Goal: Task Accomplishment & Management: Complete application form

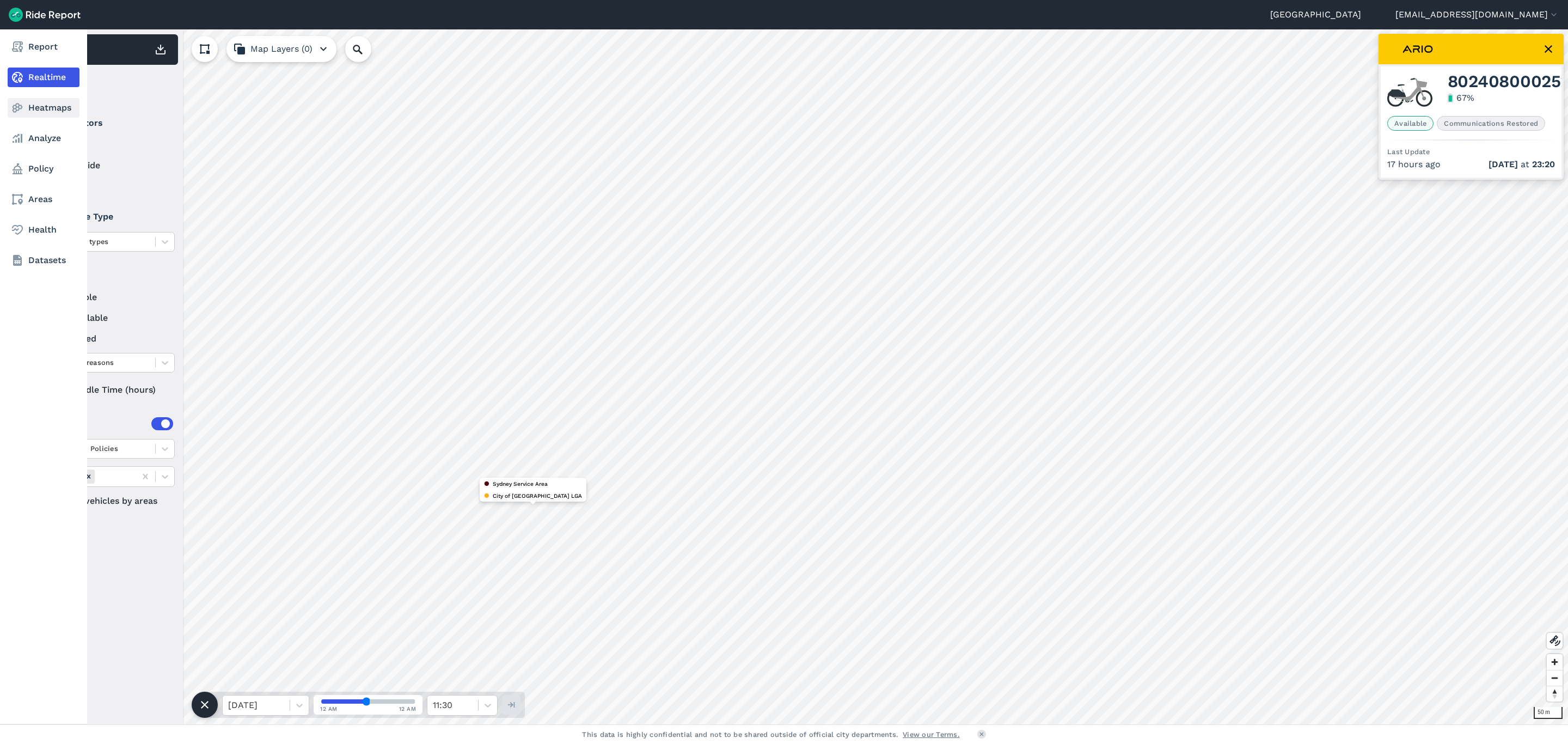
click at [50, 104] on link "Heatmaps" at bounding box center [43, 108] width 72 height 20
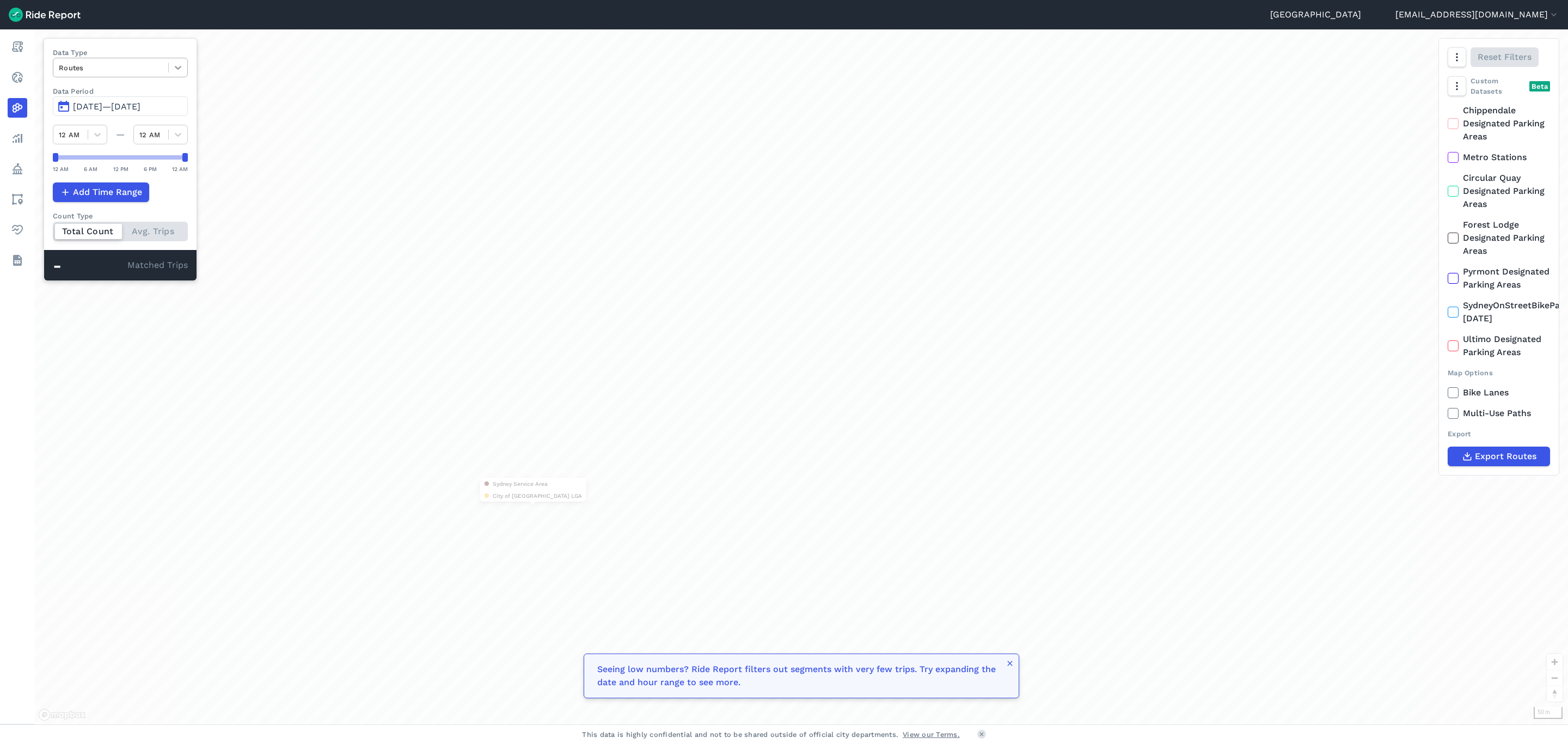
click at [175, 70] on icon at bounding box center [178, 68] width 11 height 11
click at [142, 125] on div "Curb Events" at bounding box center [120, 132] width 135 height 19
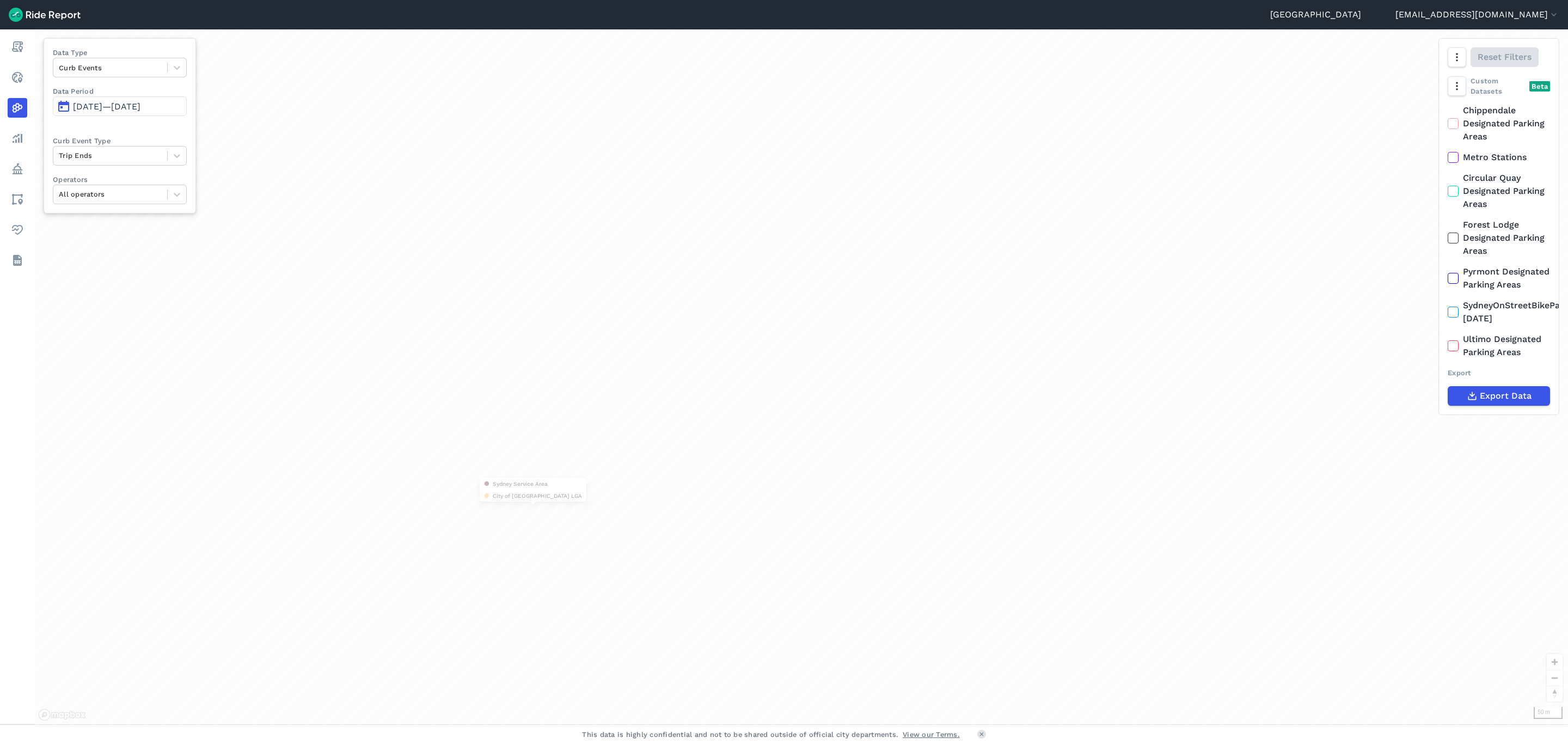
click at [102, 105] on span "[DATE]—[DATE]" at bounding box center [107, 107] width 68 height 11
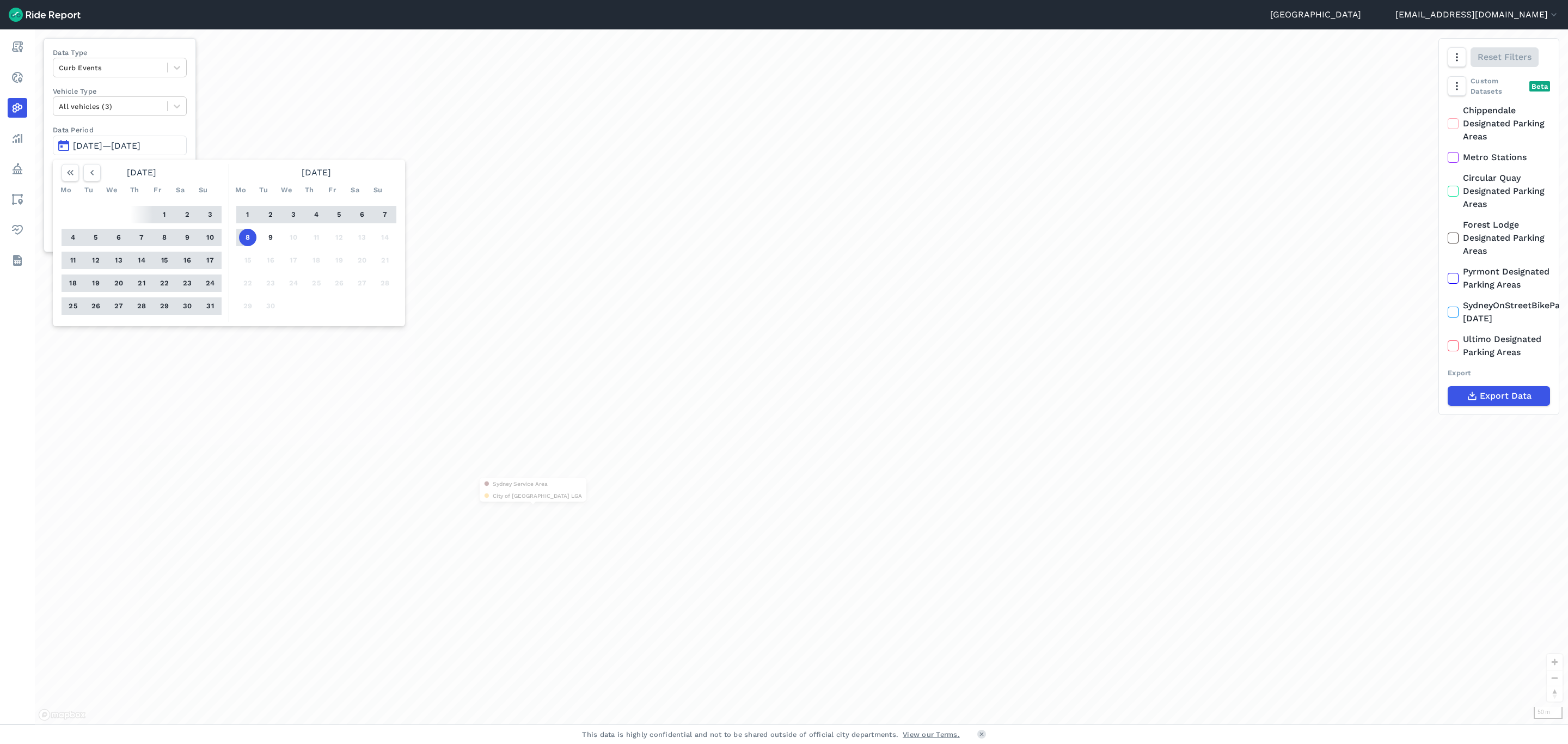
click at [66, 307] on button "25" at bounding box center [73, 306] width 17 height 17
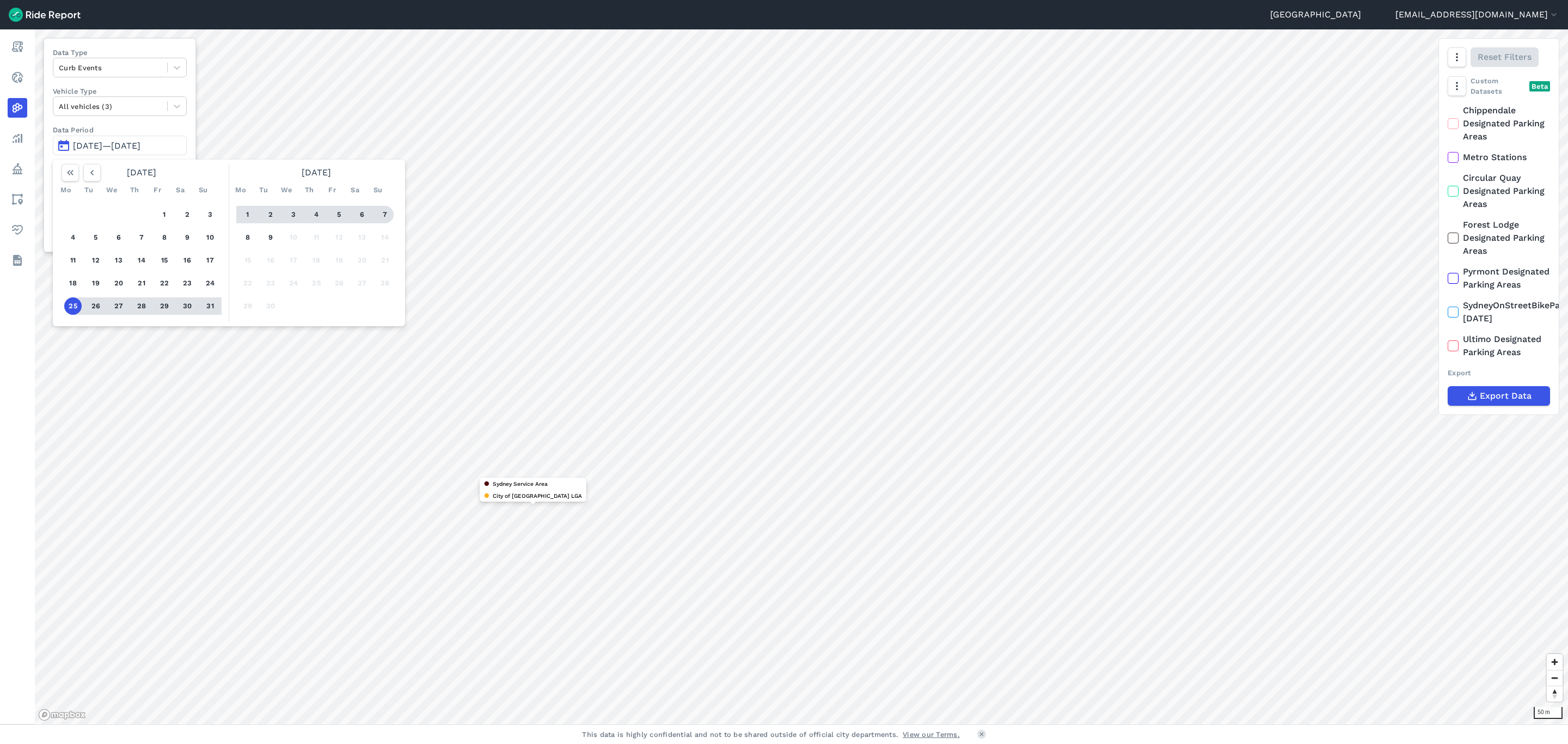
click at [392, 214] on button "7" at bounding box center [385, 214] width 17 height 17
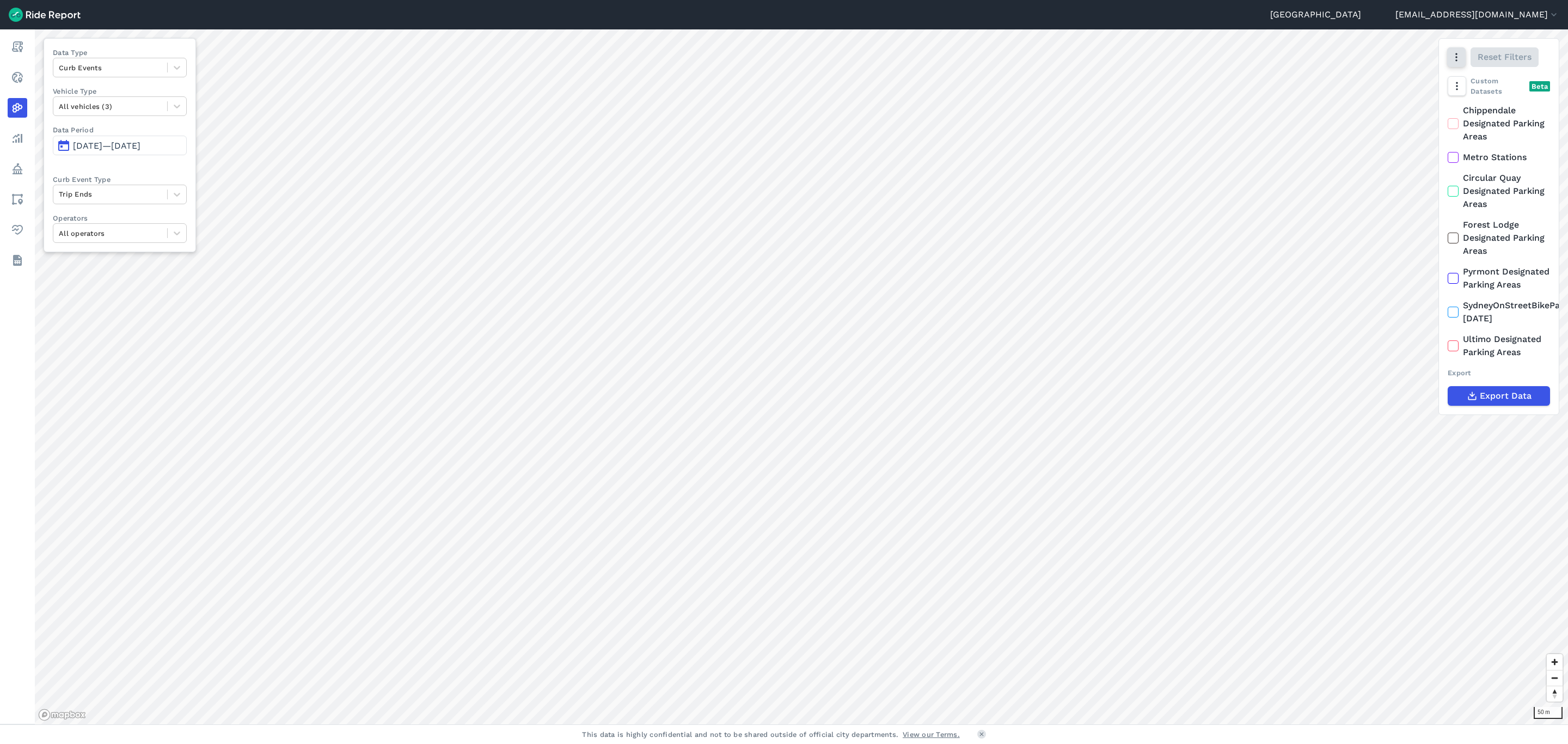
click at [1456, 49] on button "button" at bounding box center [1456, 57] width 19 height 20
click at [1397, 167] on label "Heatmap" at bounding box center [1400, 173] width 64 height 23
click at [1368, 62] on input "Heatmap" at bounding box center [1368, 58] width 0 height 7
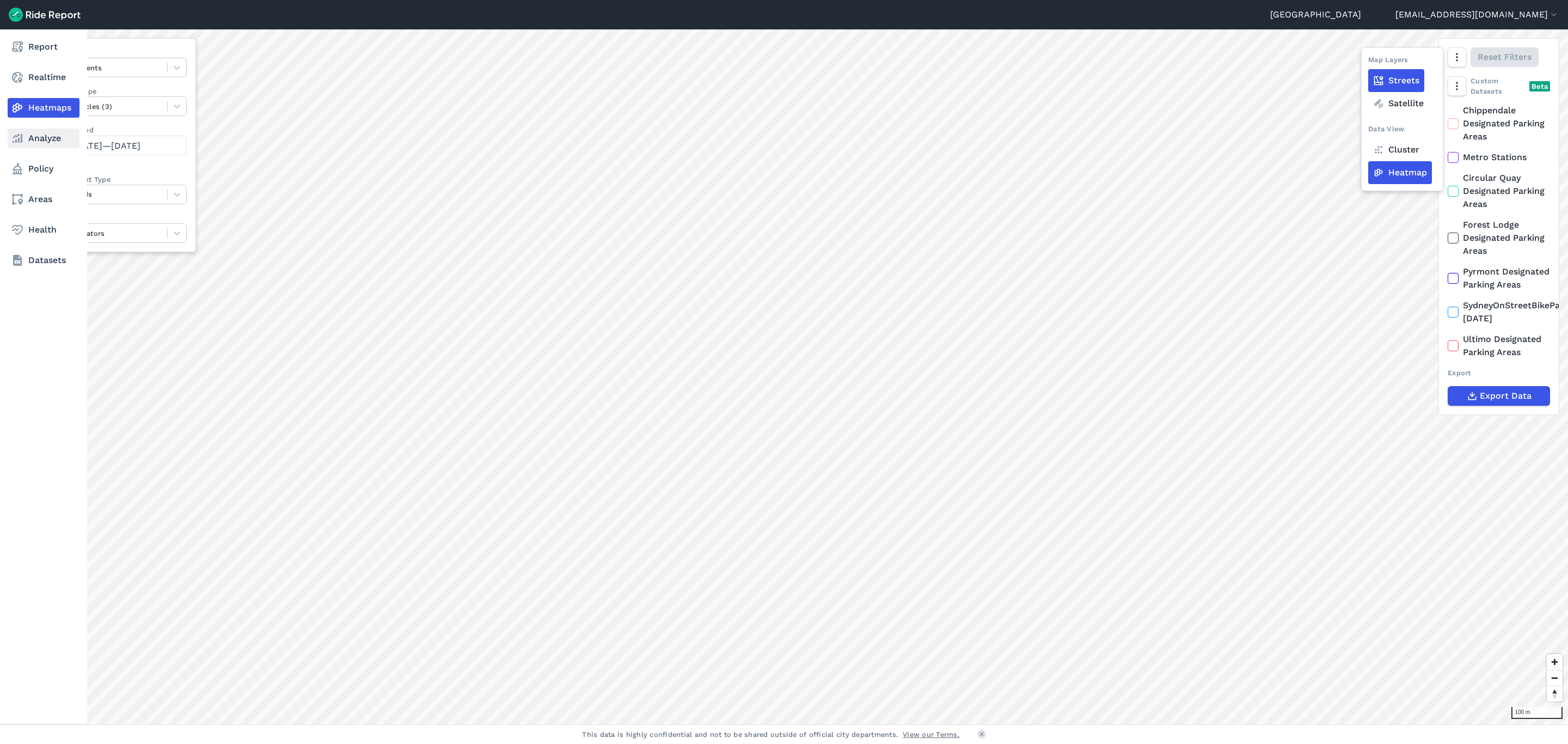
click at [37, 136] on link "Analyze" at bounding box center [43, 139] width 72 height 20
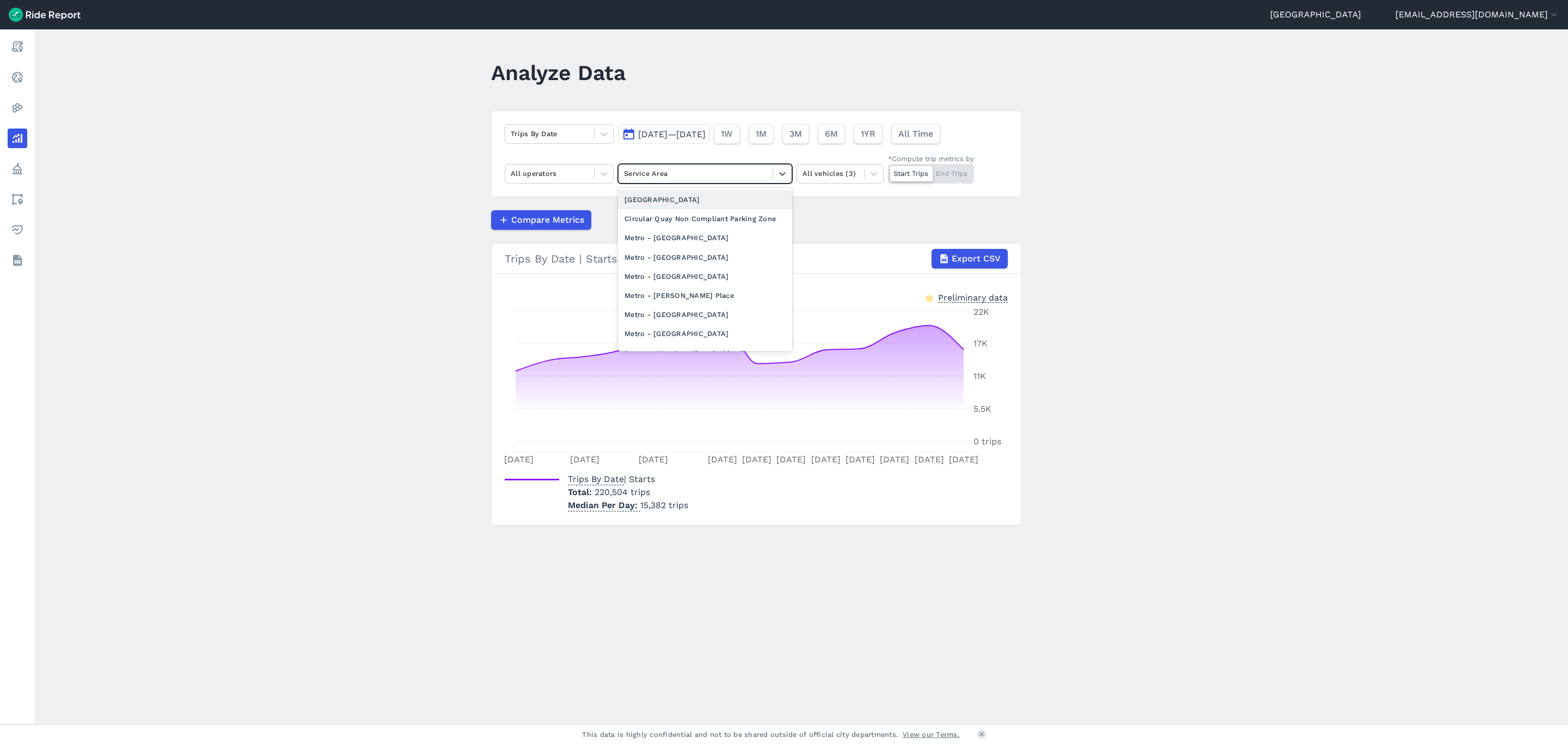
click at [734, 180] on div at bounding box center [696, 173] width 143 height 13
click at [693, 129] on span "[DATE]—[DATE]" at bounding box center [672, 134] width 68 height 11
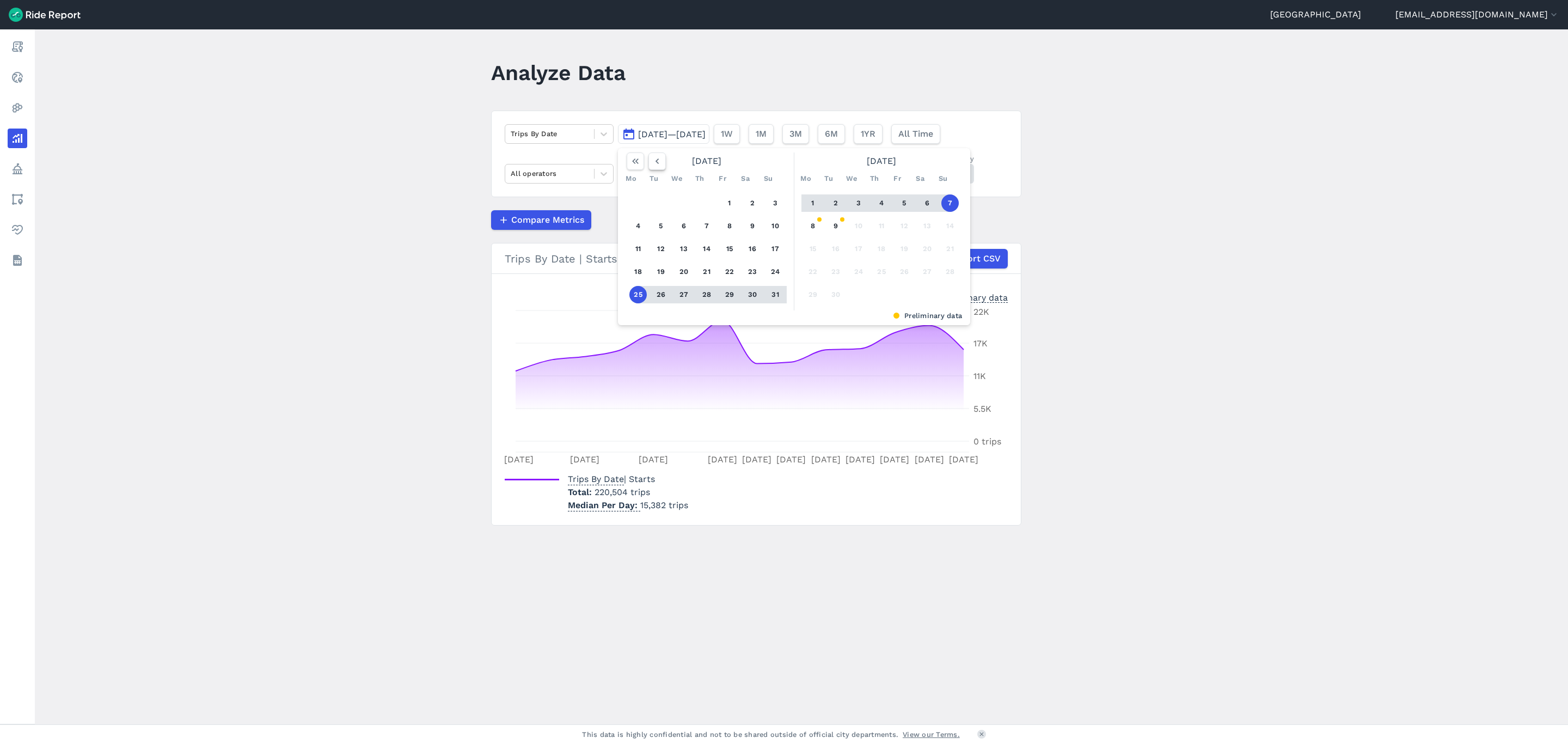
click at [657, 165] on icon "button" at bounding box center [657, 161] width 11 height 11
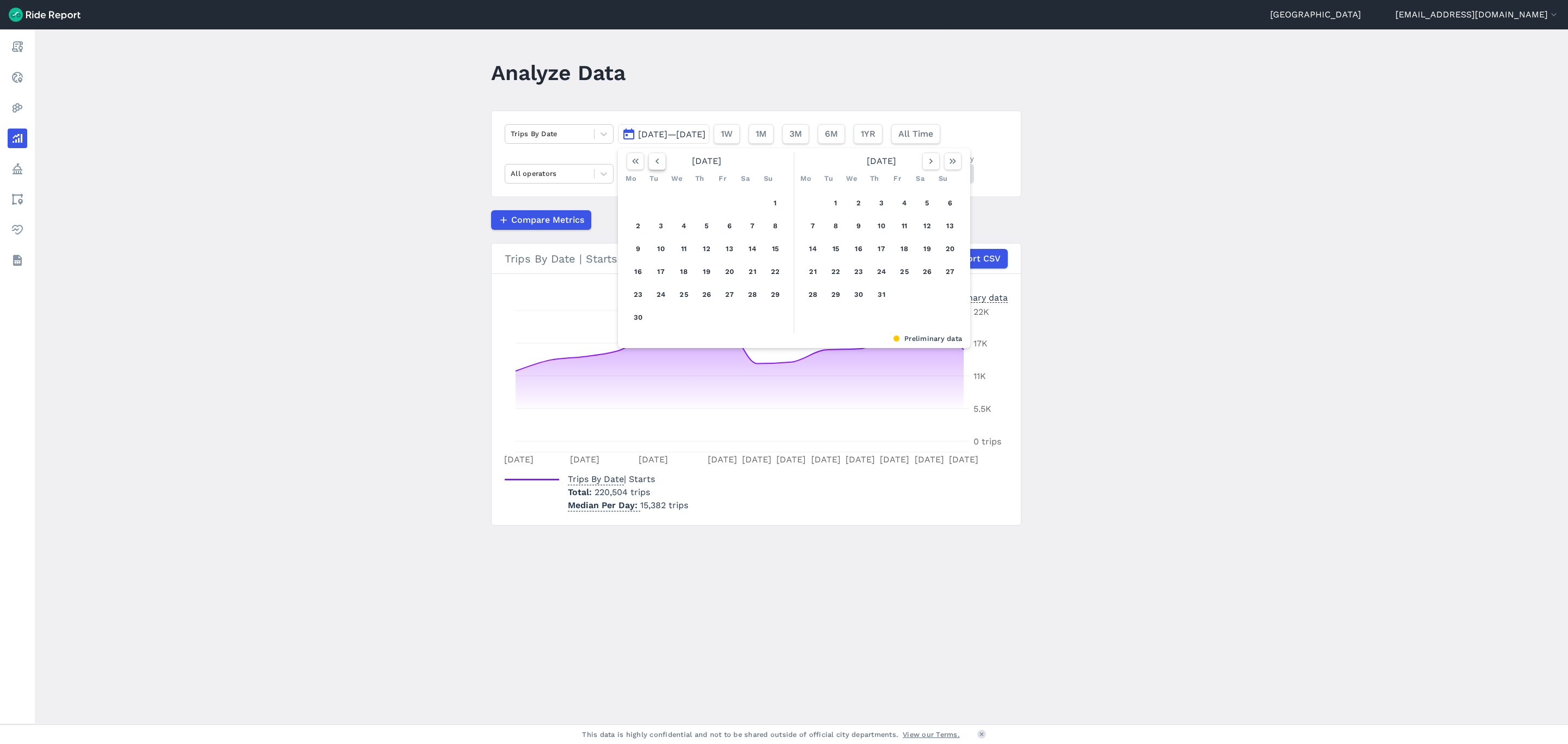
click at [657, 165] on icon "button" at bounding box center [657, 161] width 11 height 11
click at [926, 162] on icon "button" at bounding box center [931, 161] width 11 height 11
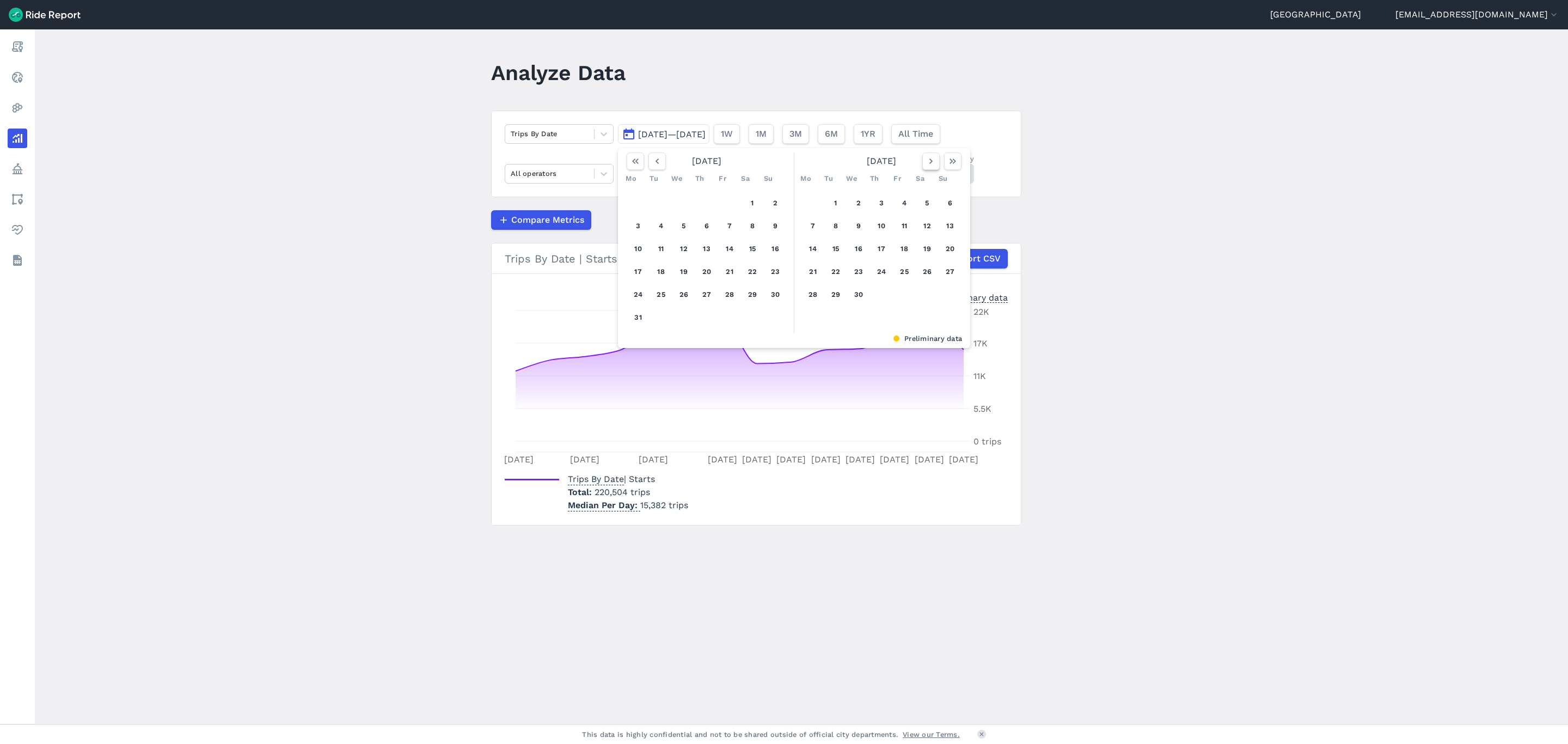
click at [926, 162] on icon "button" at bounding box center [931, 161] width 11 height 11
click at [923, 163] on button "button" at bounding box center [931, 161] width 17 height 17
click at [837, 202] on button "1" at bounding box center [836, 203] width 17 height 17
click at [925, 170] on button "button" at bounding box center [931, 161] width 17 height 17
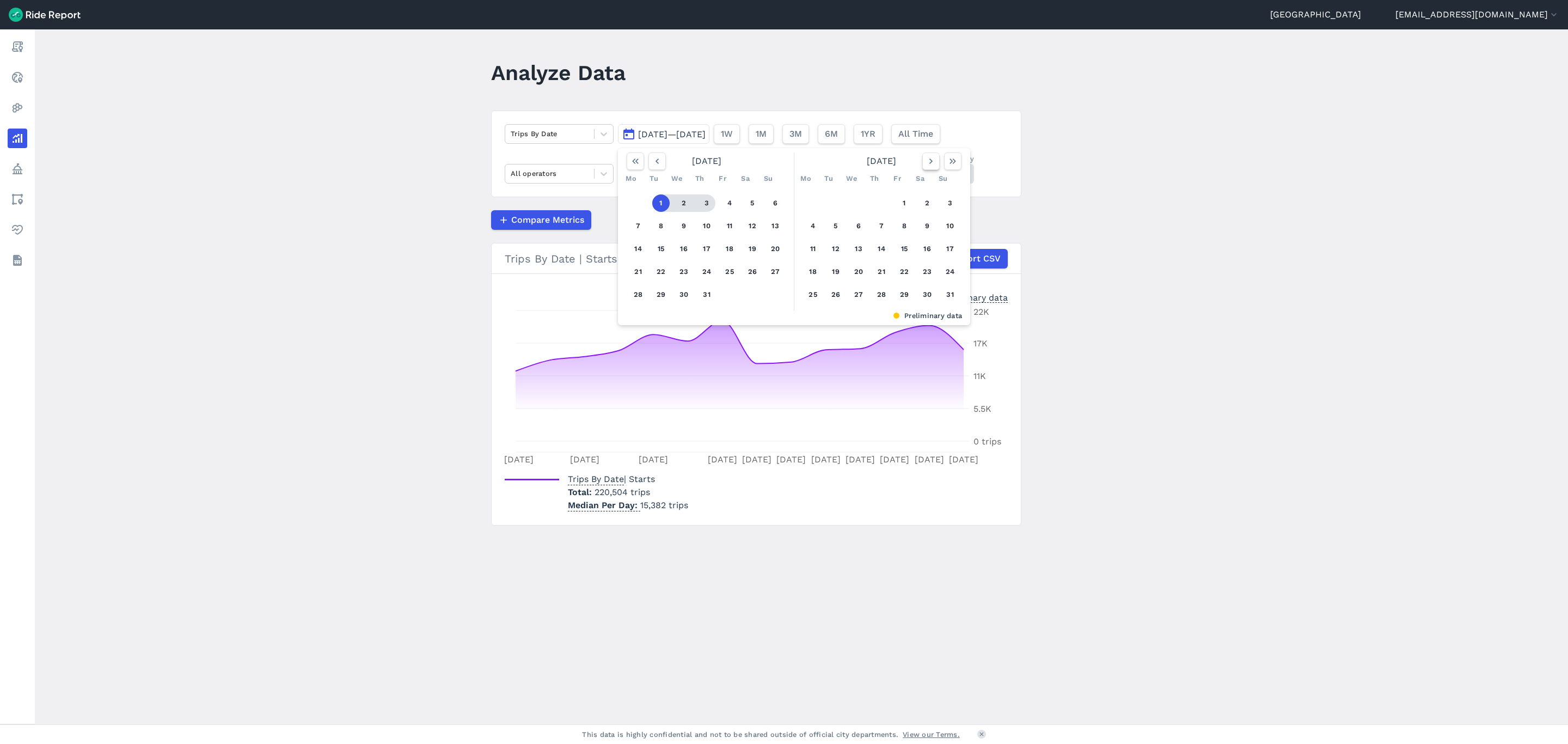
click at [925, 170] on button "button" at bounding box center [931, 161] width 17 height 17
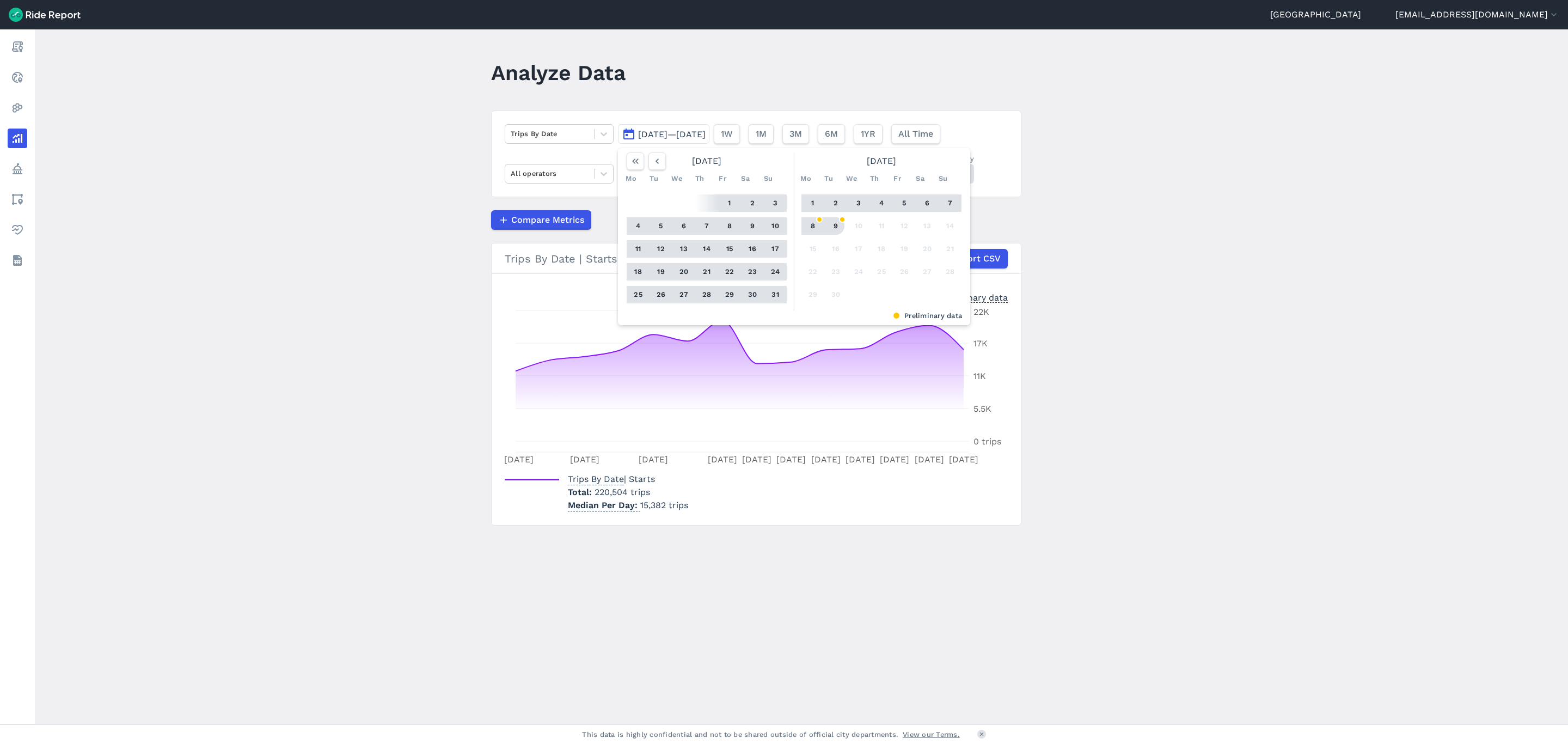
click at [830, 223] on button "9" at bounding box center [836, 226] width 17 height 17
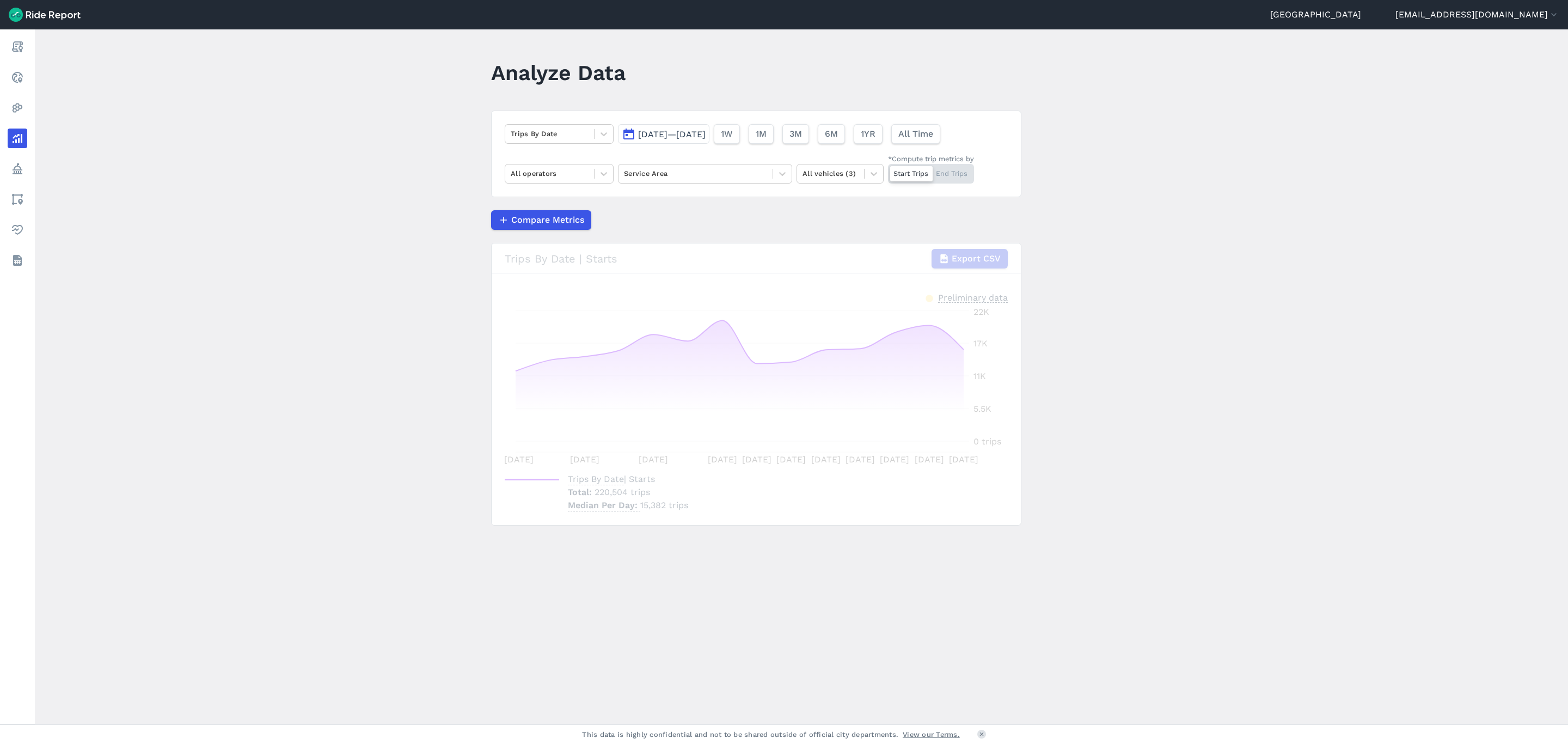
click at [1000, 218] on div "Compare Metrics" at bounding box center [756, 220] width 530 height 20
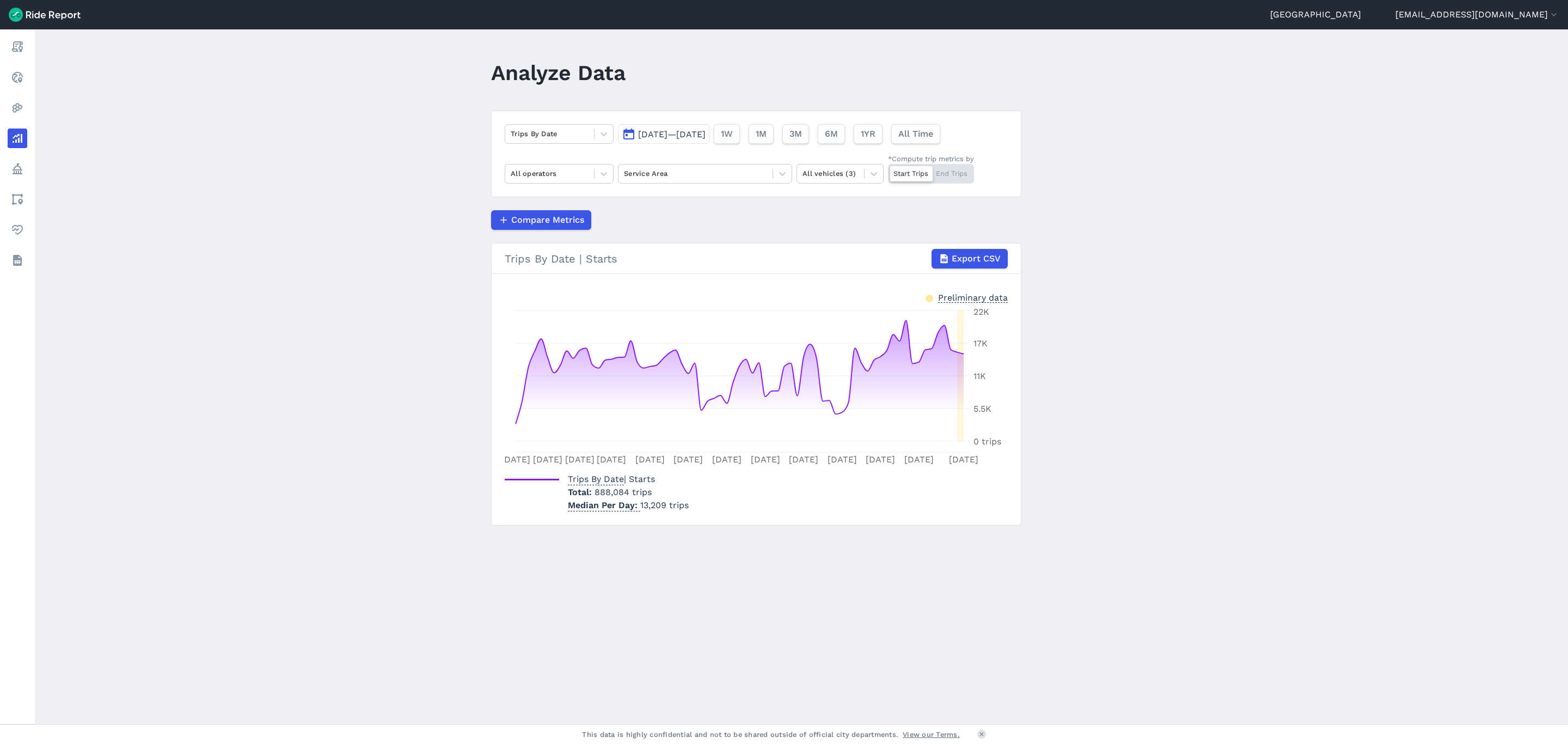
click at [663, 135] on span "[DATE]—[DATE]" at bounding box center [672, 134] width 68 height 11
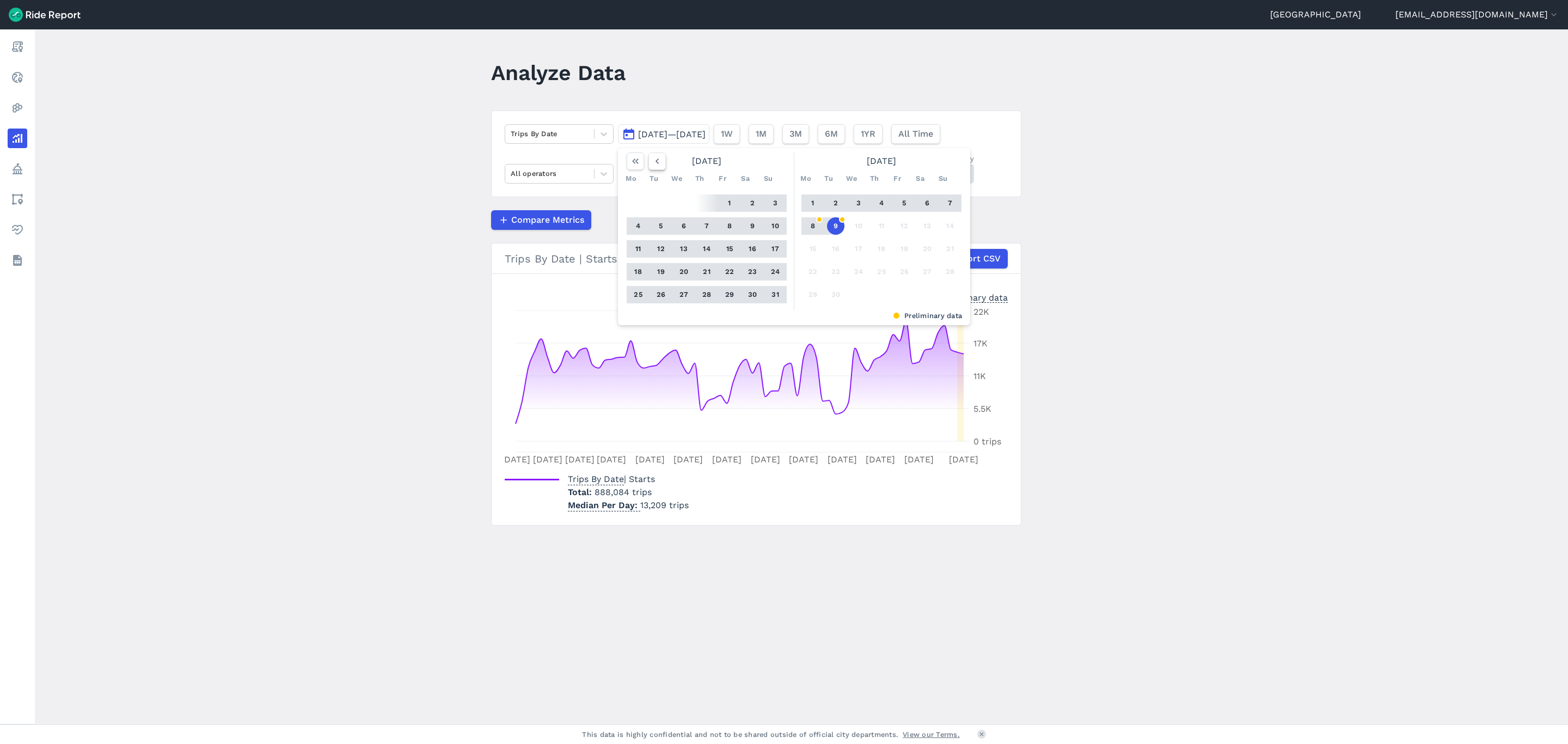
click at [661, 165] on icon "button" at bounding box center [657, 161] width 11 height 11
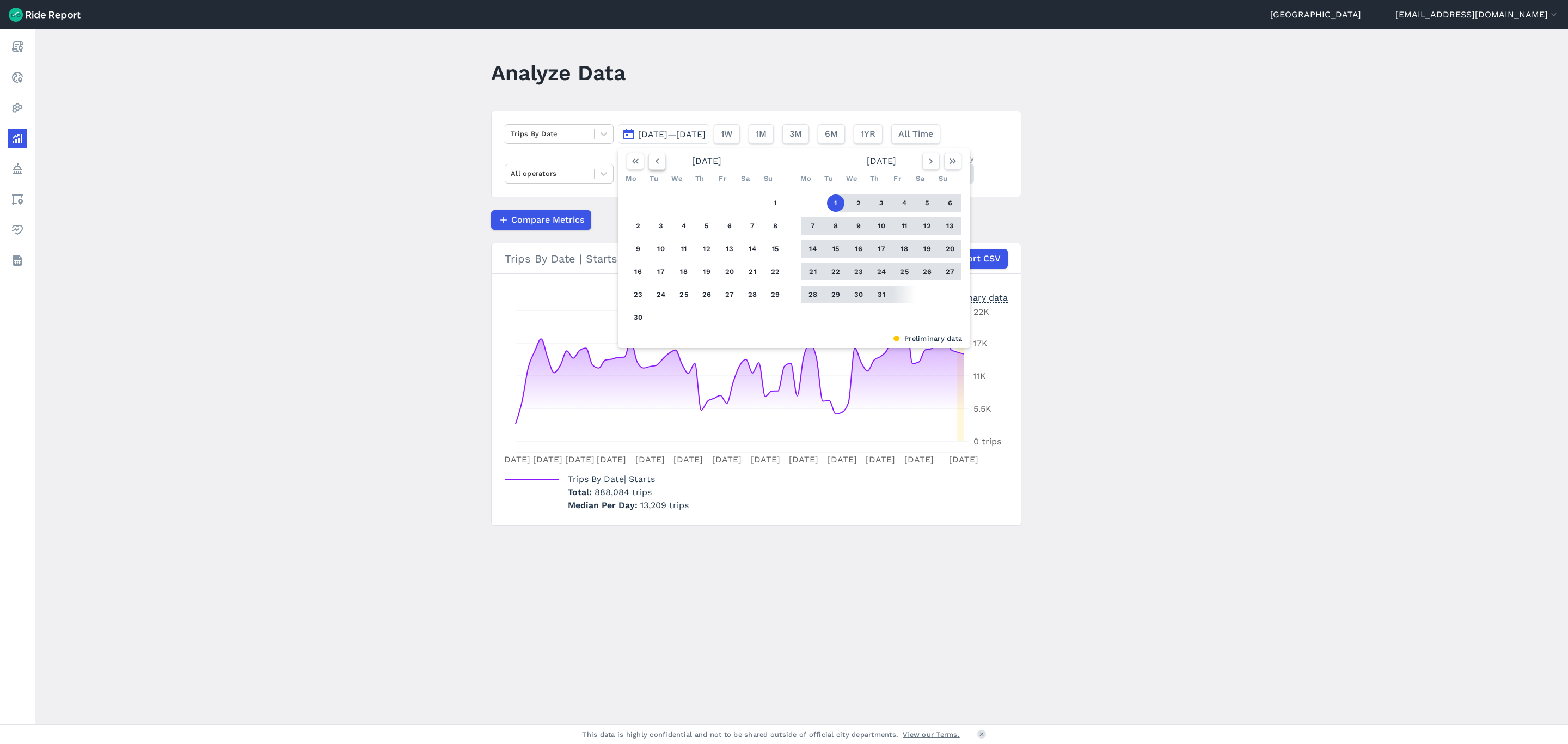
click at [661, 165] on icon "button" at bounding box center [657, 161] width 11 height 11
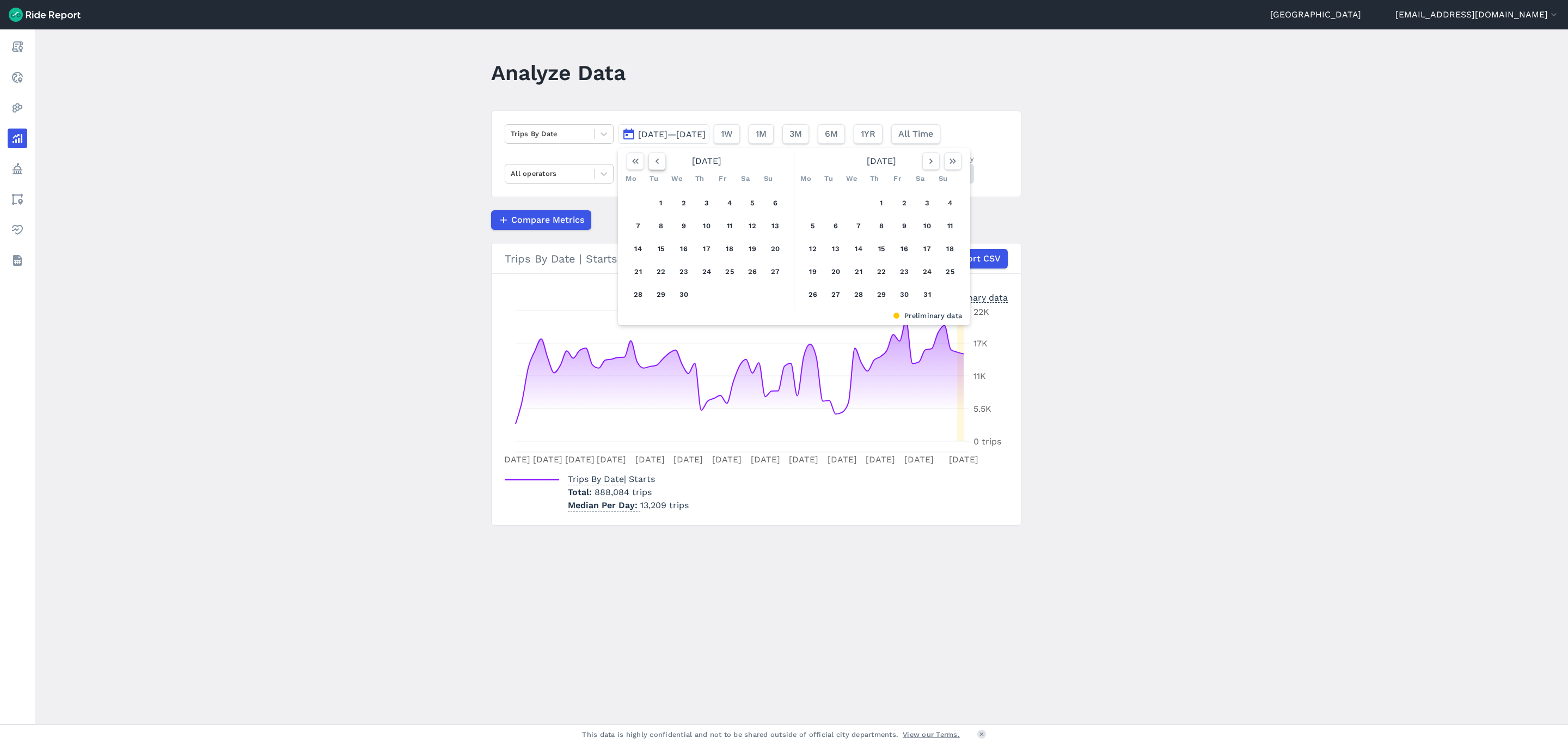
click at [661, 165] on icon "button" at bounding box center [657, 161] width 11 height 11
click at [862, 199] on button "1" at bounding box center [858, 203] width 17 height 17
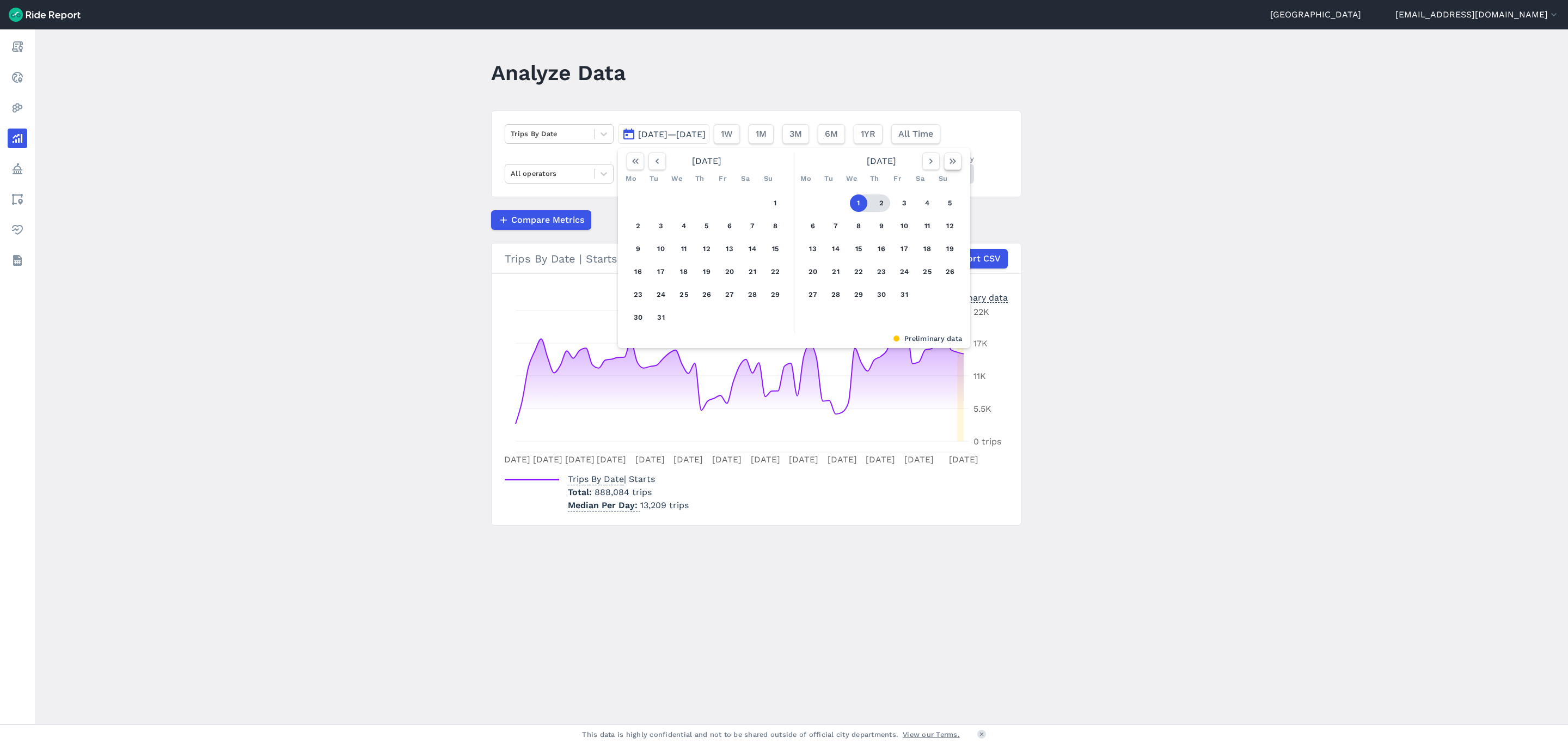
click at [954, 163] on icon "button" at bounding box center [953, 161] width 11 height 11
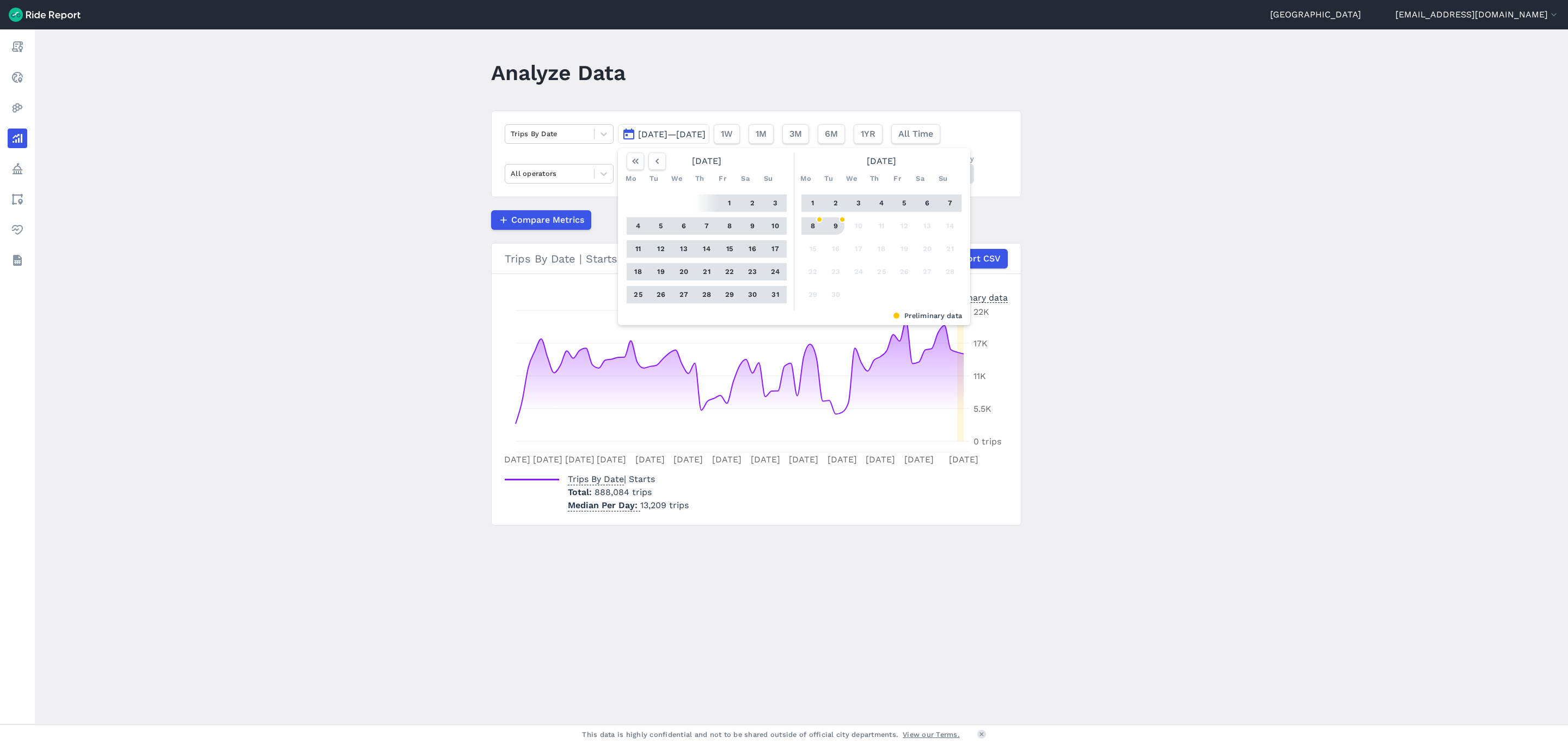
click at [837, 224] on button "9" at bounding box center [836, 226] width 17 height 17
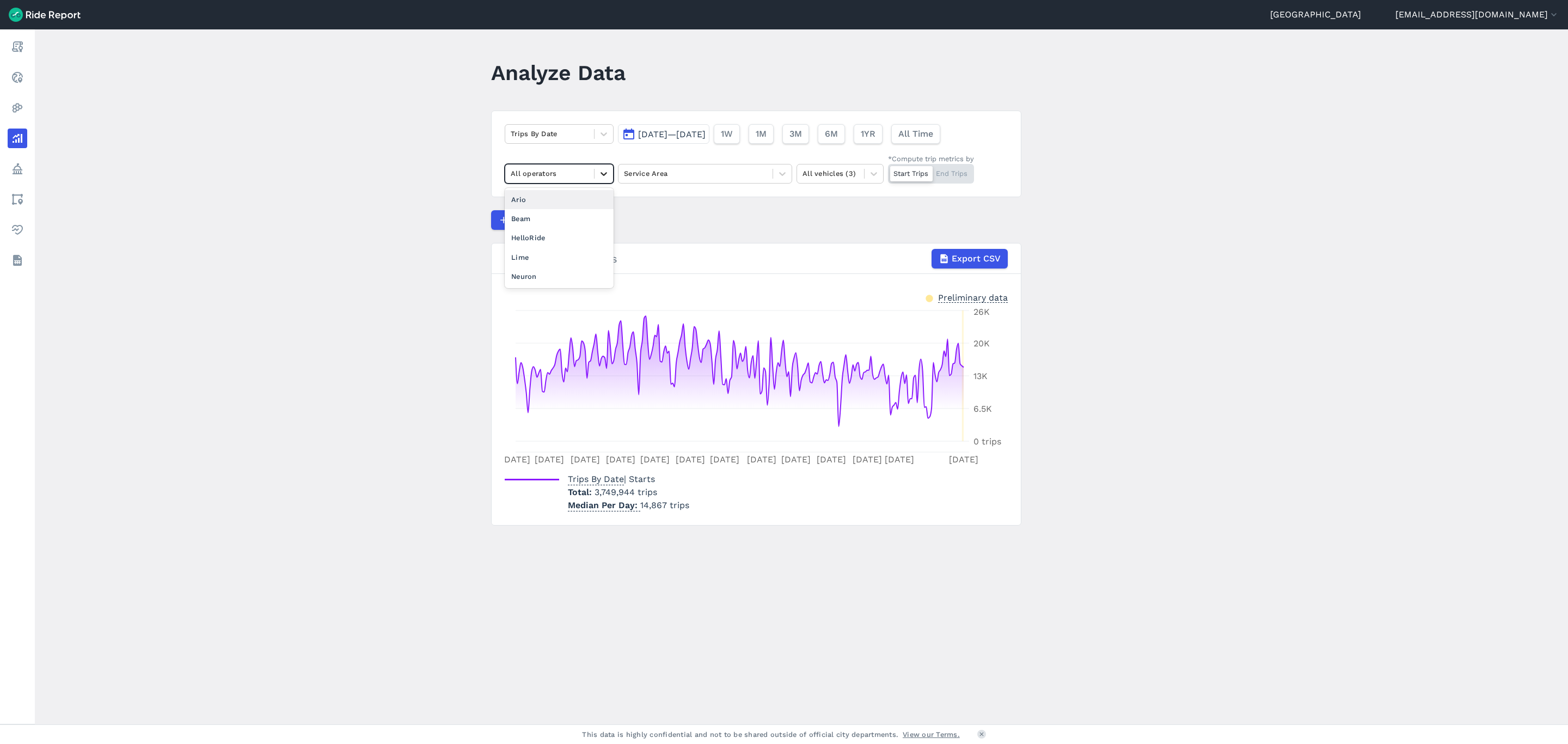
click at [606, 179] on icon at bounding box center [604, 173] width 11 height 11
click at [710, 182] on div "Service Area" at bounding box center [696, 173] width 154 height 17
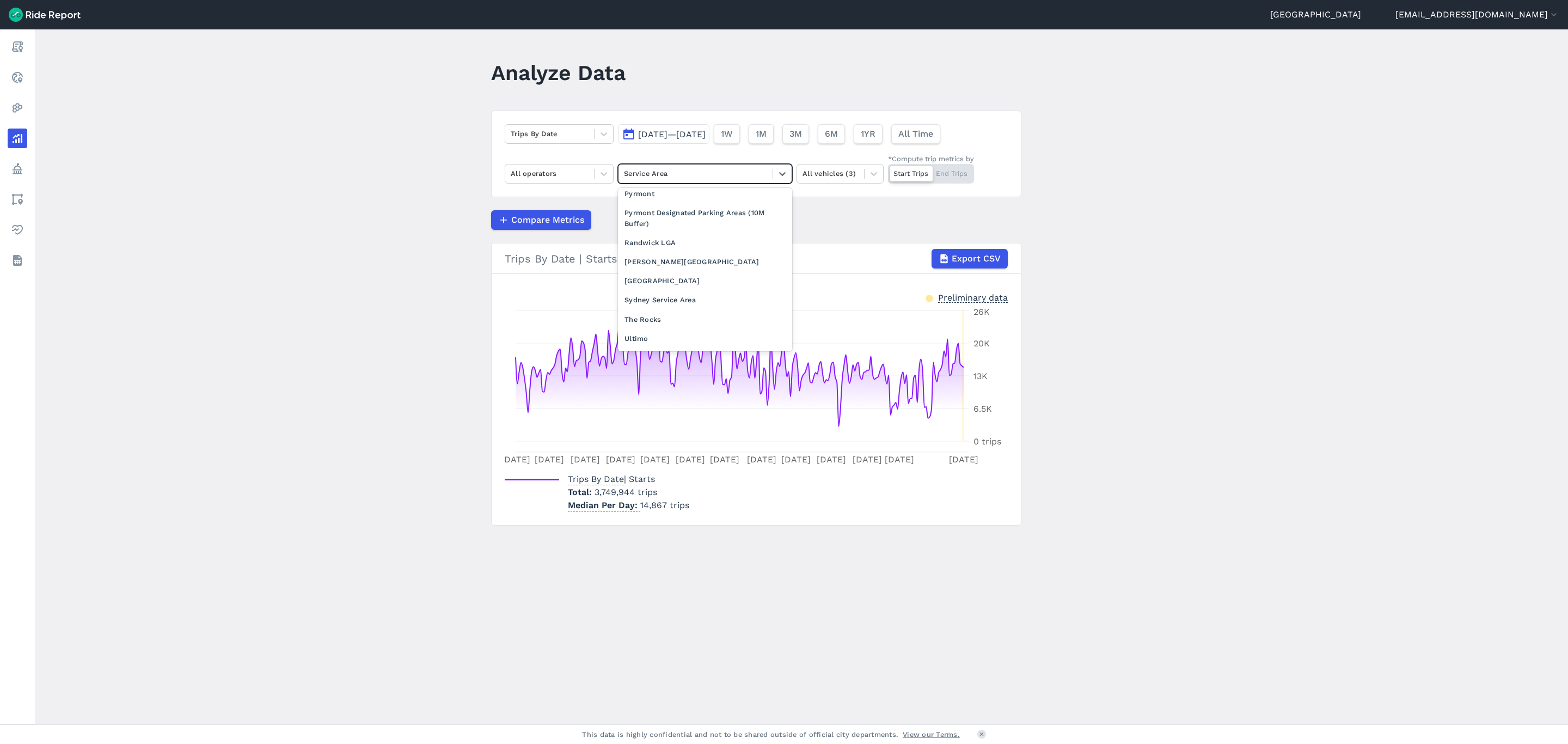
scroll to position [919, 0]
click at [706, 221] on div "Pyrmont" at bounding box center [705, 212] width 174 height 19
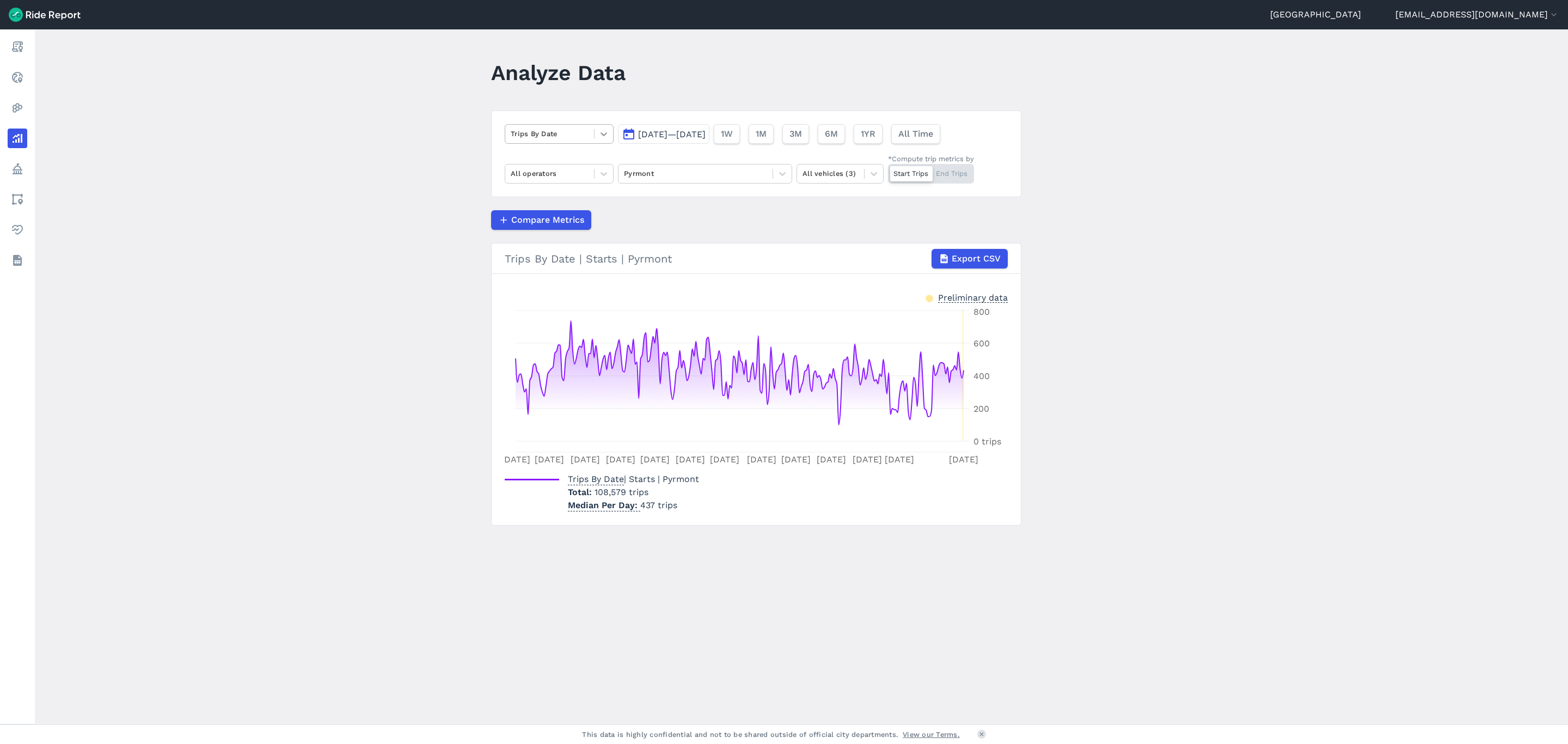
click at [609, 135] on div at bounding box center [604, 134] width 19 height 19
click at [564, 285] on div "Mean Available Vehicles" at bounding box center [559, 292] width 109 height 19
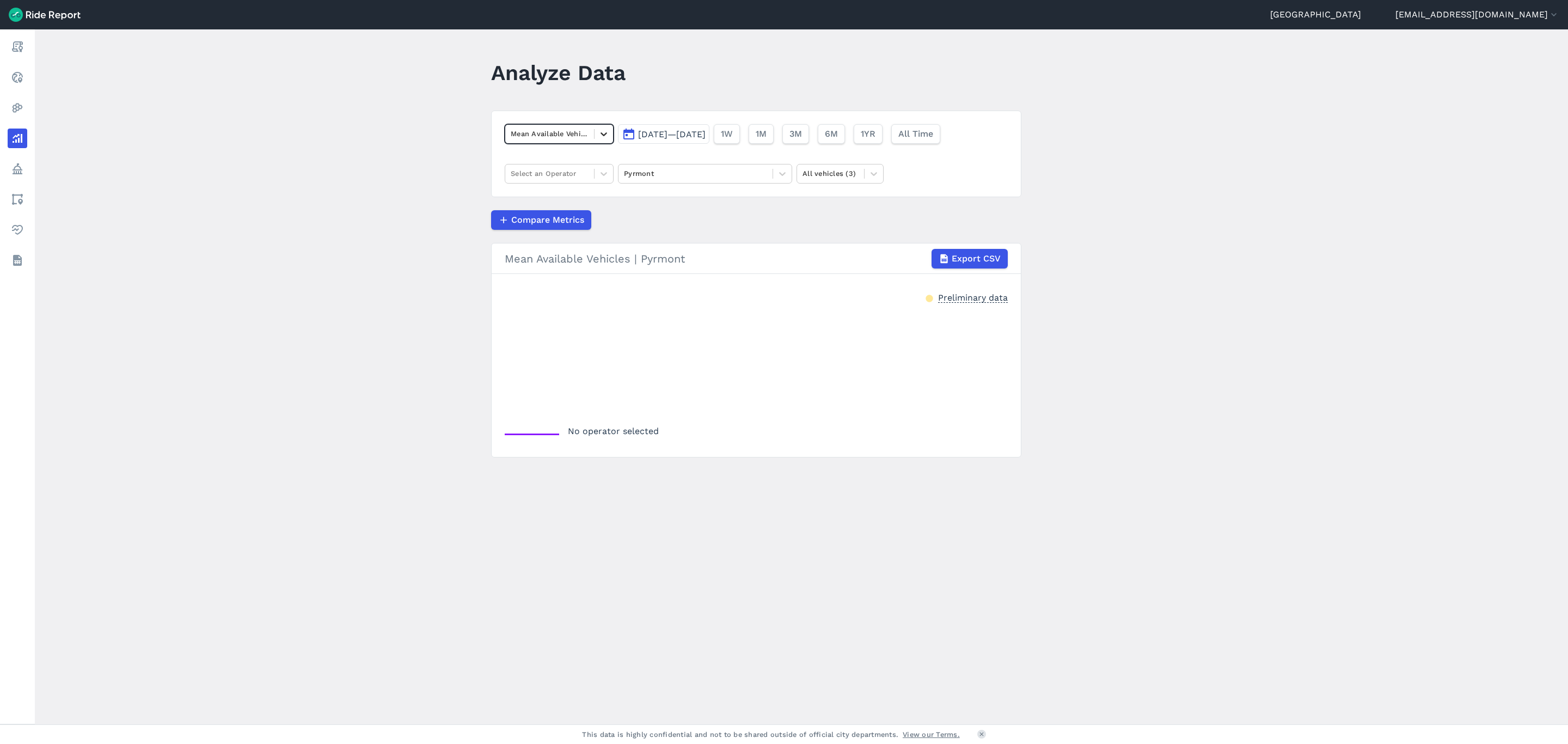
click at [601, 132] on icon at bounding box center [604, 134] width 11 height 11
click at [543, 283] on div "Max Available Vehicles" at bounding box center [559, 292] width 109 height 19
click at [603, 174] on icon at bounding box center [604, 173] width 11 height 11
click at [554, 259] on div "Lime" at bounding box center [559, 257] width 109 height 19
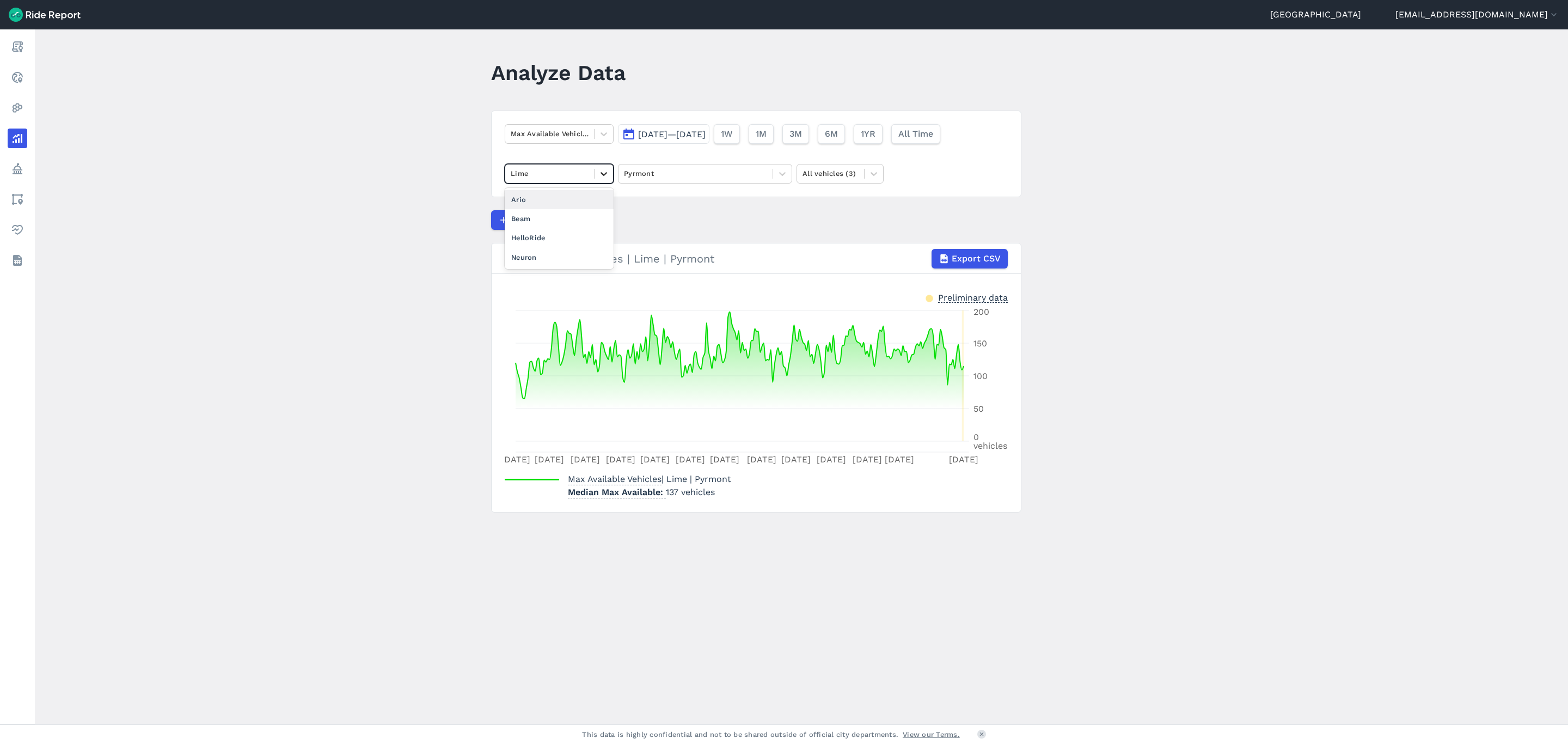
click at [606, 173] on icon at bounding box center [604, 173] width 11 height 11
click at [415, 186] on main "Analyze Data Max Available Vehicles [DATE]—[DATE] 1W 1M 3M 6M 1YR All Time Lime…" at bounding box center [801, 376] width 1533 height 695
click at [601, 175] on icon at bounding box center [604, 174] width 7 height 4
click at [544, 201] on div "Ario" at bounding box center [559, 199] width 109 height 19
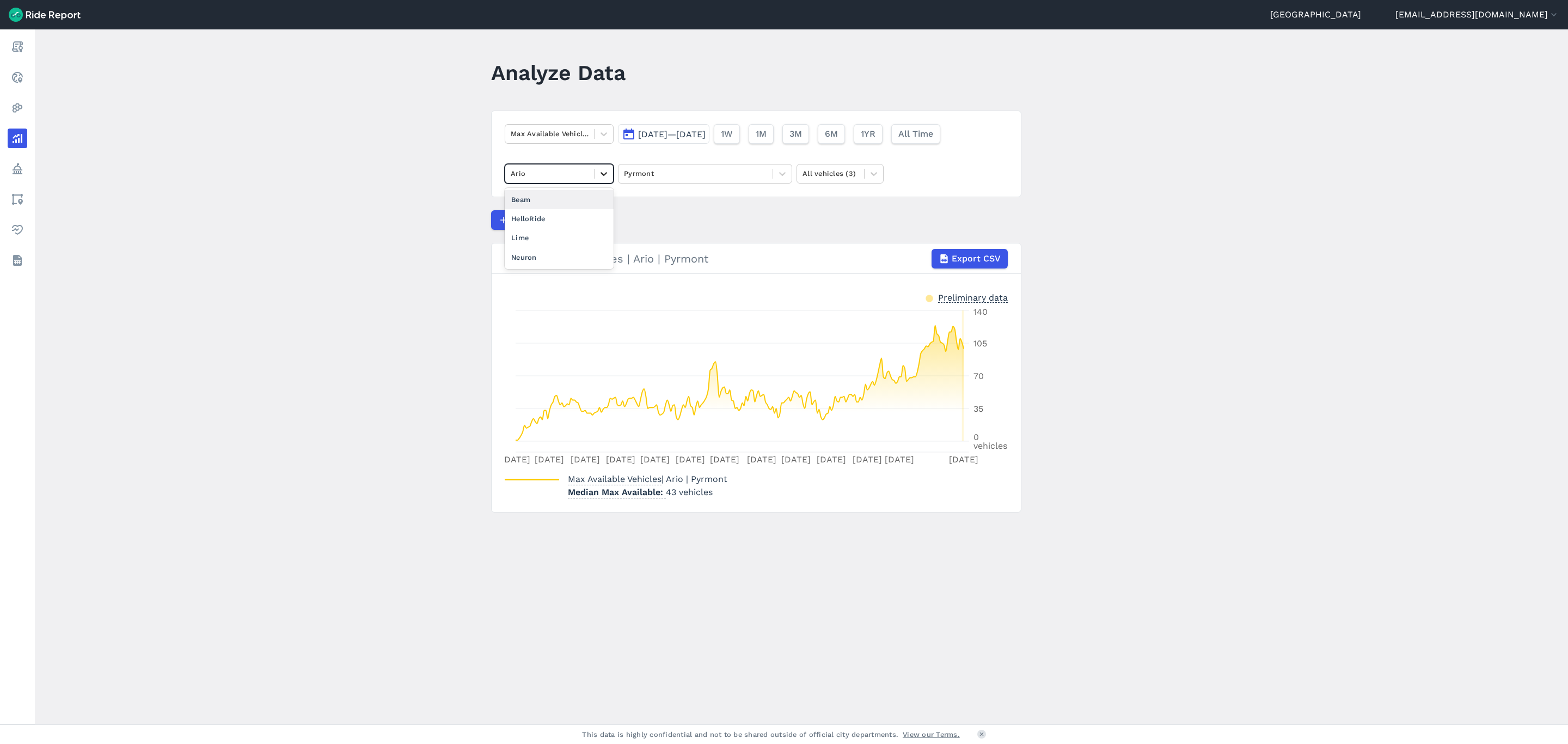
click at [603, 173] on icon at bounding box center [604, 173] width 11 height 11
click at [550, 224] on div "HelloRide" at bounding box center [559, 218] width 109 height 19
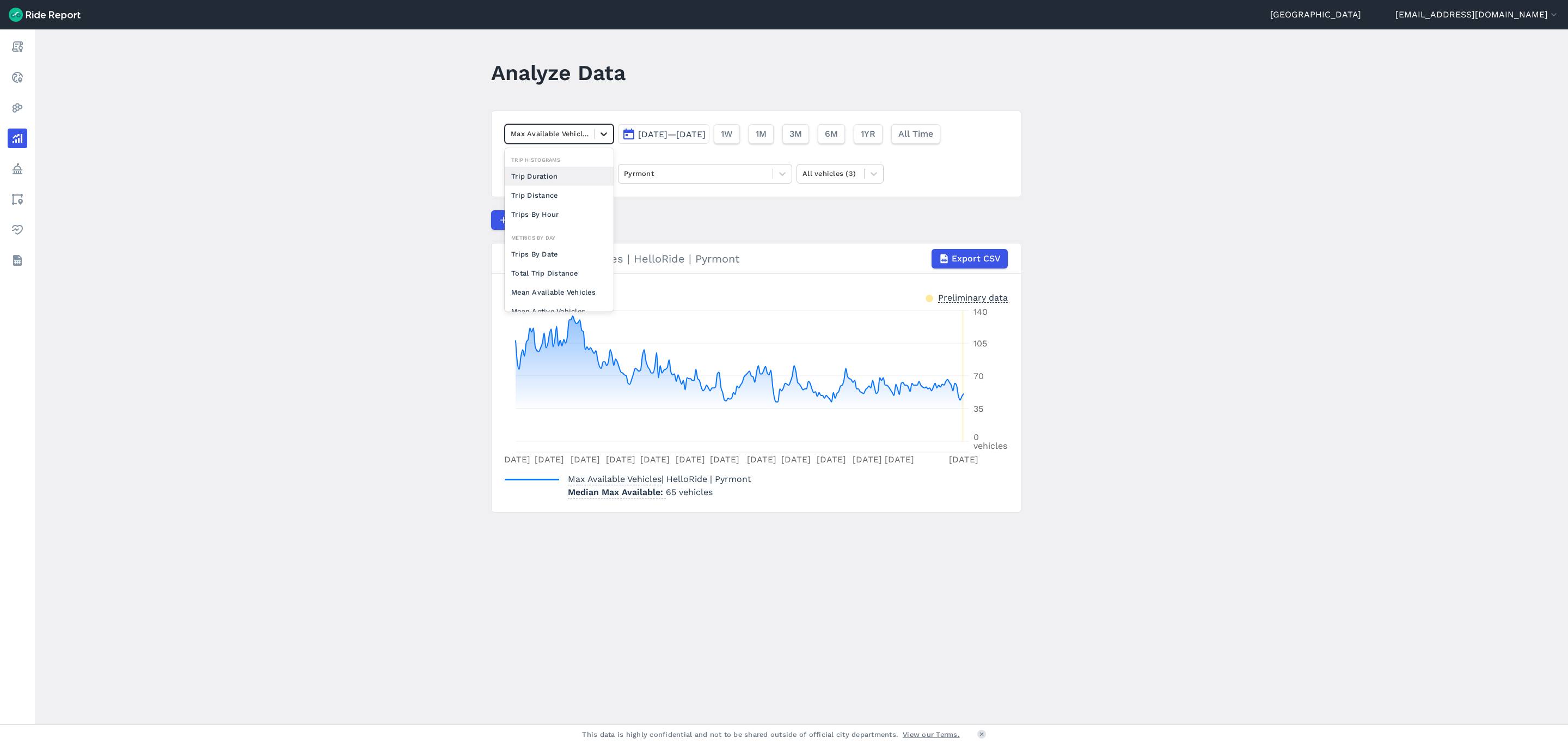
click at [600, 138] on icon at bounding box center [604, 134] width 11 height 11
click at [548, 253] on div "Trips By Date" at bounding box center [559, 254] width 109 height 19
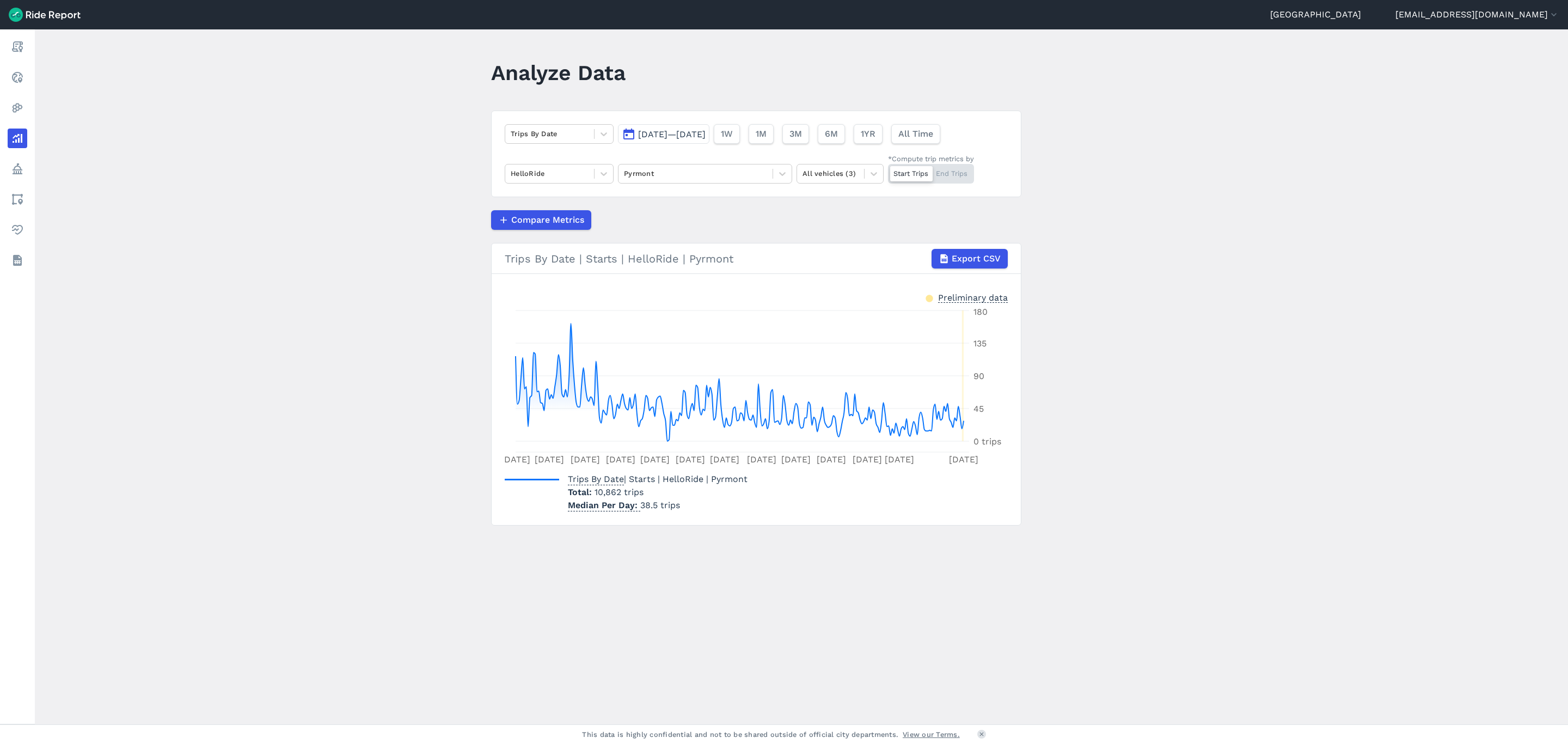
click at [947, 167] on div "Start Trips End Trips" at bounding box center [931, 174] width 86 height 20
click at [888, 167] on input "*Compute trip metrics by Start Trips End Trips" at bounding box center [888, 167] width 0 height 7
click at [603, 139] on icon at bounding box center [604, 134] width 11 height 11
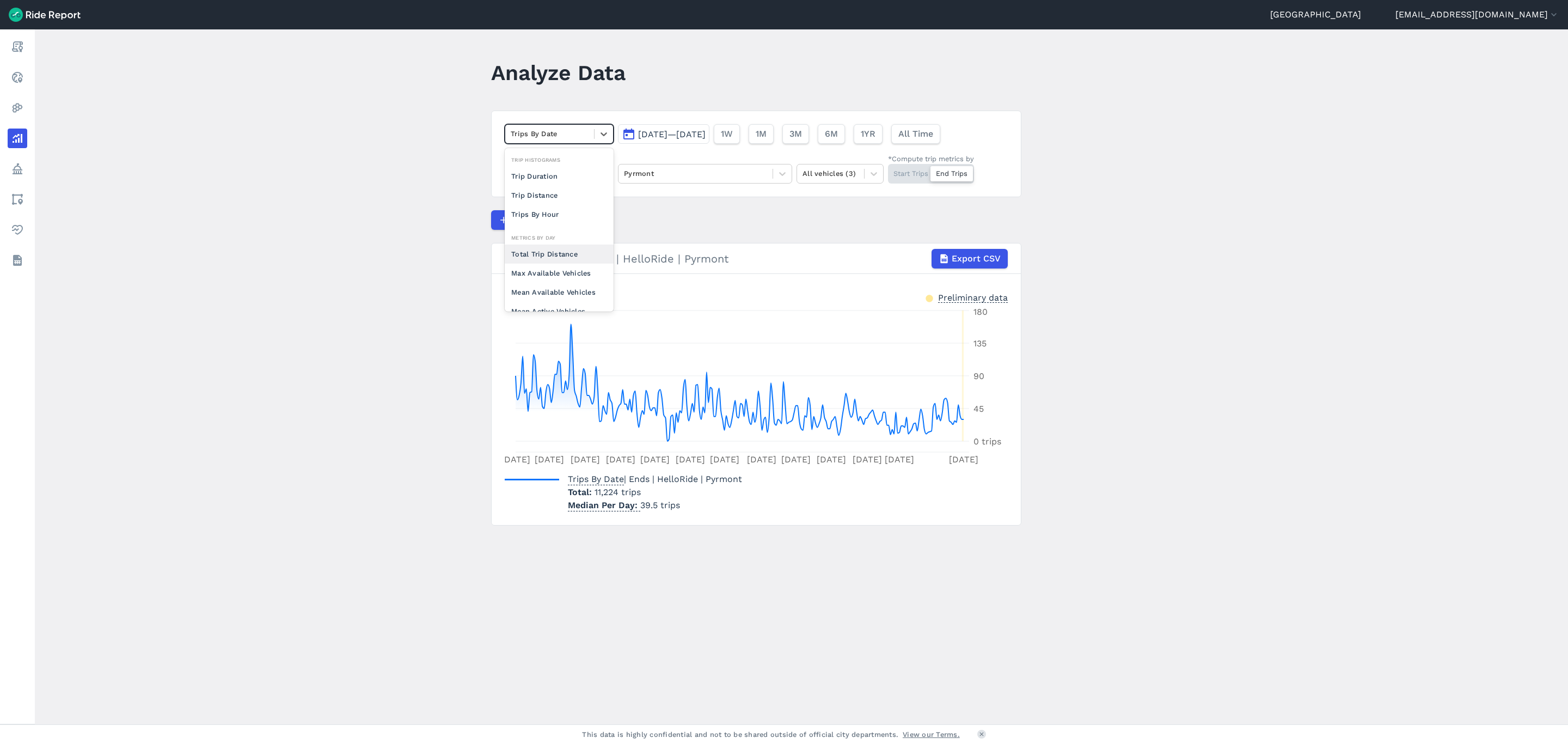
scroll to position [82, 0]
click at [557, 260] on div "Trips Per Mean Available Vehicle" at bounding box center [559, 254] width 109 height 29
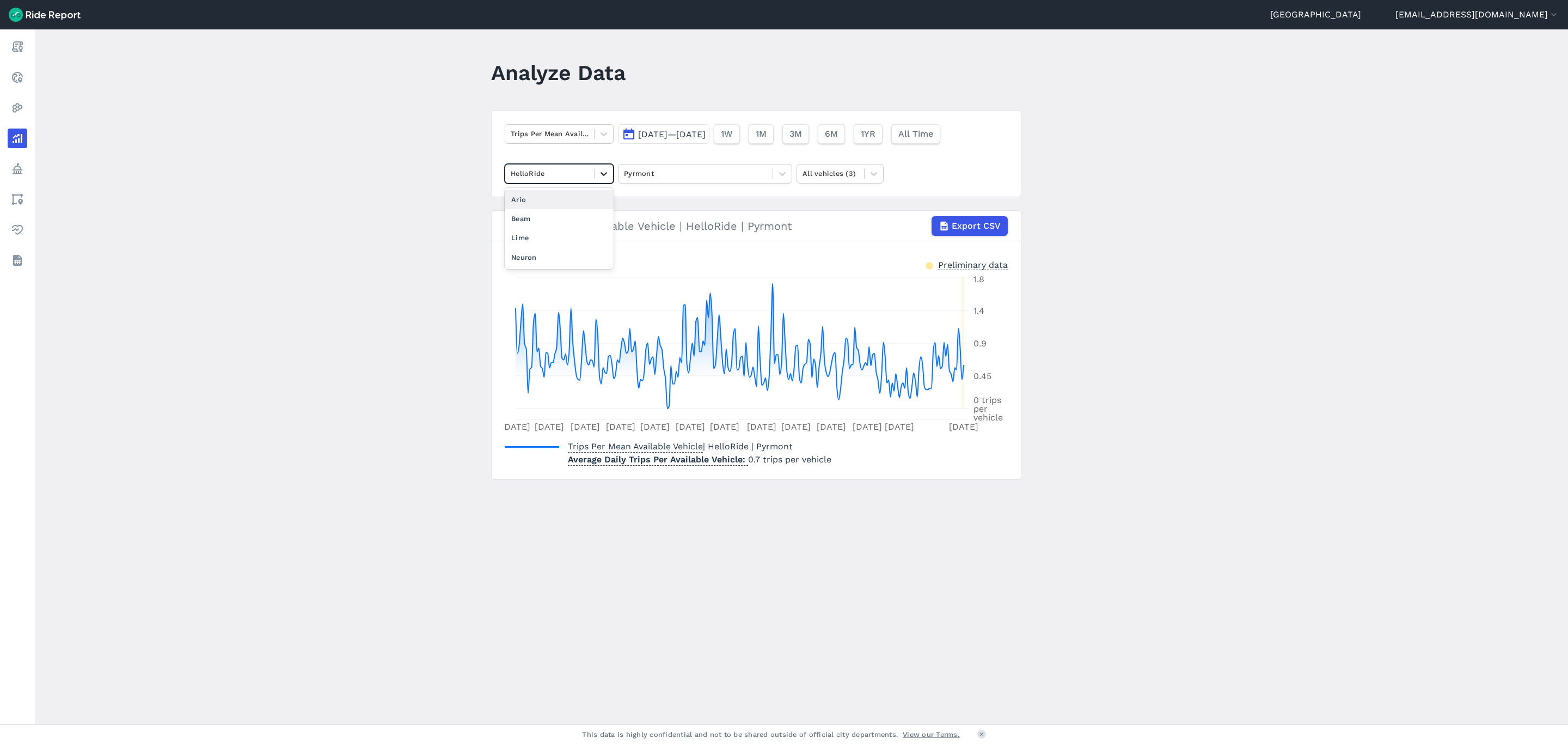
click at [601, 177] on icon at bounding box center [604, 173] width 11 height 11
click at [540, 237] on div "Lime" at bounding box center [559, 238] width 109 height 19
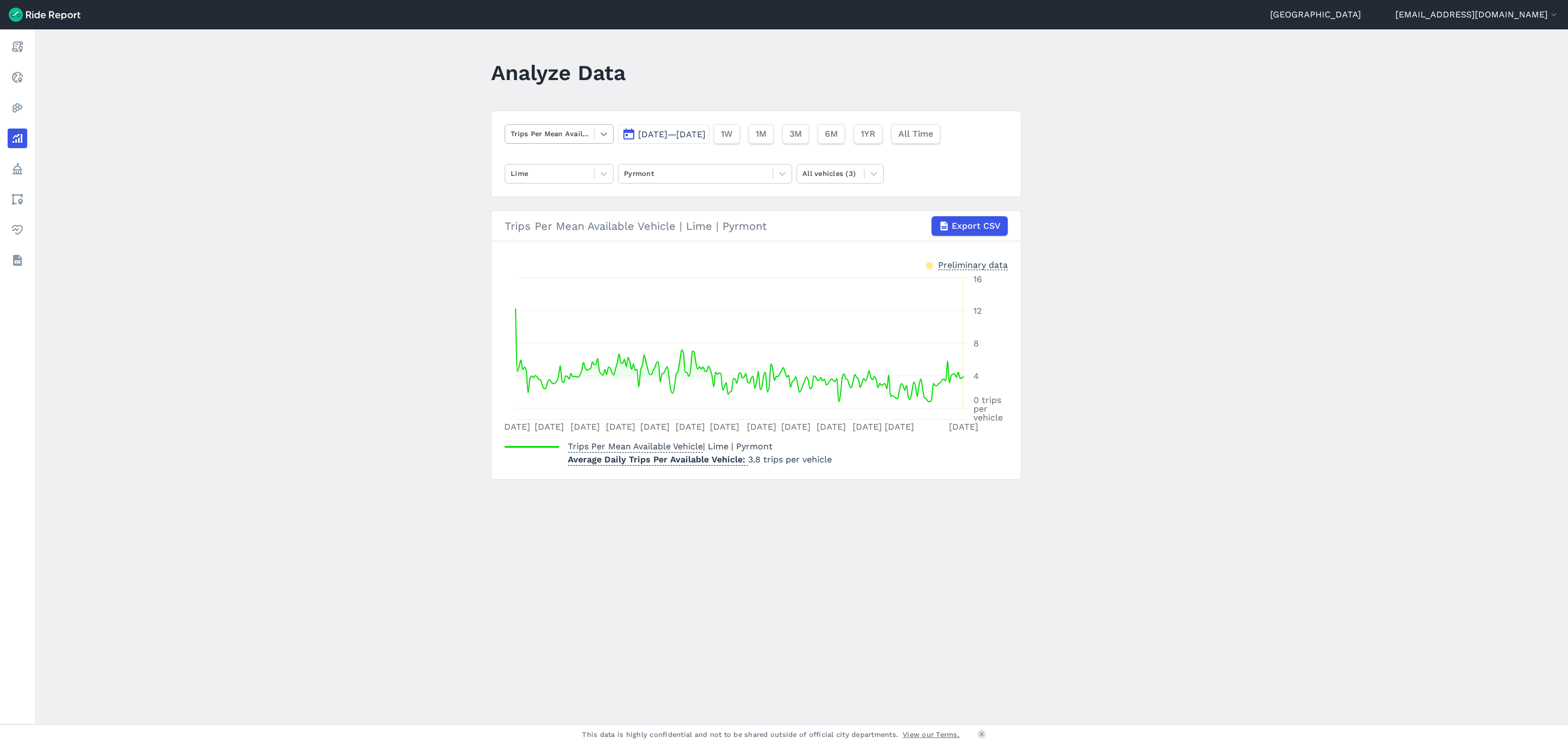
click at [608, 134] on div at bounding box center [604, 134] width 19 height 19
click at [548, 250] on div "Trips By Date" at bounding box center [559, 254] width 109 height 19
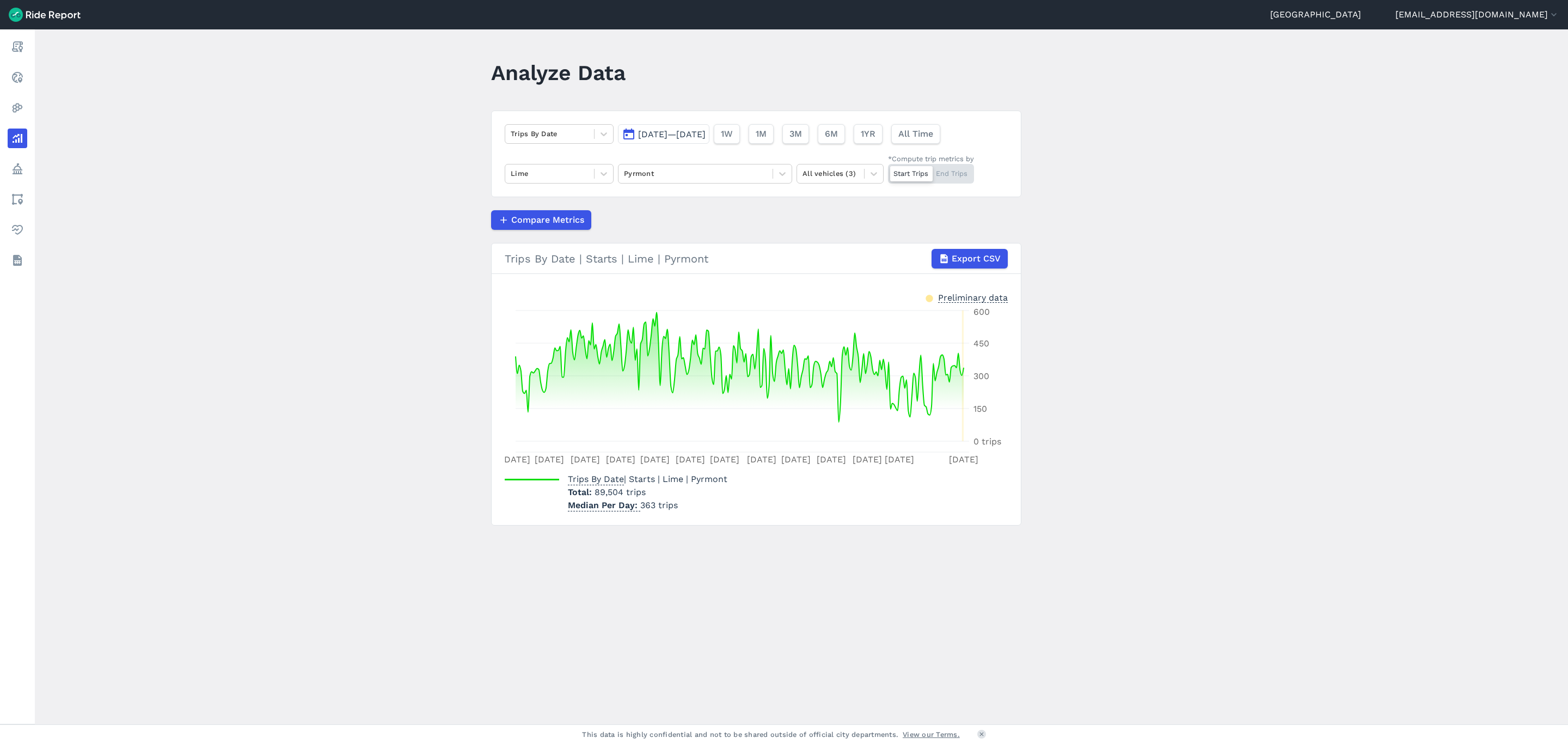
click at [947, 181] on div "Start Trips End Trips" at bounding box center [931, 174] width 86 height 20
click at [888, 171] on input "*Compute trip metrics by Start Trips End Trips" at bounding box center [888, 167] width 0 height 7
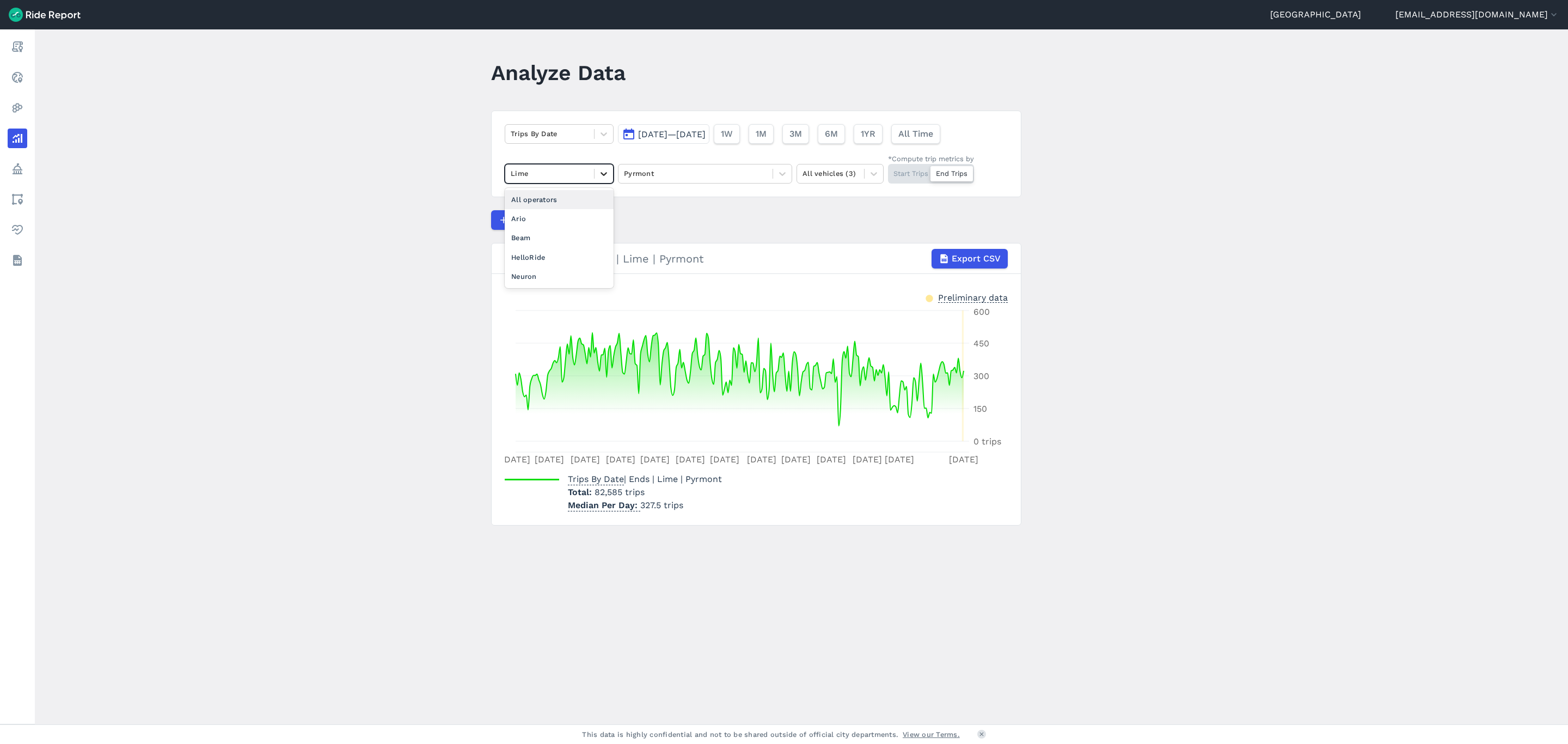
click at [601, 176] on icon at bounding box center [604, 174] width 7 height 4
click at [557, 219] on div "Ario" at bounding box center [559, 218] width 109 height 19
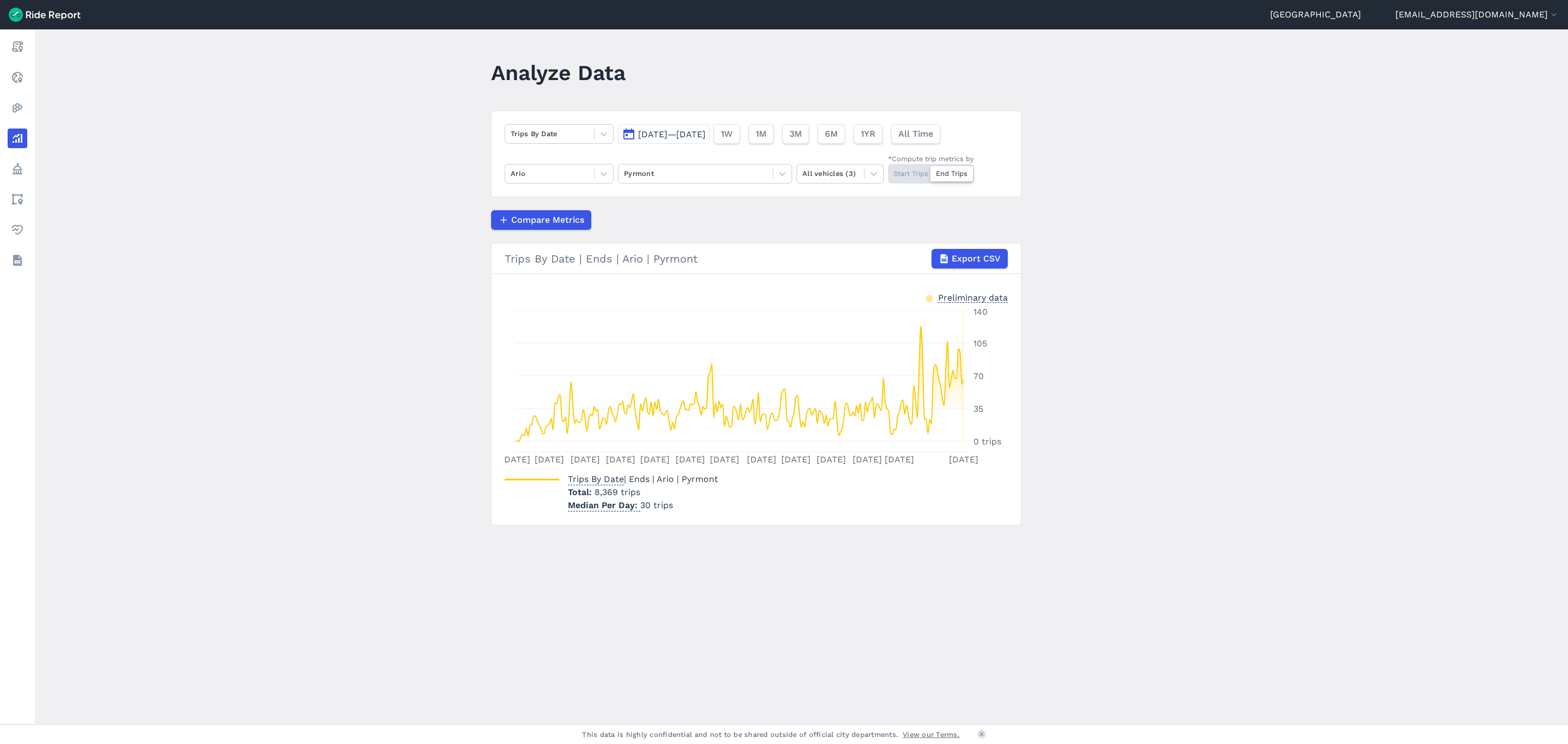
click at [923, 177] on div "Start Trips End Trips" at bounding box center [931, 174] width 86 height 20
click at [888, 171] on input "*Compute trip metrics by Start Trips End Trips" at bounding box center [888, 167] width 0 height 7
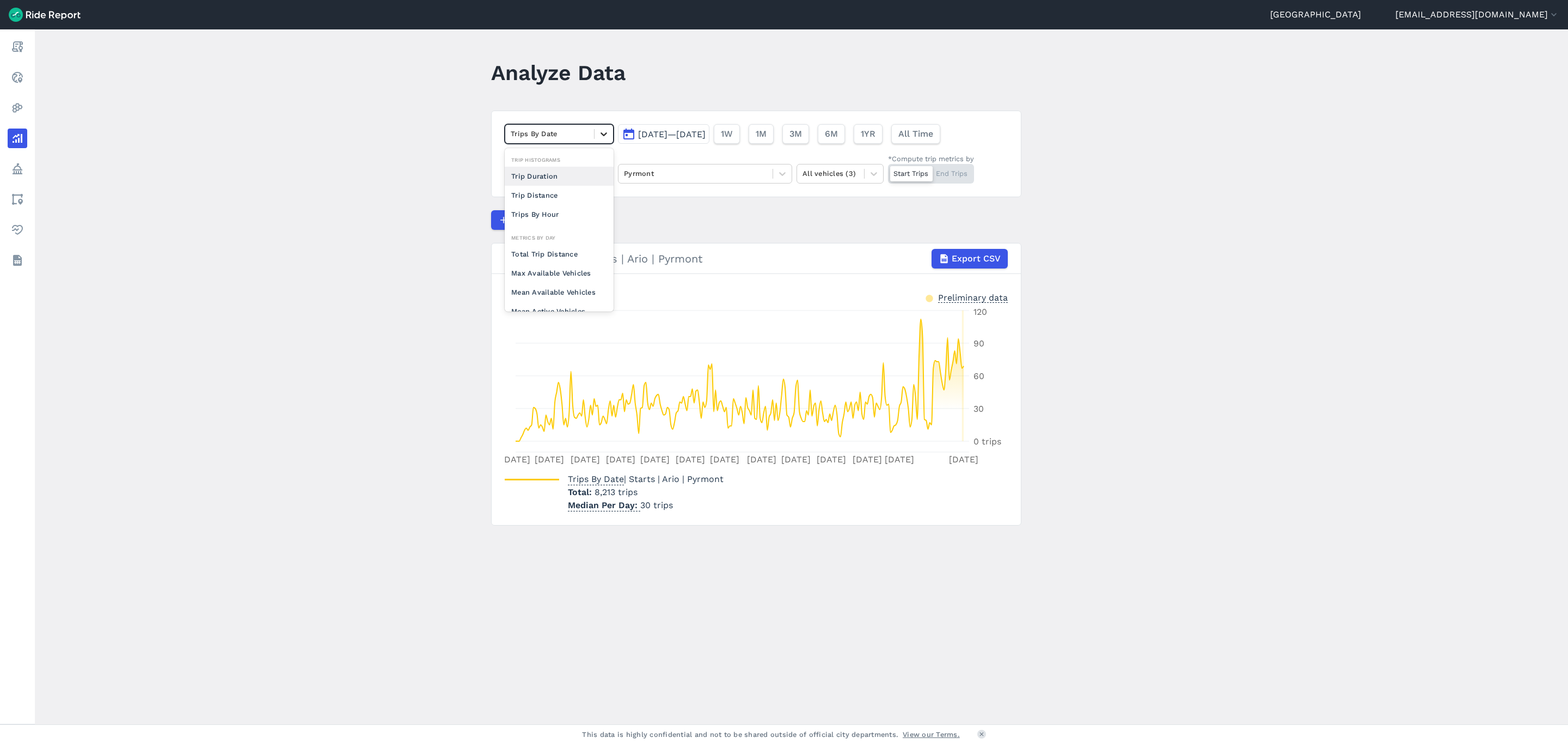
click at [599, 129] on icon at bounding box center [604, 134] width 11 height 11
click at [544, 247] on div "Trips Per Mean Available Vehicle" at bounding box center [559, 241] width 109 height 29
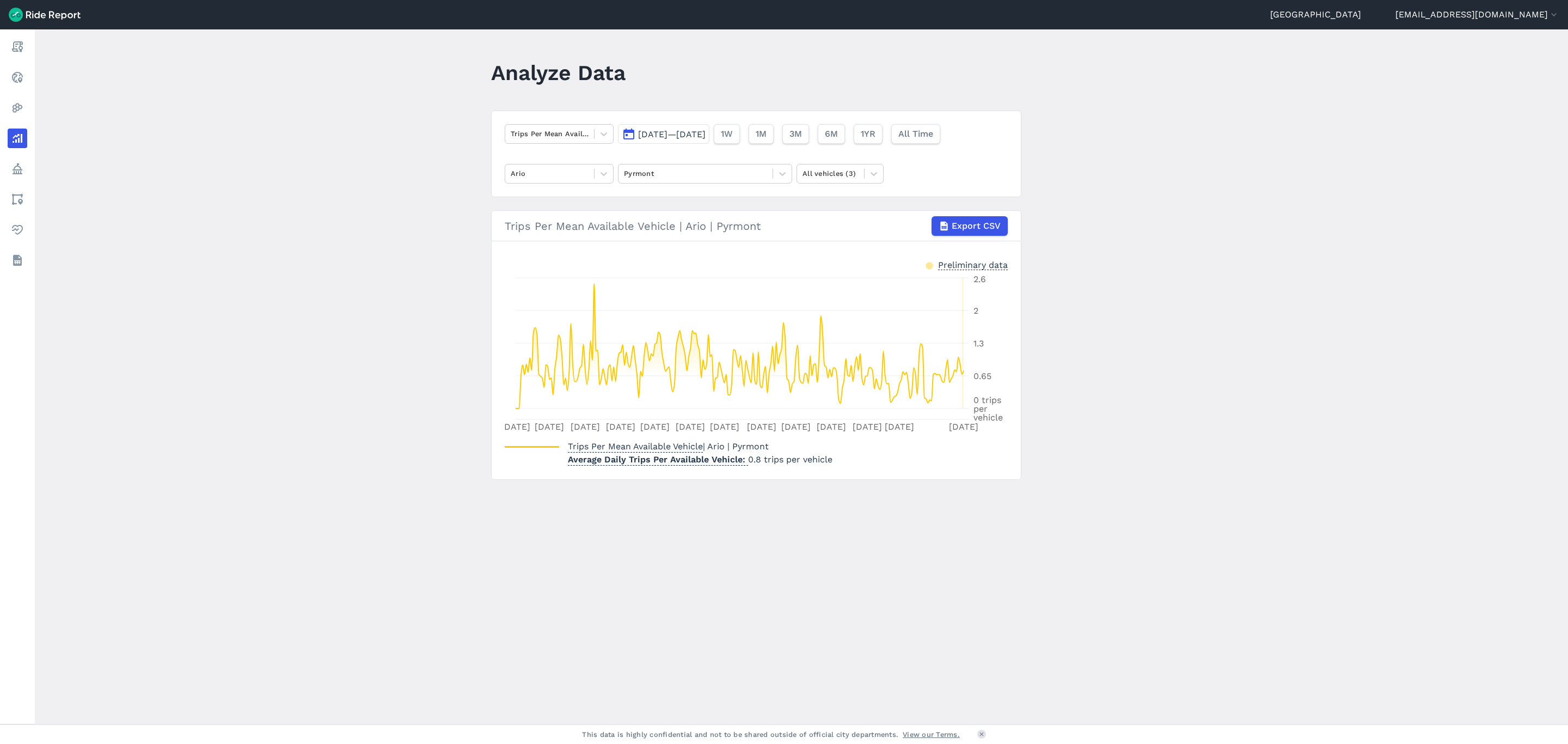
click at [683, 127] on button "[DATE]—[DATE]" at bounding box center [664, 134] width 92 height 20
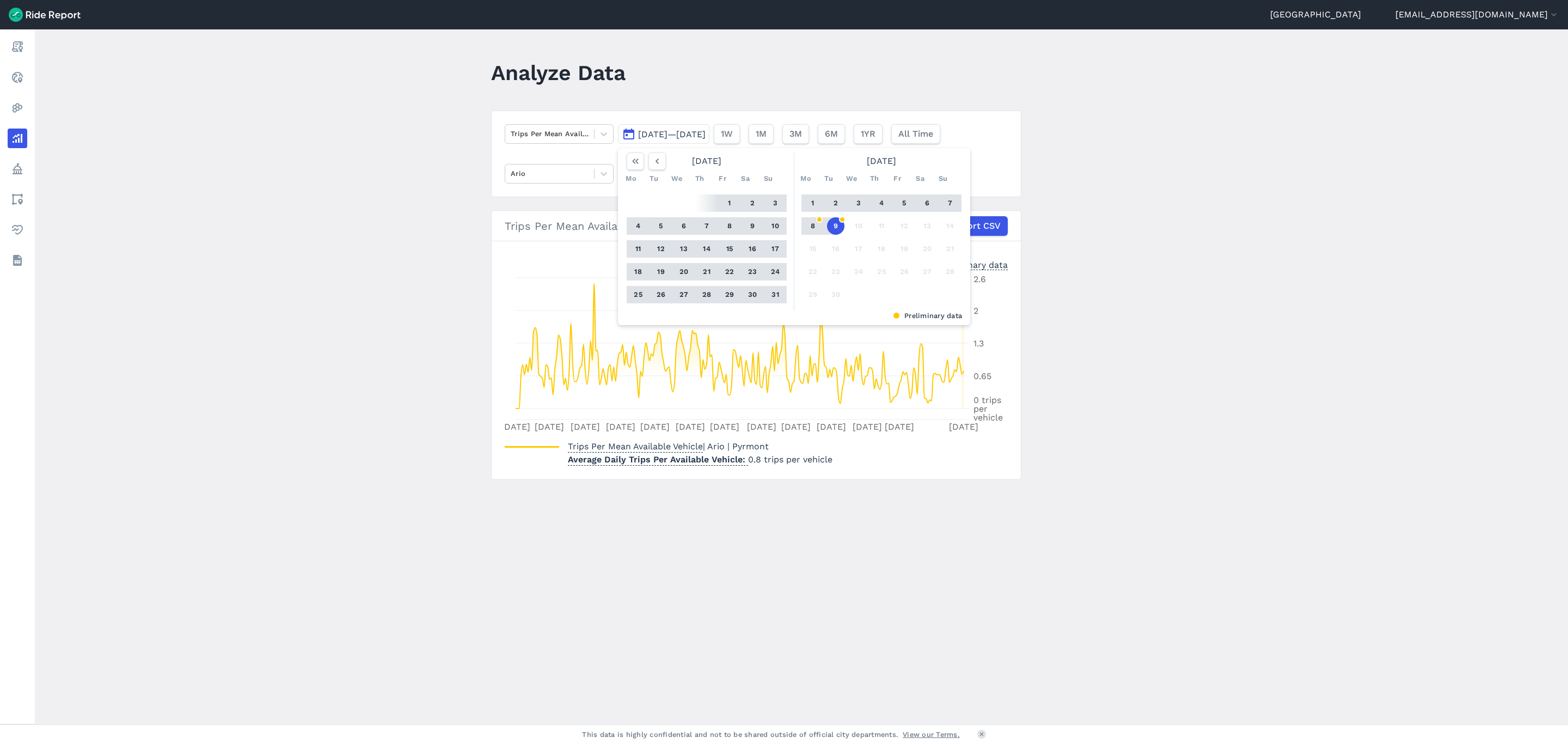
click at [726, 203] on button "1" at bounding box center [730, 203] width 17 height 17
click at [827, 226] on button "9" at bounding box center [836, 226] width 17 height 17
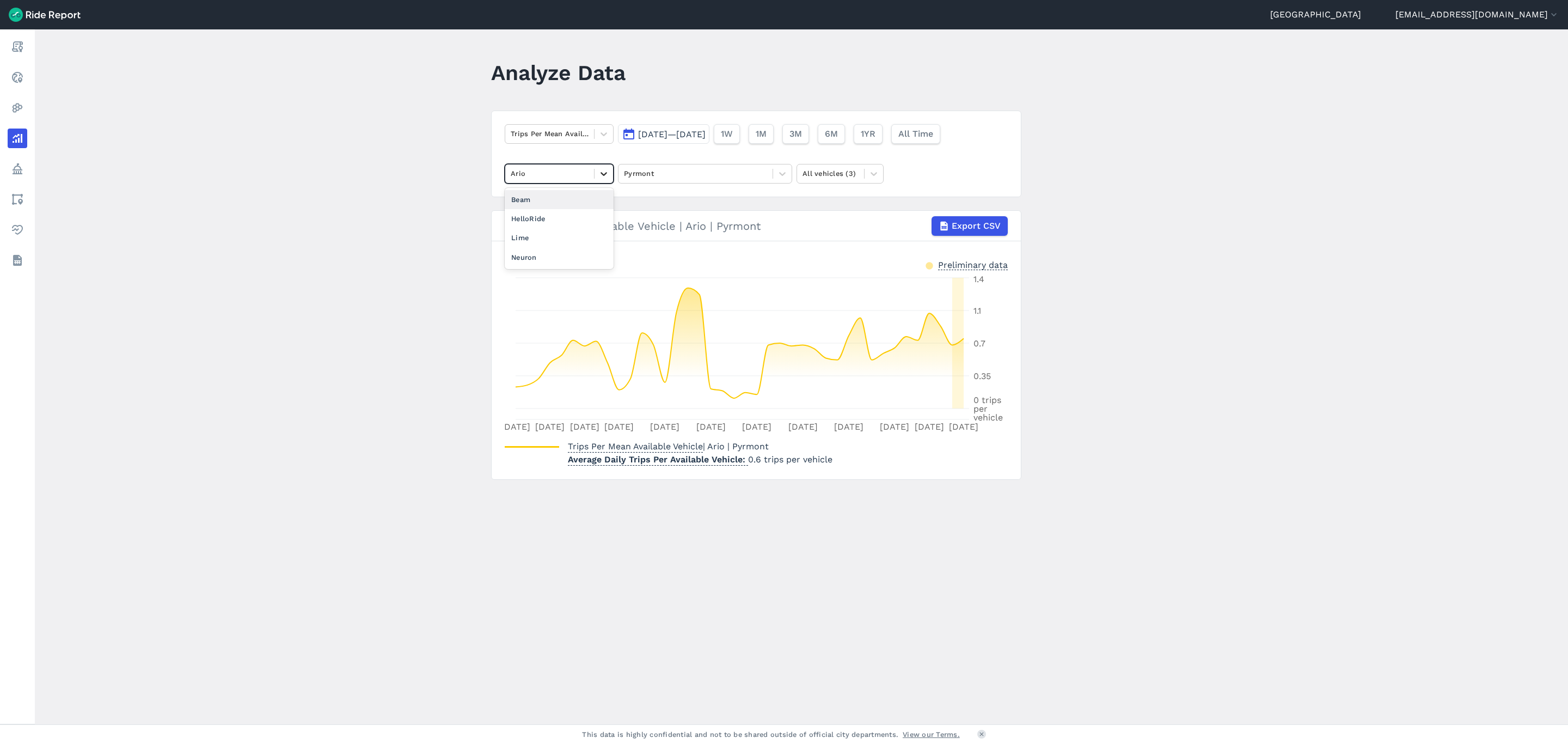
click at [606, 173] on icon at bounding box center [604, 173] width 11 height 11
click at [578, 136] on div at bounding box center [549, 133] width 78 height 13
click at [544, 283] on div "Max Available Vehicles" at bounding box center [559, 292] width 109 height 19
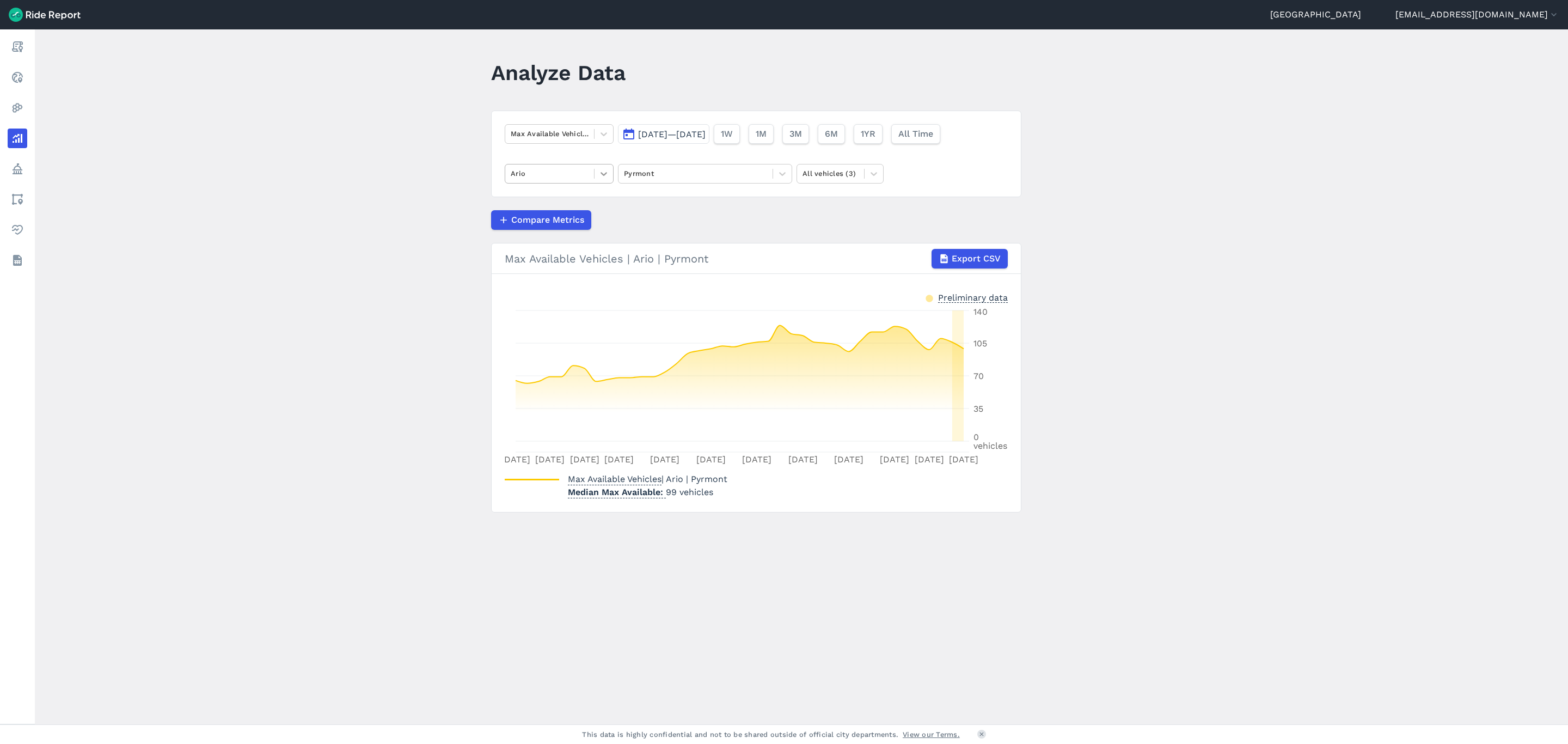
click at [597, 167] on div at bounding box center [604, 174] width 19 height 19
click at [564, 220] on div "HelloRide" at bounding box center [559, 218] width 109 height 19
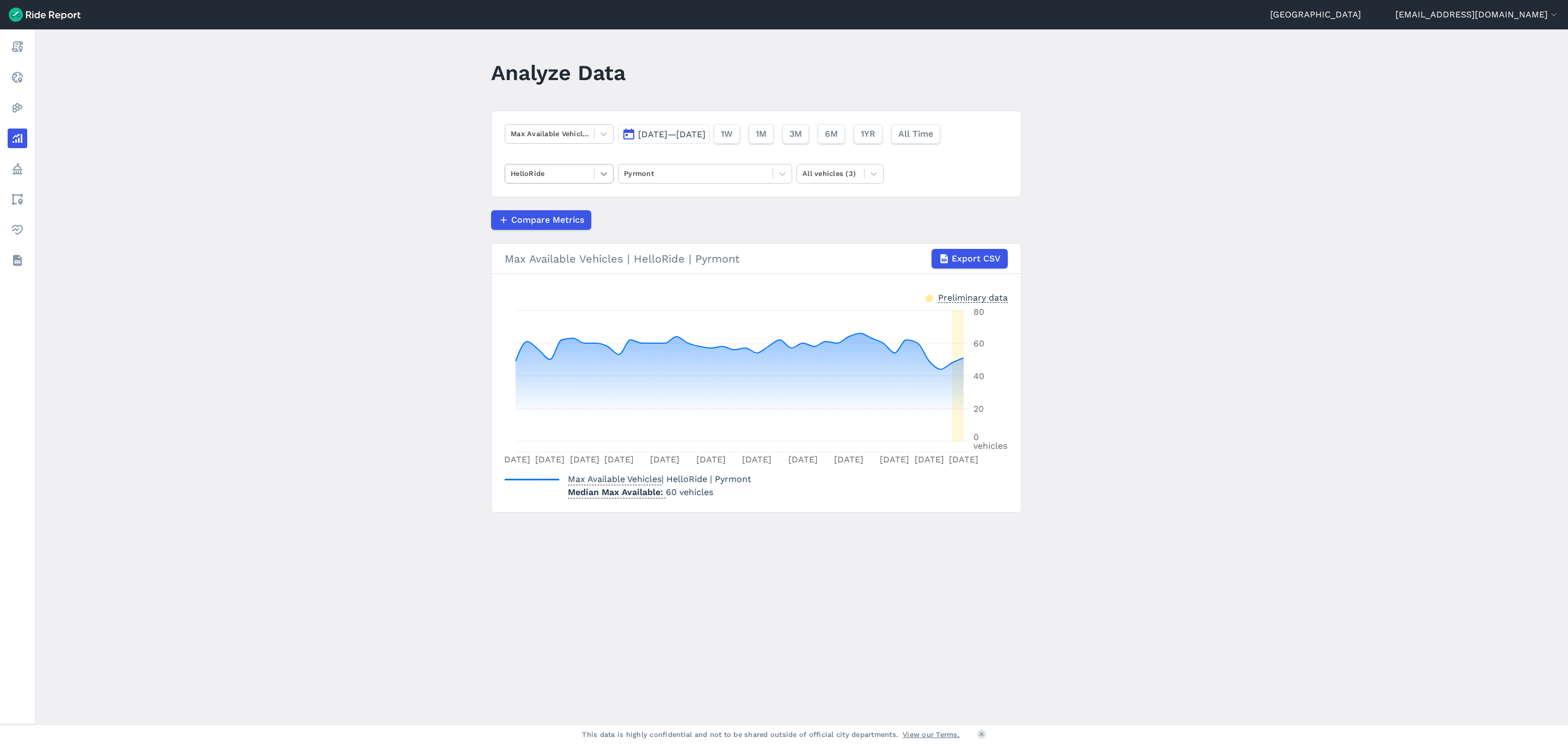
drag, startPoint x: 606, startPoint y: 177, endPoint x: 599, endPoint y: 183, distance: 9.2
click at [606, 177] on icon at bounding box center [604, 173] width 11 height 11
click at [549, 234] on div "Lime" at bounding box center [559, 238] width 109 height 19
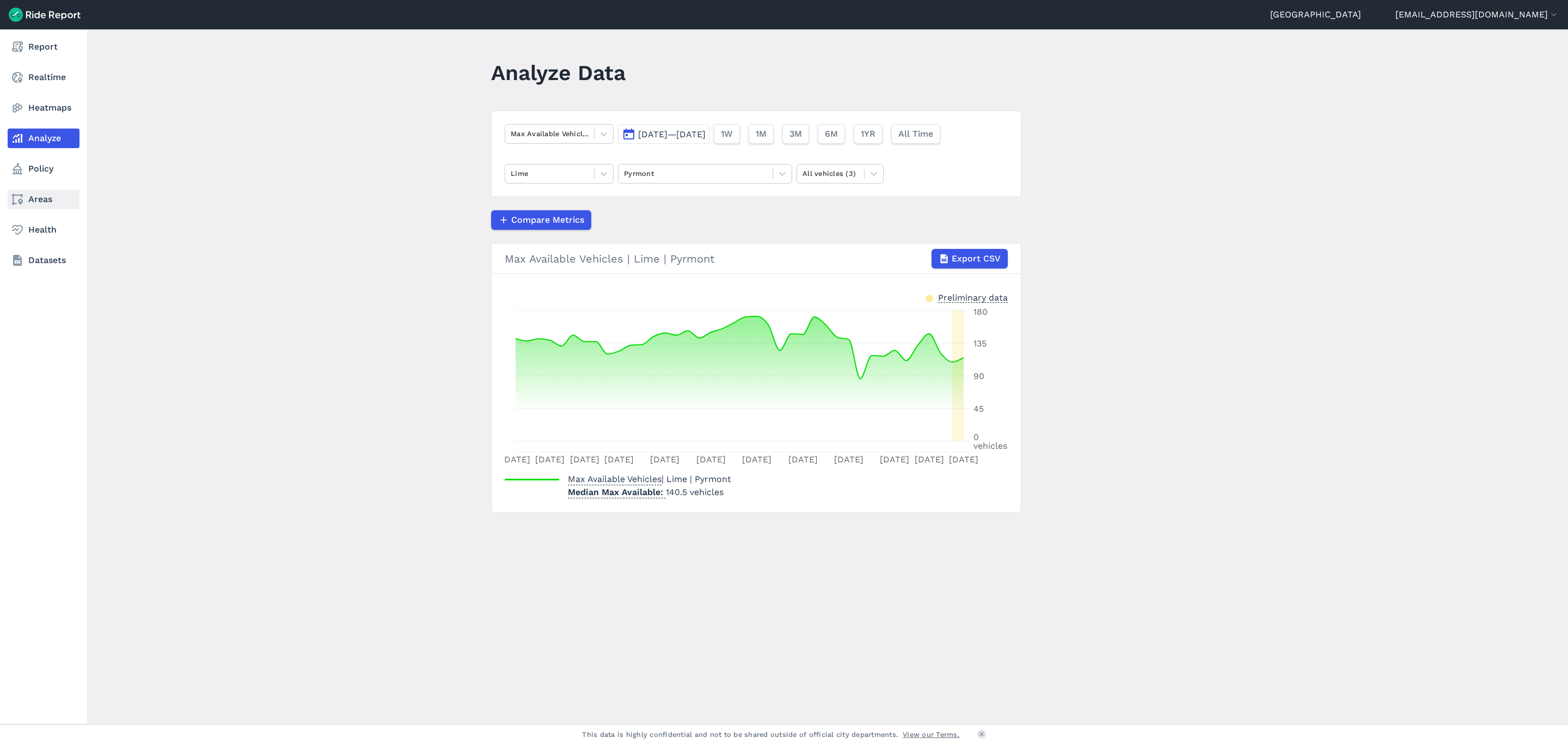
click at [25, 192] on link "Areas" at bounding box center [43, 199] width 72 height 20
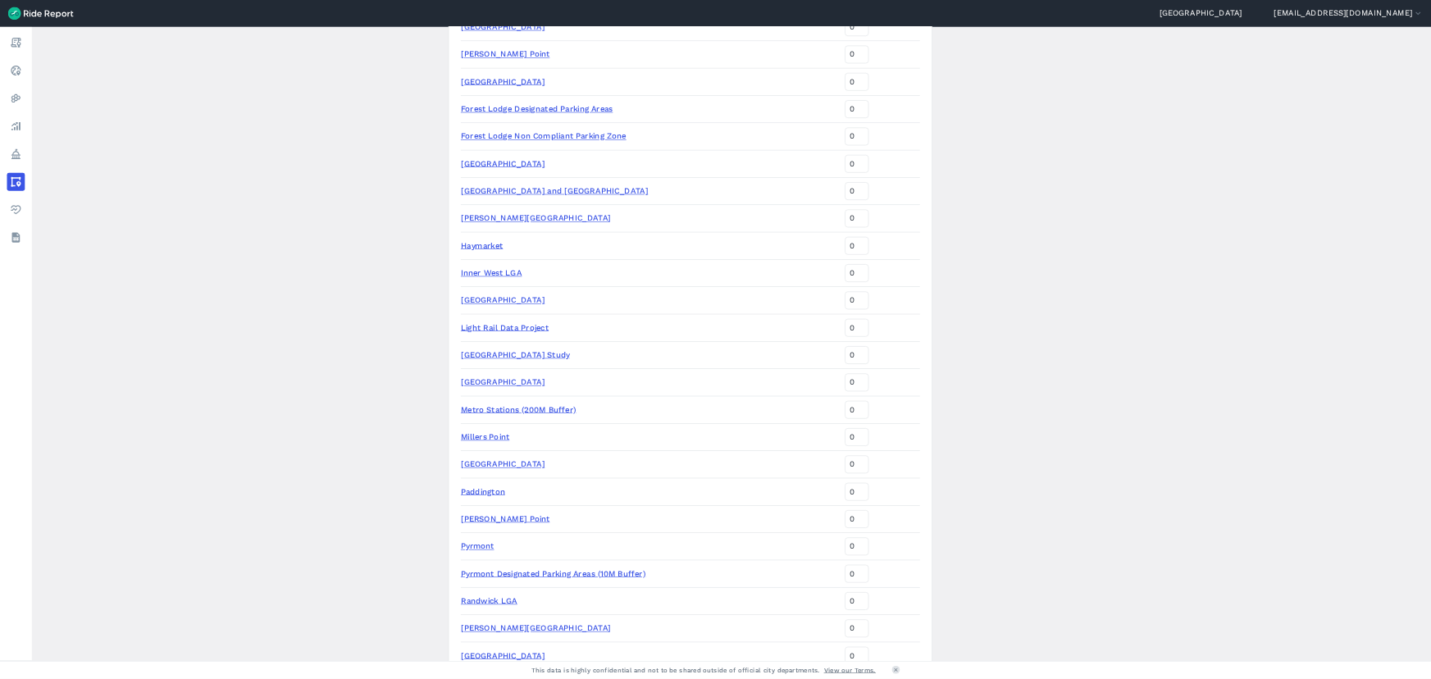
scroll to position [1723, 0]
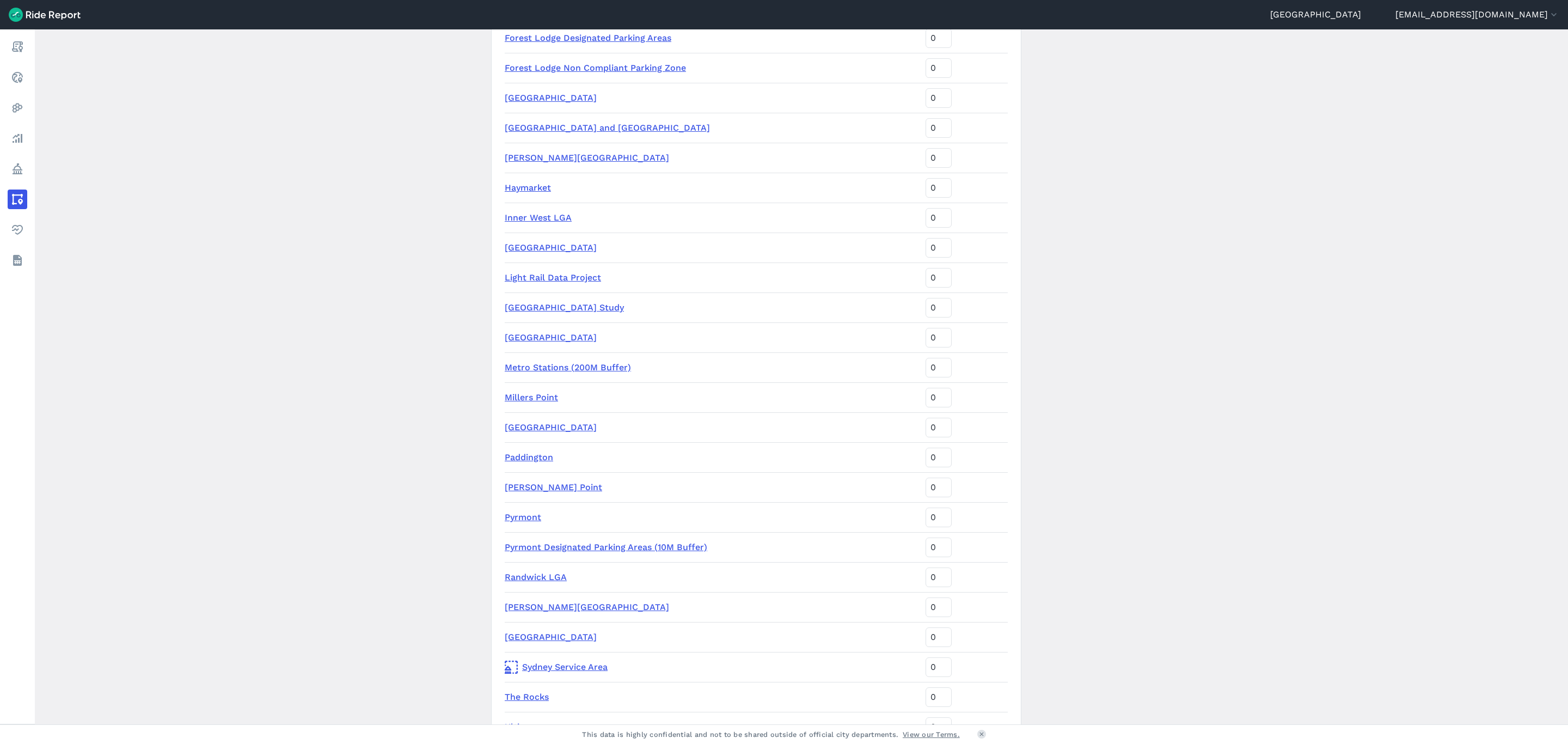
click at [544, 601] on link "[PERSON_NAME][GEOGRAPHIC_DATA]" at bounding box center [587, 607] width 165 height 11
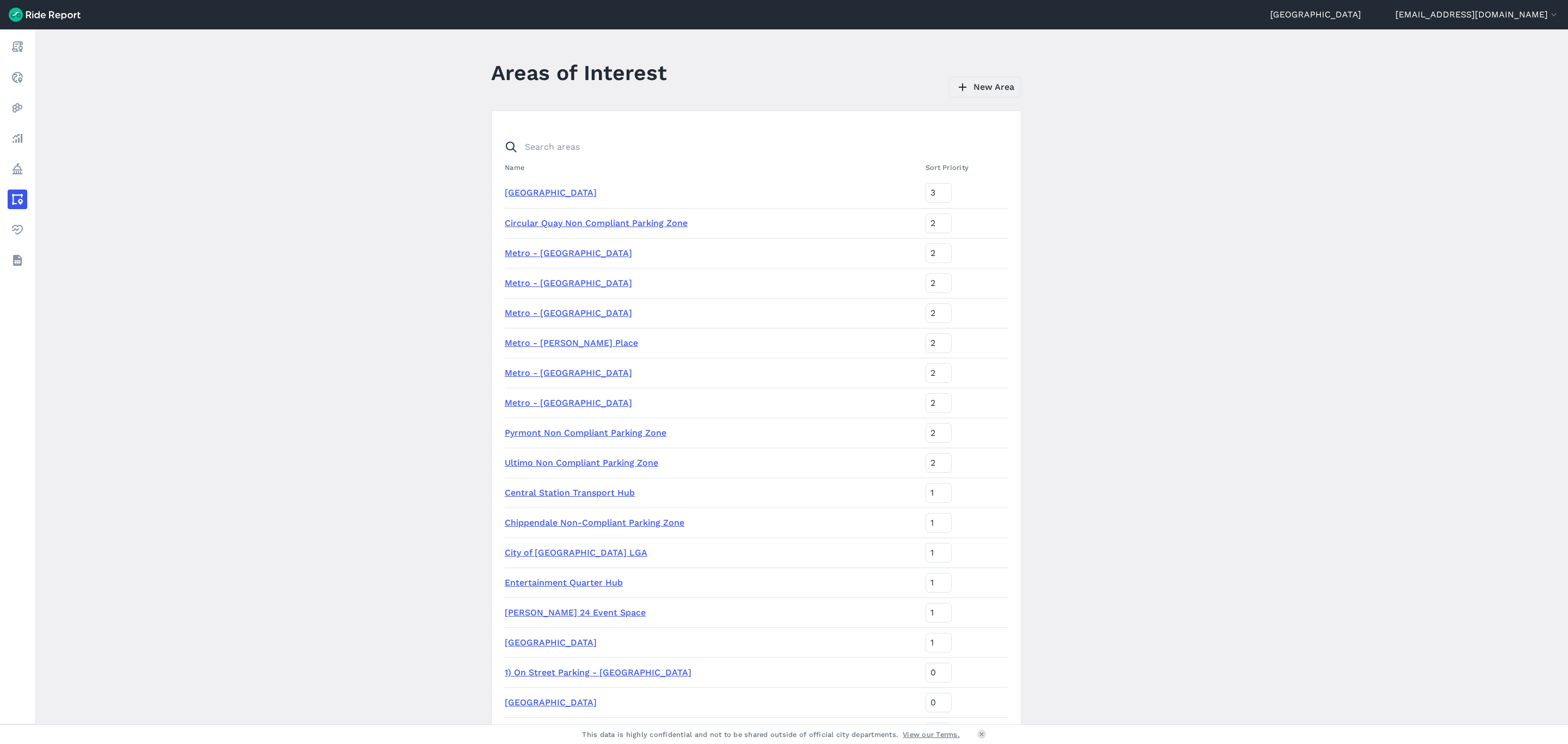
click at [984, 84] on link "New Area" at bounding box center [985, 87] width 72 height 21
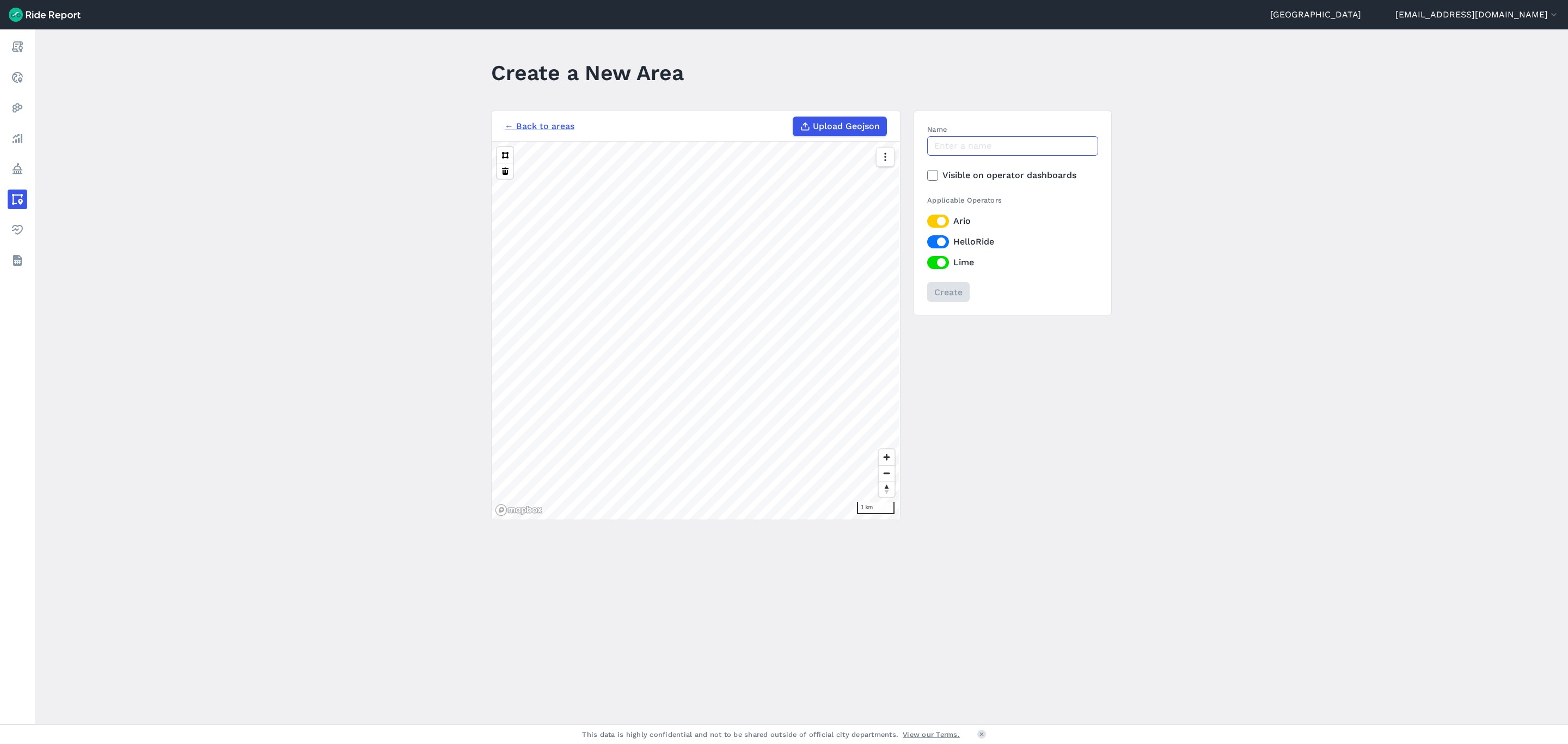
click at [972, 139] on input "Name" at bounding box center [1013, 146] width 171 height 20
type input "[PERSON_NAME]"
click at [505, 157] on button at bounding box center [505, 155] width 16 height 16
click at [949, 417] on div "← Back to areas Upload Geojson 30 m Name [PERSON_NAME] Visible on operator dash…" at bounding box center [801, 315] width 621 height 409
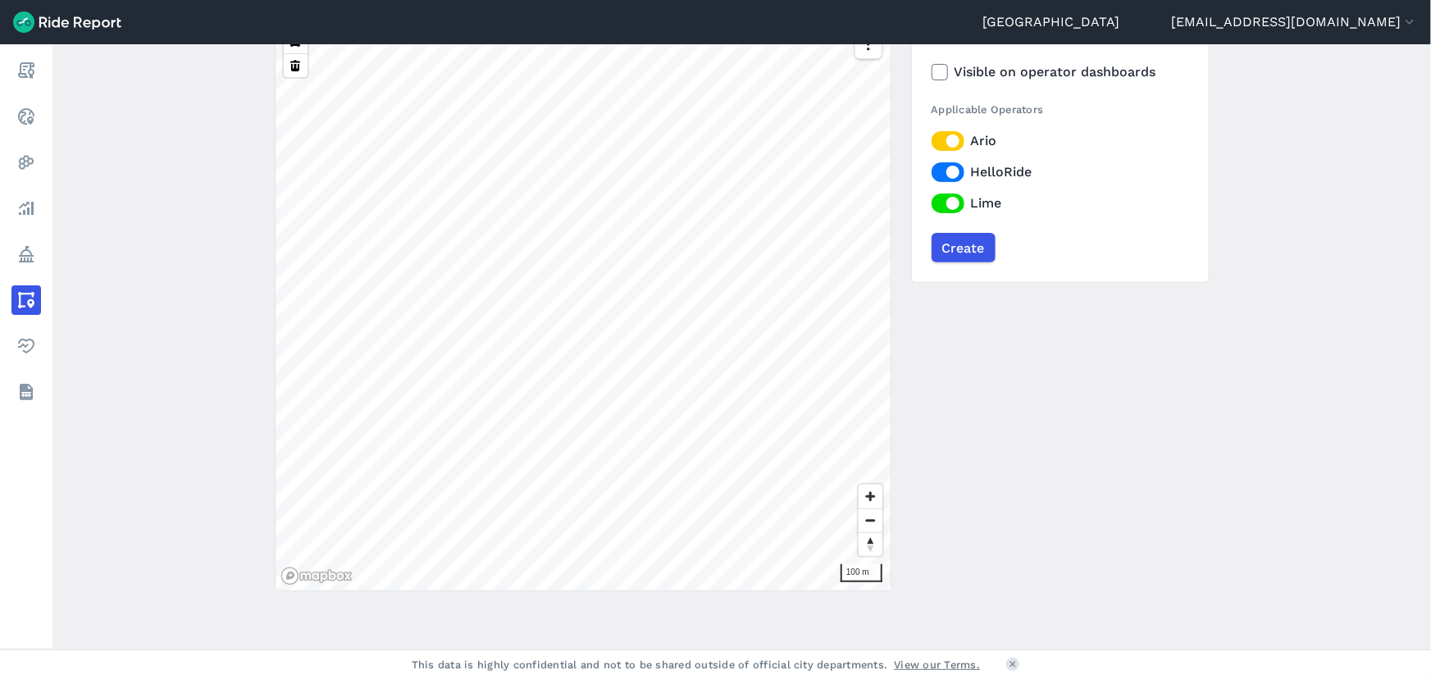
scroll to position [212, 0]
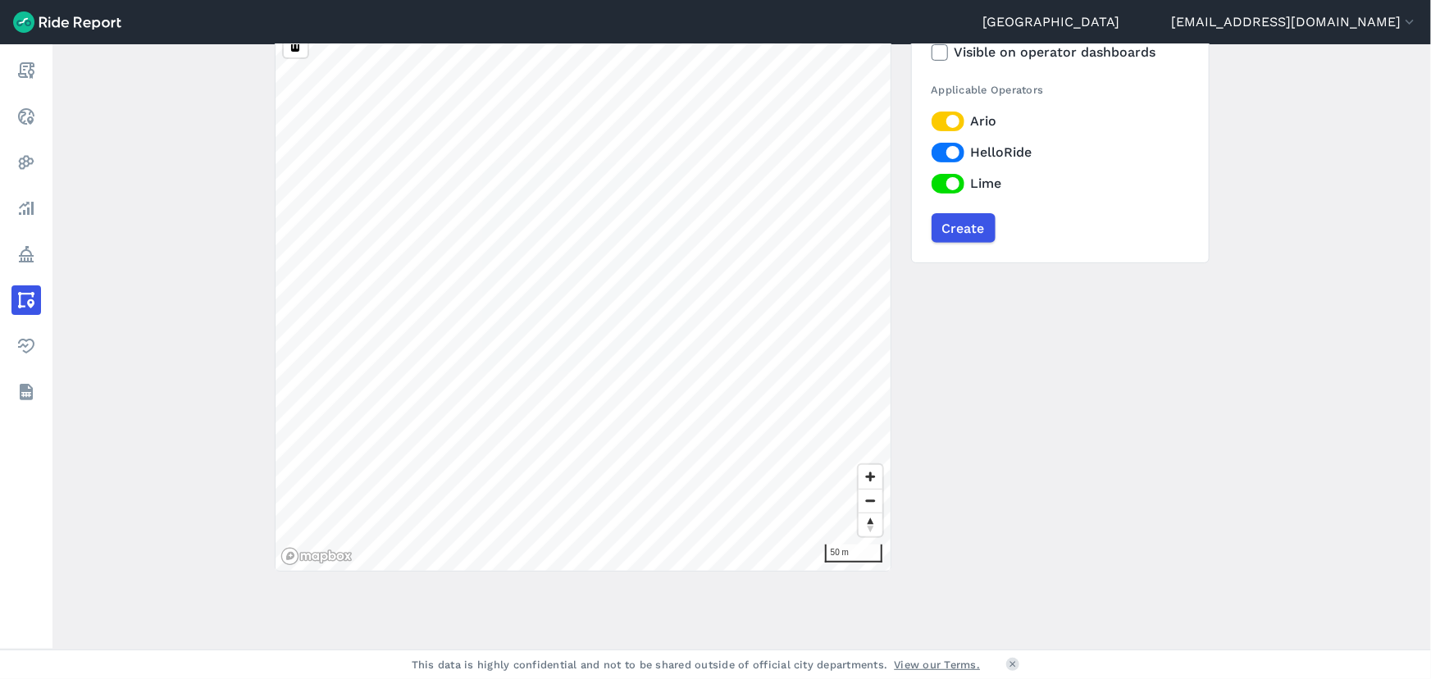
click at [574, 33] on div "Sydney [EMAIL_ADDRESS][DOMAIN_NAME] Settings Terms Sign Out Report Realtime Hea…" at bounding box center [715, 339] width 1431 height 679
click at [864, 378] on div "30 m" at bounding box center [583, 286] width 615 height 569
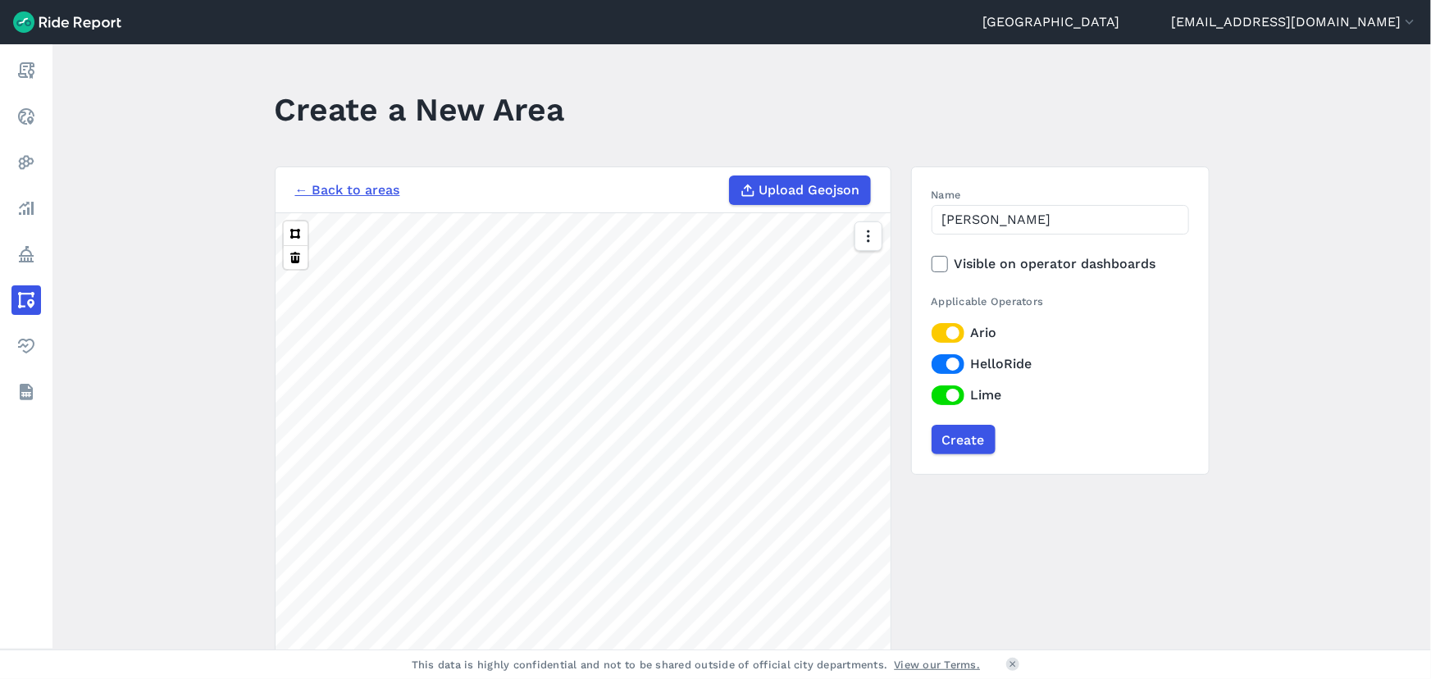
click at [952, 330] on label "Ario" at bounding box center [1061, 333] width 258 height 20
click at [932, 330] on input "Ario" at bounding box center [932, 328] width 0 height 11
click at [946, 364] on label "HelloRide" at bounding box center [1061, 364] width 258 height 20
click at [932, 364] on input "HelloRide" at bounding box center [932, 359] width 0 height 11
click at [944, 329] on label "Ario" at bounding box center [1061, 333] width 258 height 20
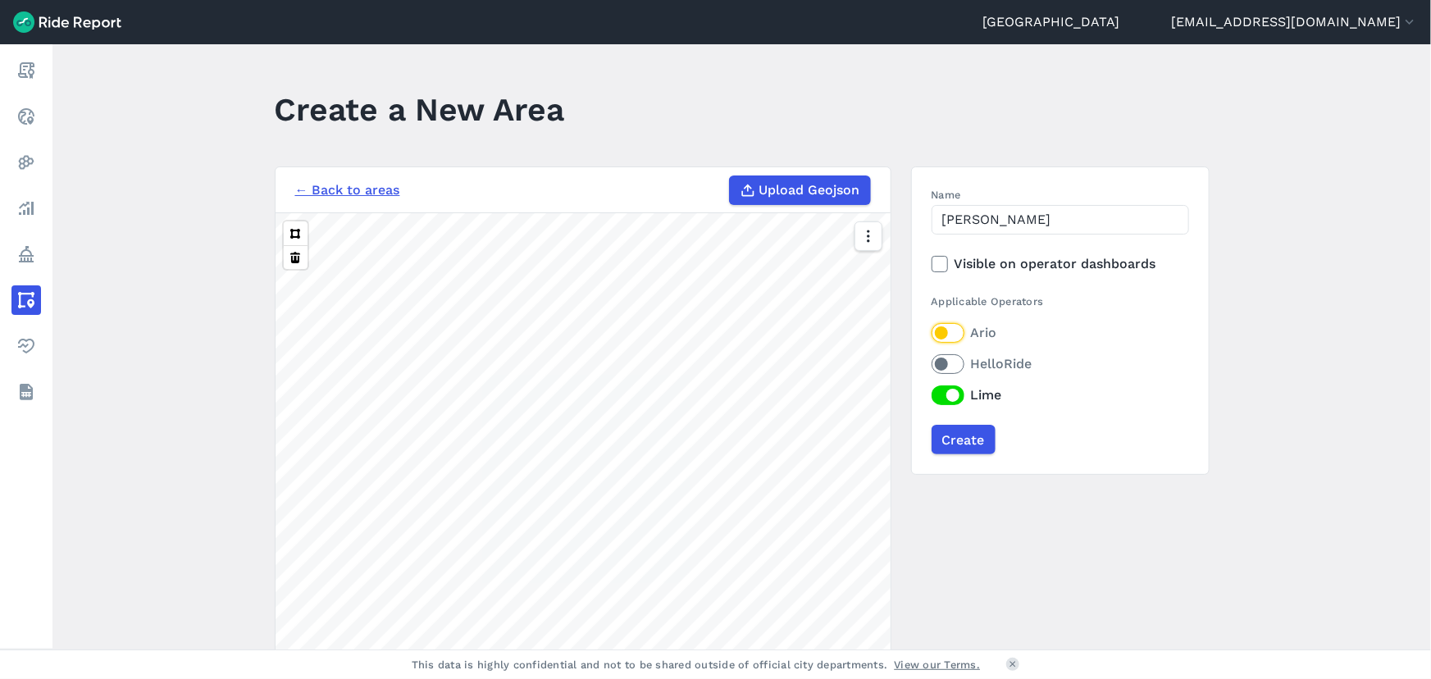
click at [932, 329] on input "Ario" at bounding box center [932, 328] width 0 height 11
click at [946, 369] on label "HelloRide" at bounding box center [1061, 364] width 258 height 20
click at [932, 365] on input "HelloRide" at bounding box center [932, 359] width 0 height 11
click at [965, 440] on input "Create" at bounding box center [963, 440] width 64 height 30
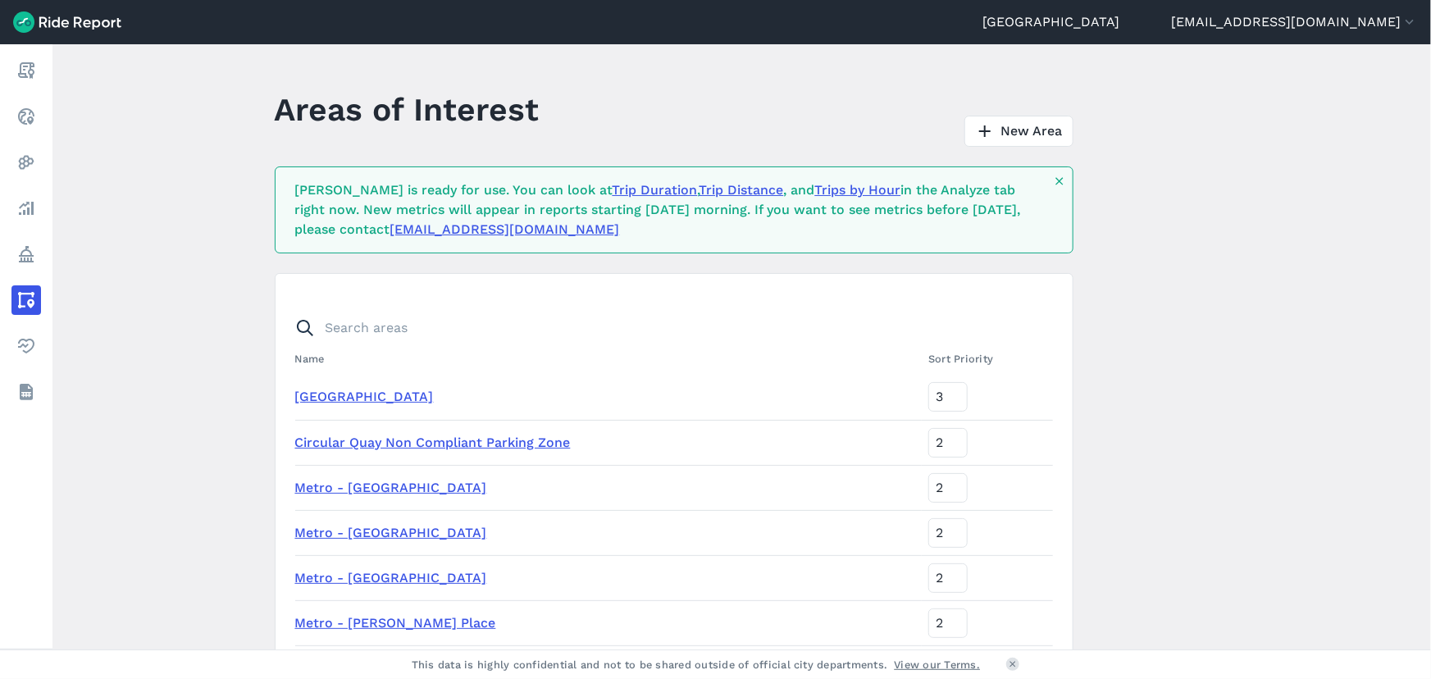
scroll to position [2116, 0]
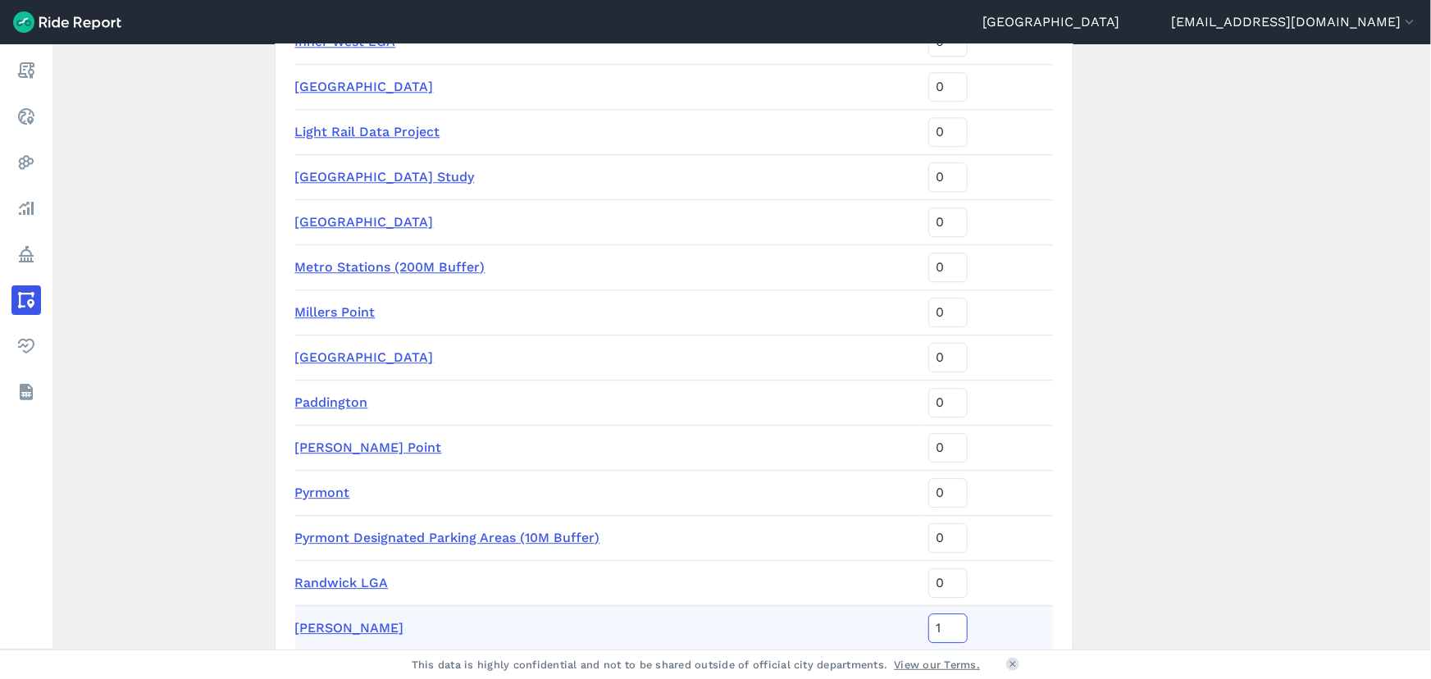
click at [956, 623] on input "1" at bounding box center [948, 629] width 39 height 30
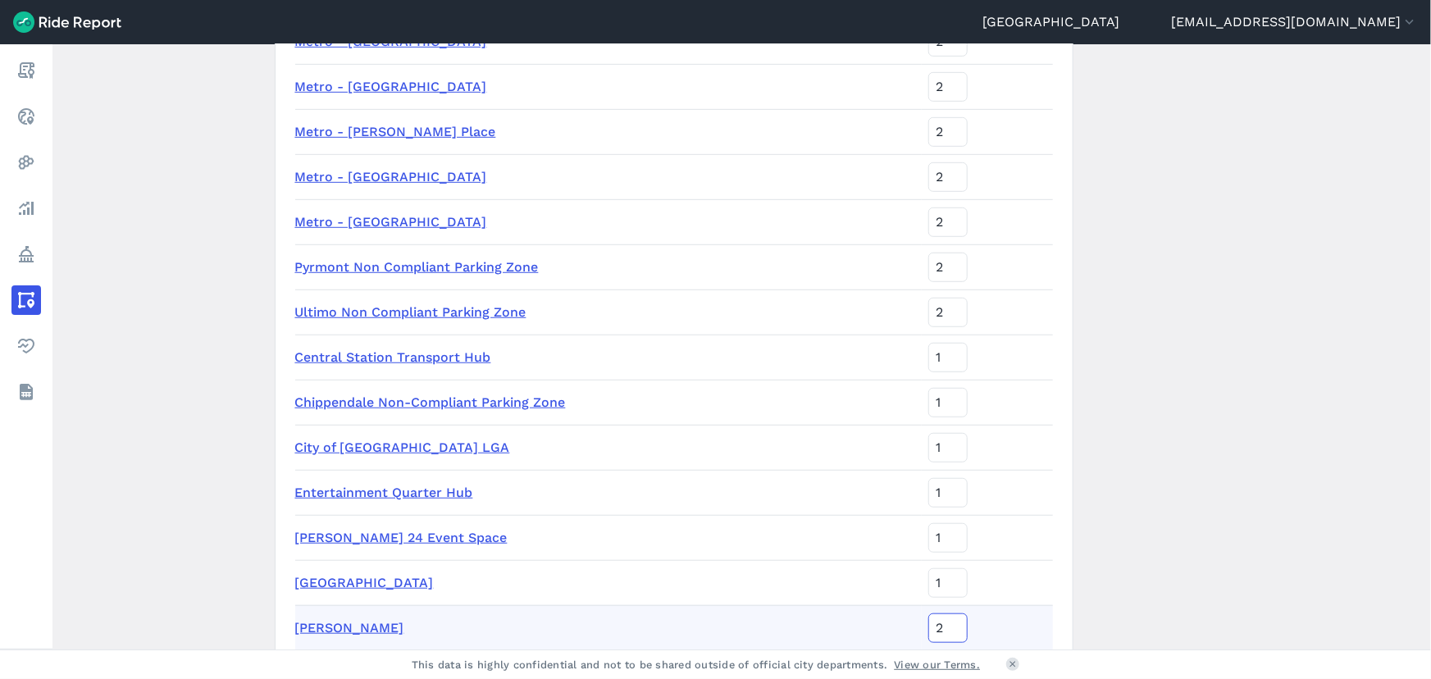
type input "2"
click at [956, 619] on input "2" at bounding box center [948, 629] width 39 height 30
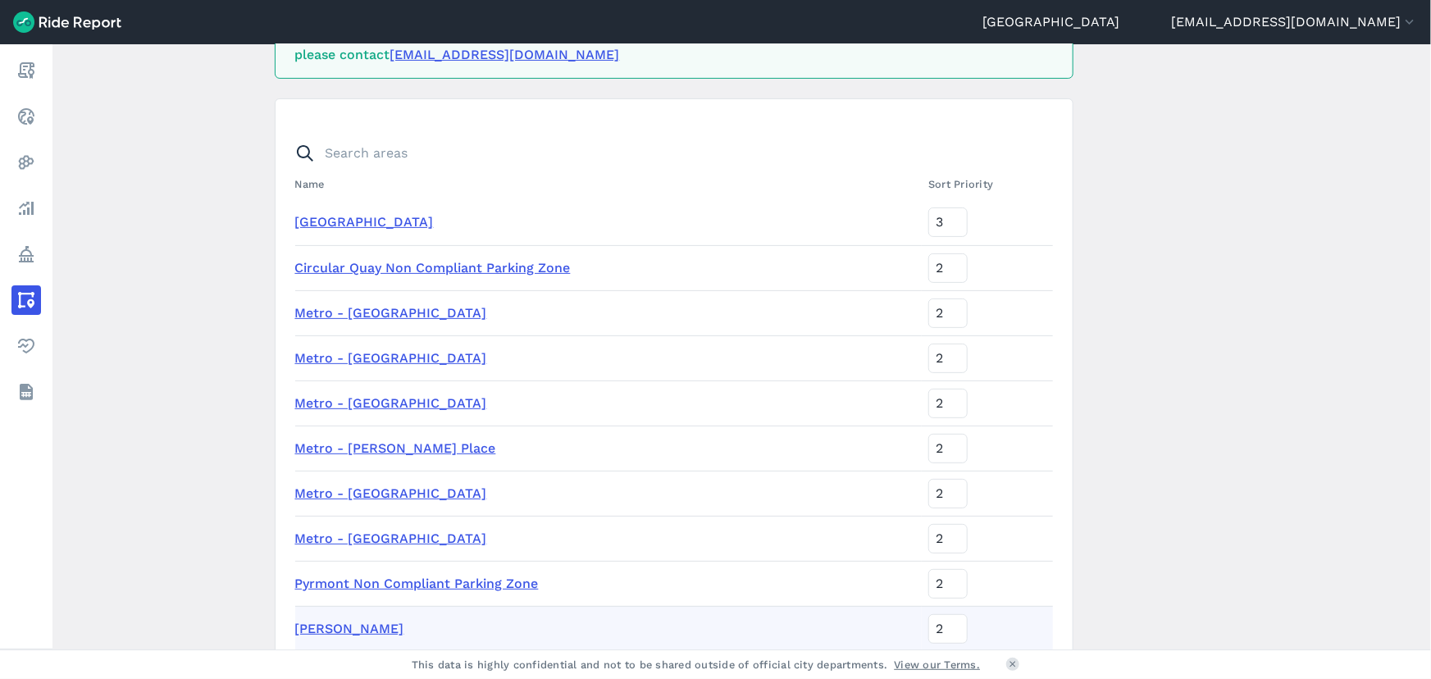
click at [1099, 341] on main "Areas of Interest New Area [PERSON_NAME] is ready for use. You can look at Trip…" at bounding box center [741, 346] width 1379 height 605
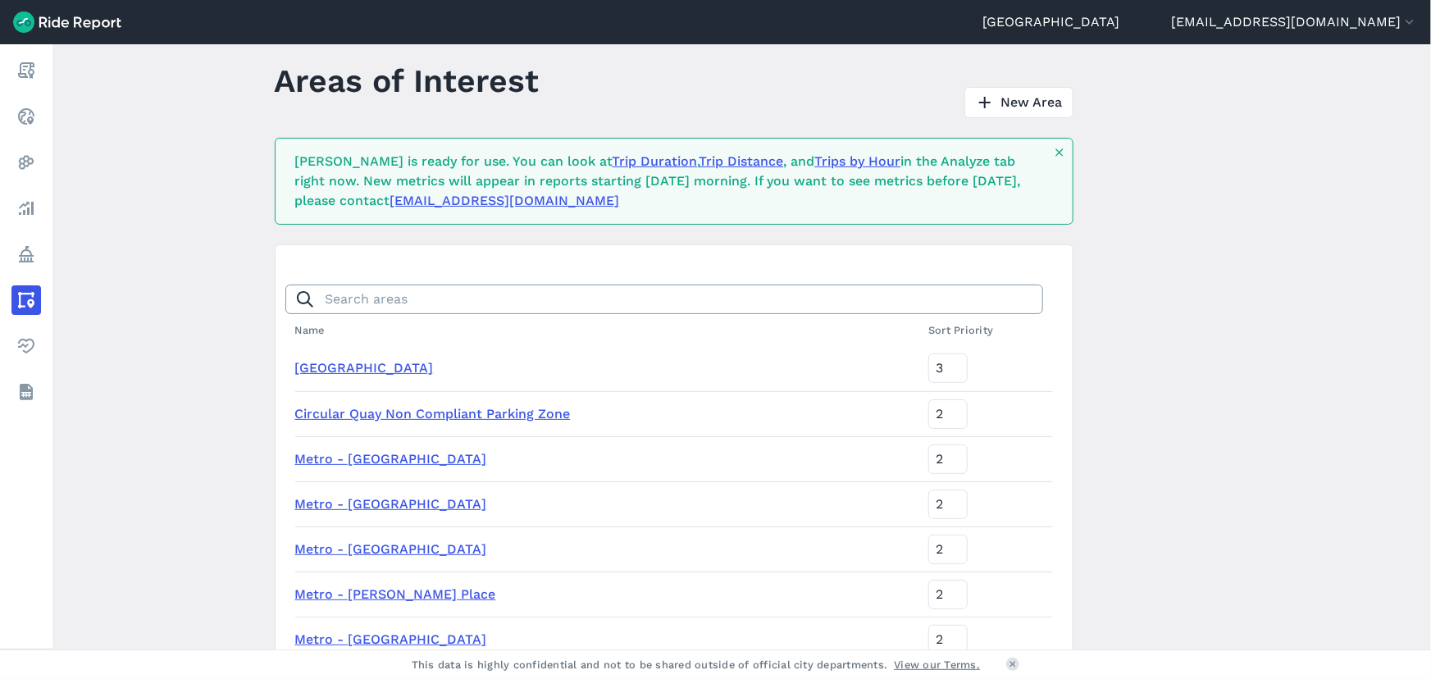
scroll to position [0, 0]
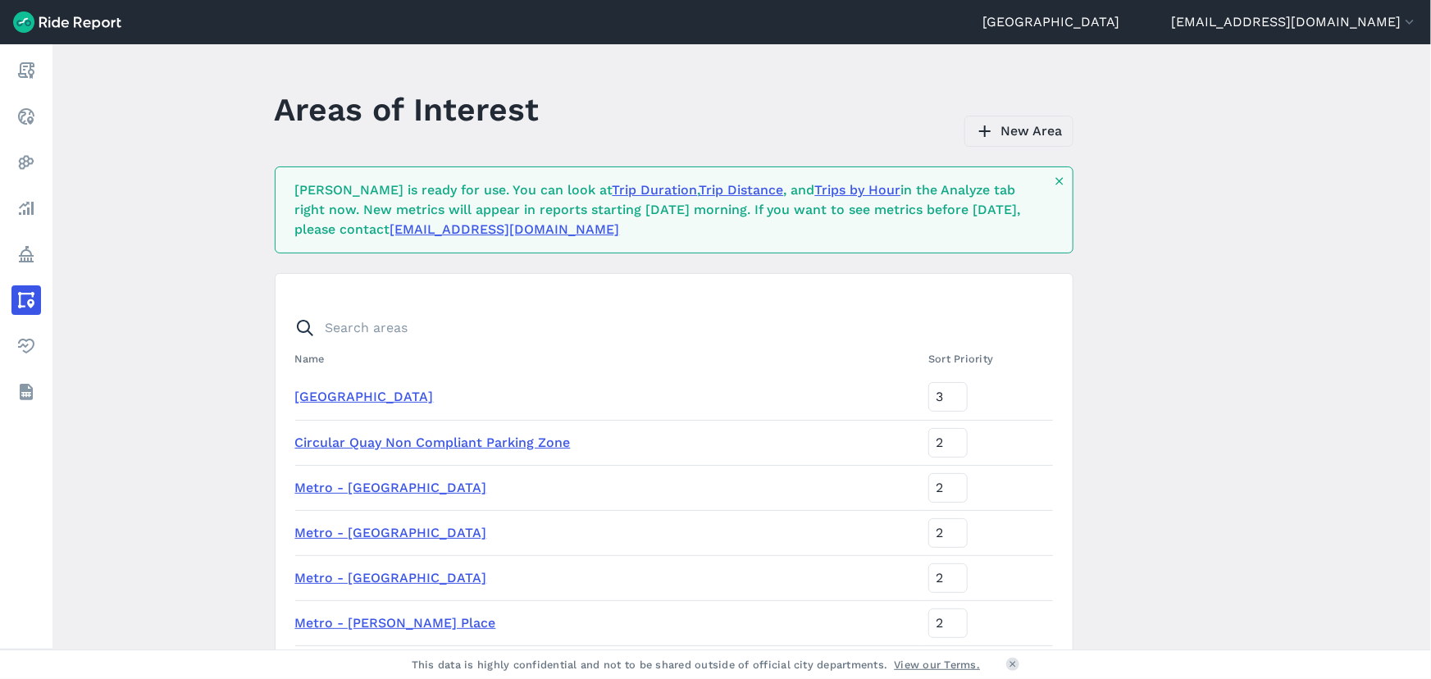
click at [1028, 135] on link "New Area" at bounding box center [1019, 131] width 109 height 31
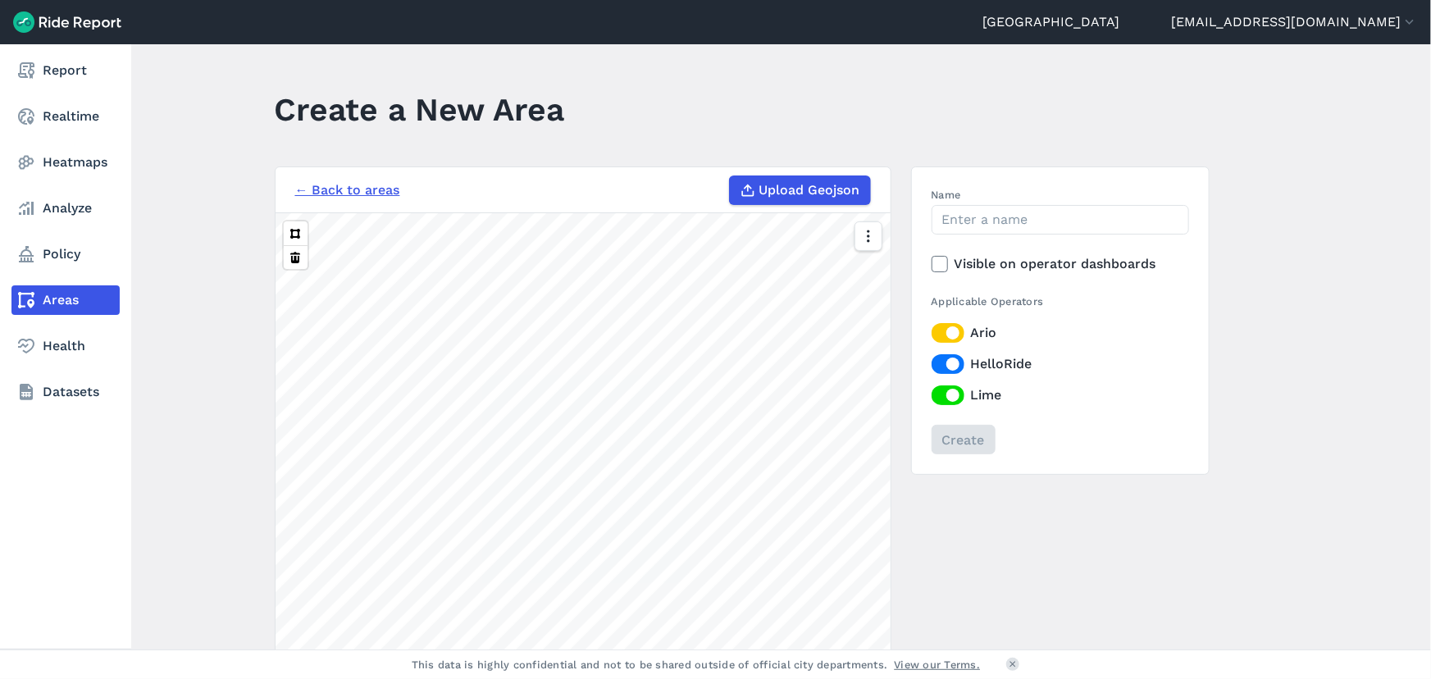
click at [57, 308] on link "Areas" at bounding box center [65, 300] width 108 height 30
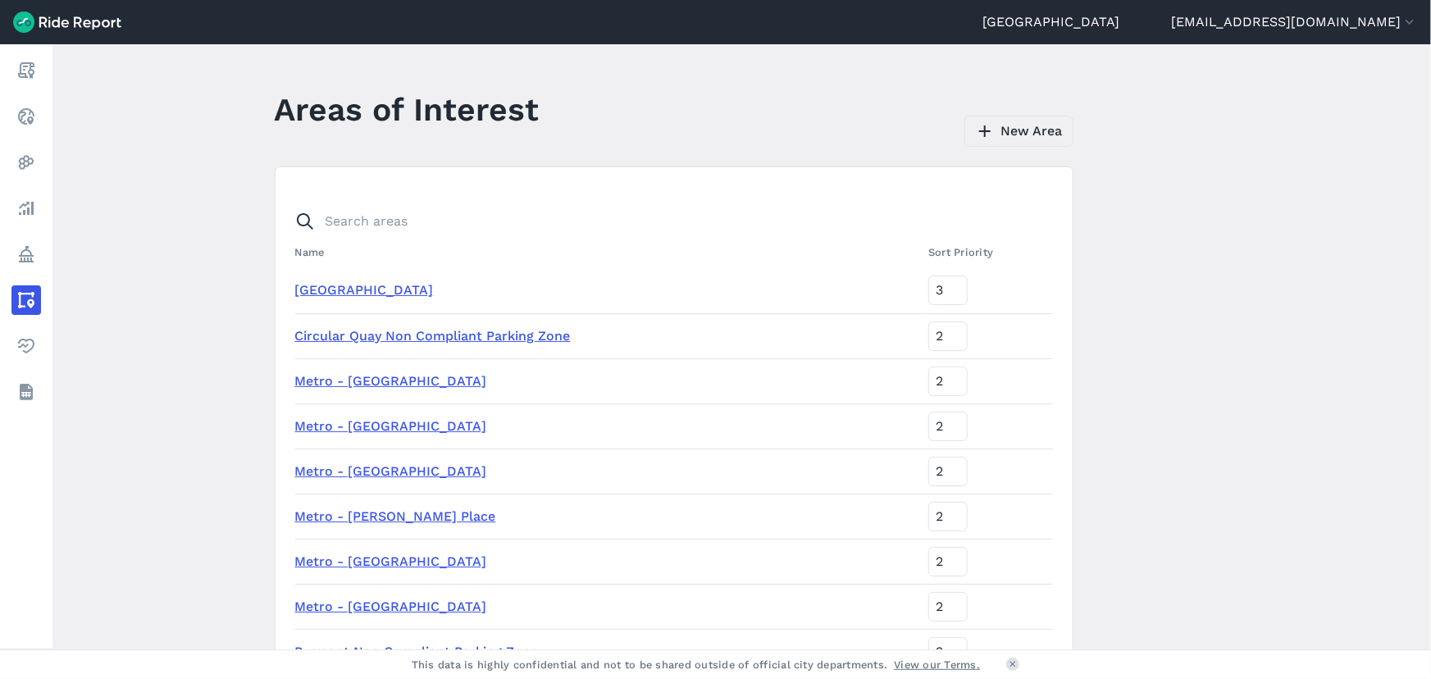
click at [998, 126] on link "New Area" at bounding box center [1019, 131] width 109 height 31
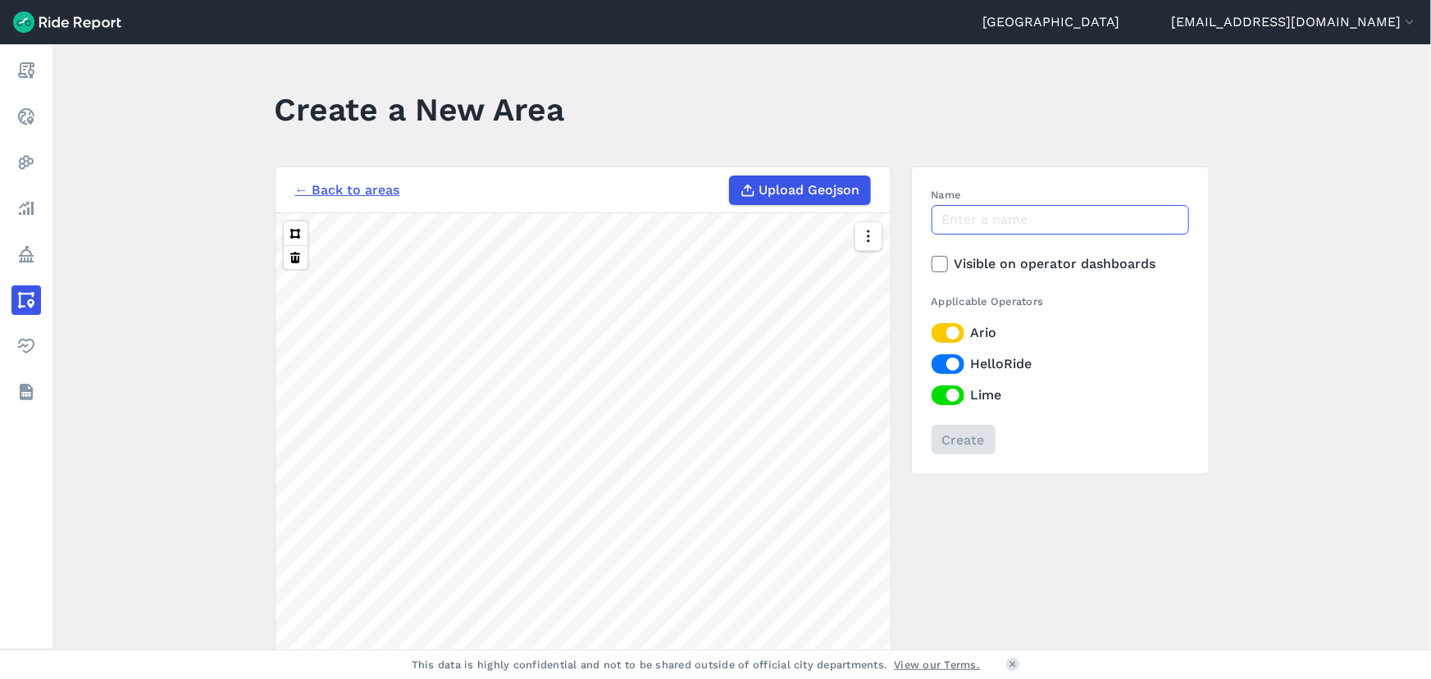
drag, startPoint x: 1017, startPoint y: 221, endPoint x: 1009, endPoint y: 218, distance: 8.8
click at [1017, 221] on input "Name" at bounding box center [1061, 220] width 258 height 30
type input "Beaconsfield"
click at [294, 226] on button at bounding box center [296, 233] width 24 height 24
click at [943, 445] on input "Create" at bounding box center [963, 440] width 64 height 30
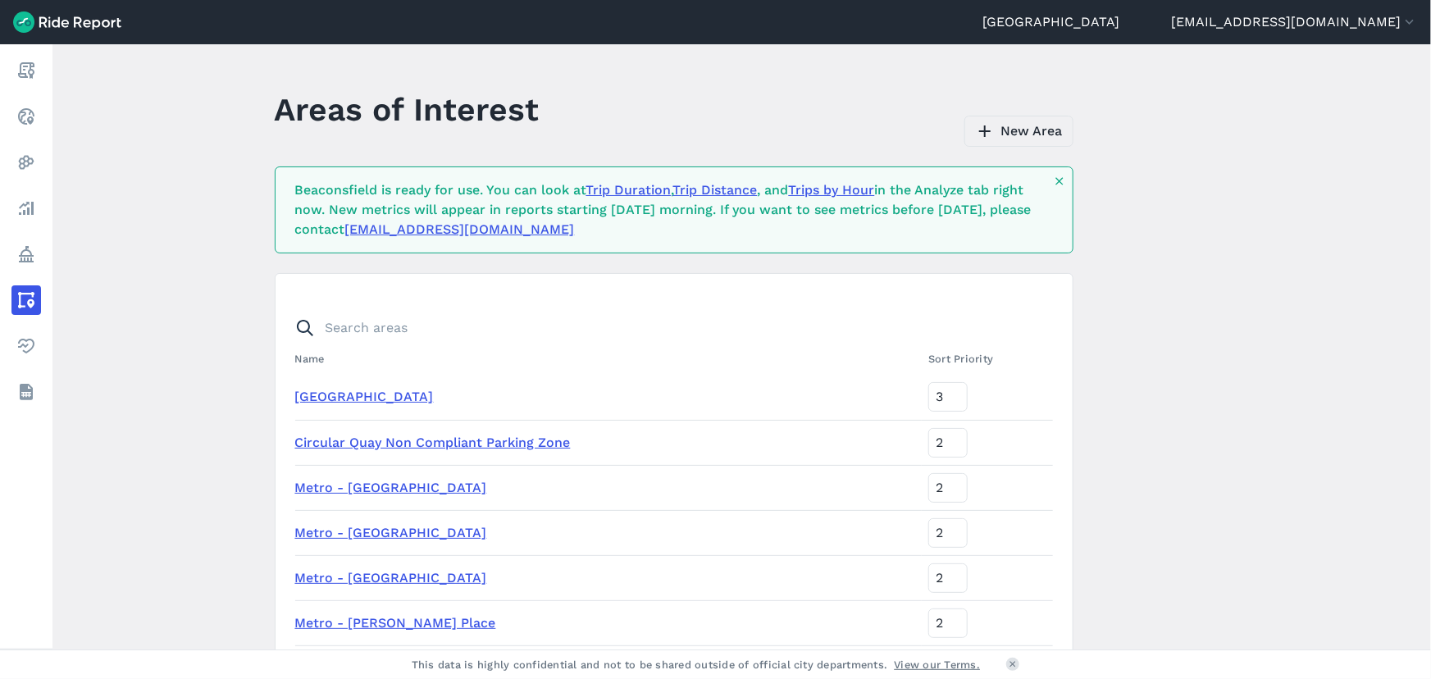
click at [1005, 126] on link "New Area" at bounding box center [1019, 131] width 109 height 31
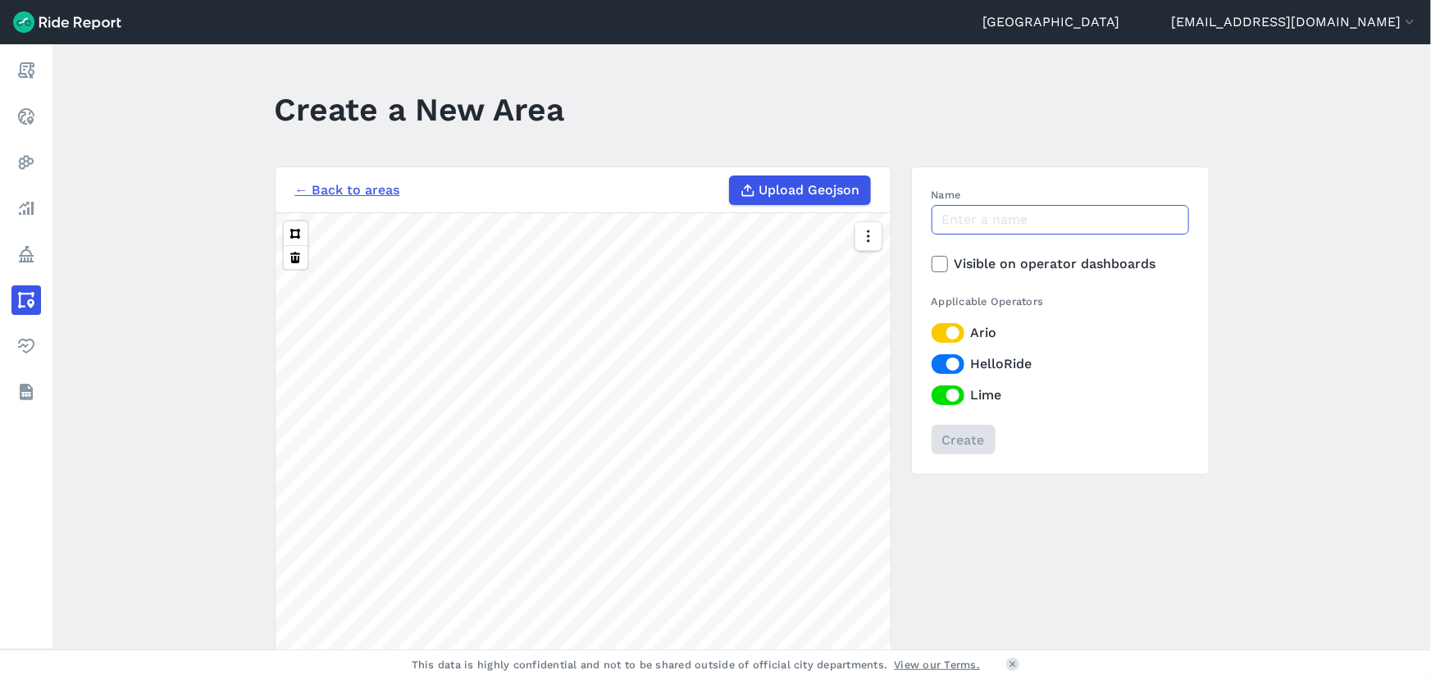
click at [1041, 214] on input "Name" at bounding box center [1061, 220] width 258 height 30
type input "[GEOGRAPHIC_DATA]"
click at [295, 238] on button at bounding box center [296, 233] width 24 height 24
click at [852, 418] on div "100 m" at bounding box center [583, 497] width 615 height 569
click at [955, 432] on input "Create" at bounding box center [963, 440] width 64 height 30
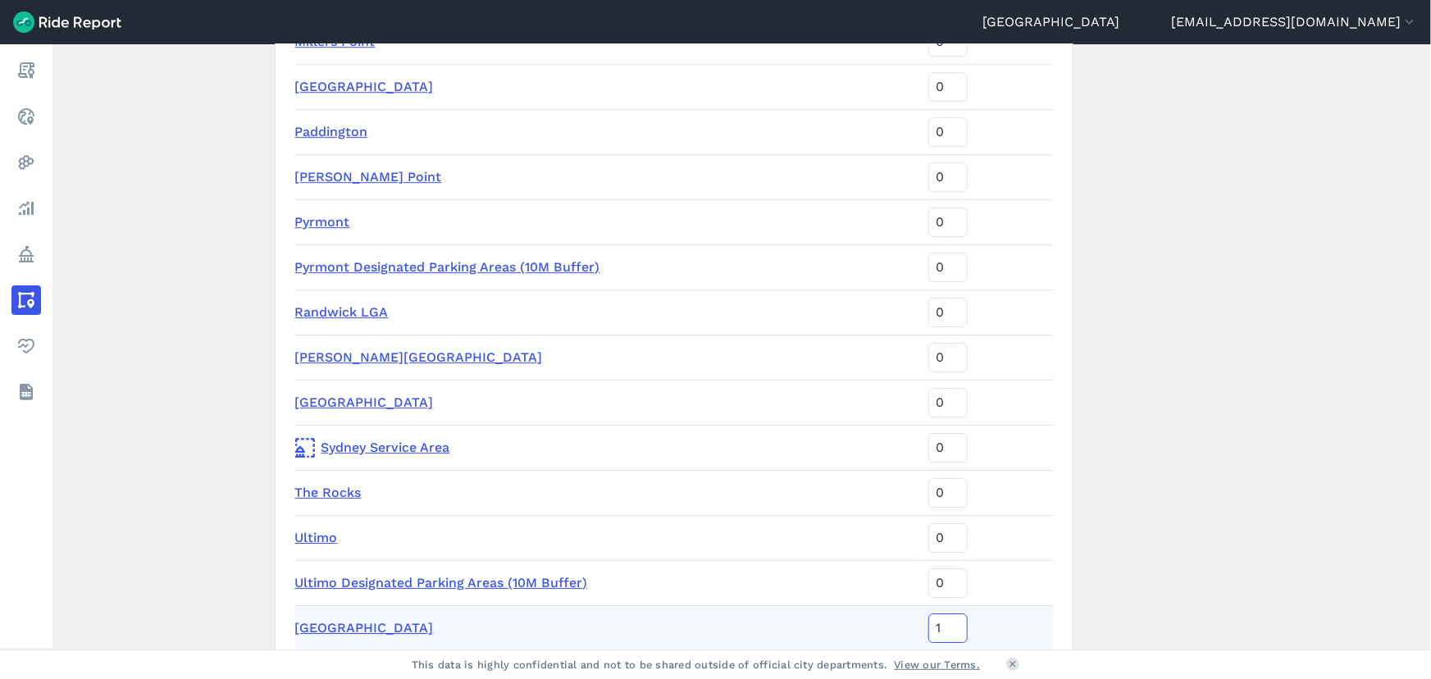
scroll to position [536, 0]
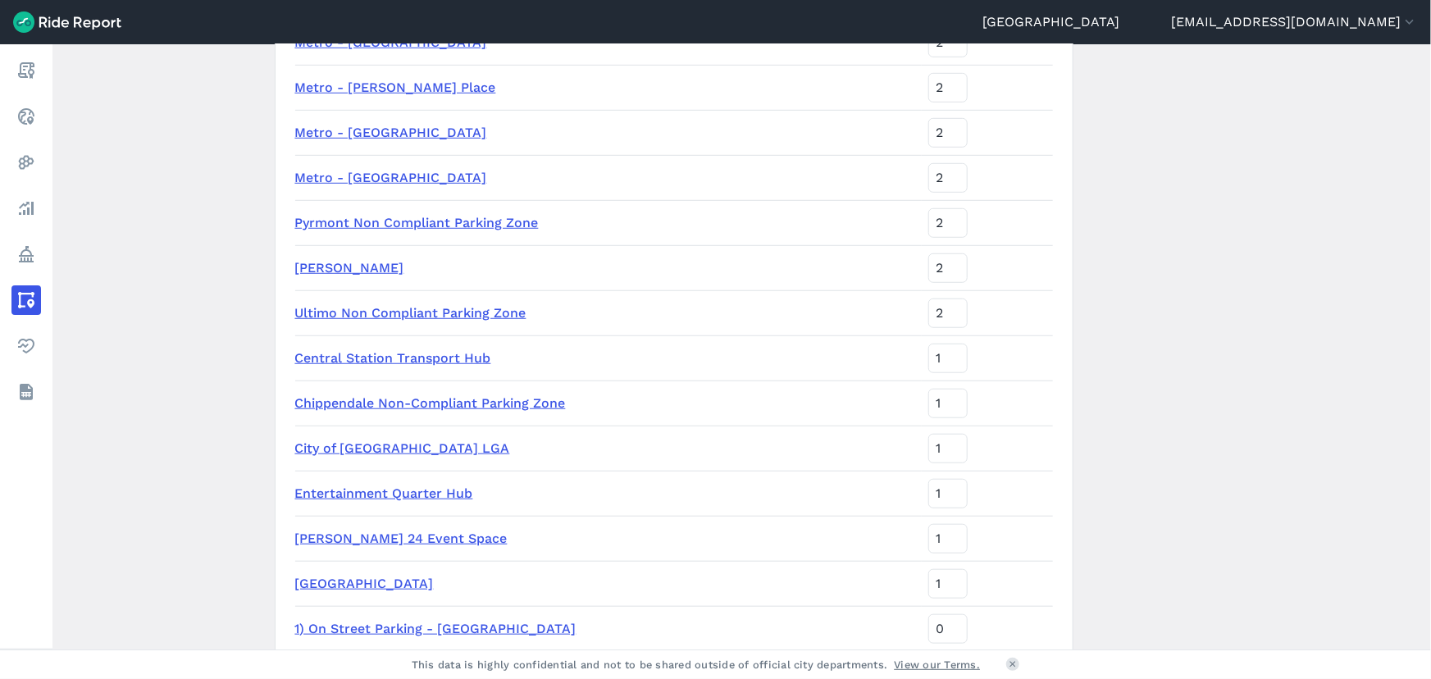
type input "1"
